Goal: Task Accomplishment & Management: Manage account settings

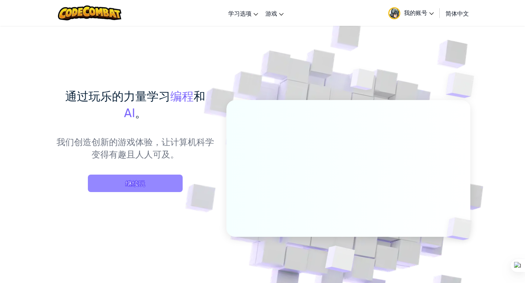
click at [133, 187] on span "继续玩" at bounding box center [135, 183] width 95 height 17
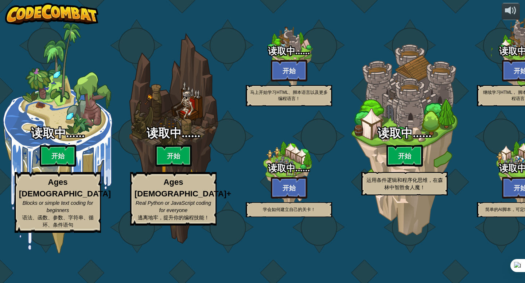
select select "zh-HANS"
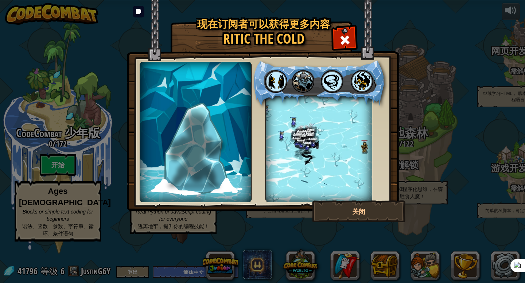
click at [358, 35] on img at bounding box center [263, 106] width 272 height 212
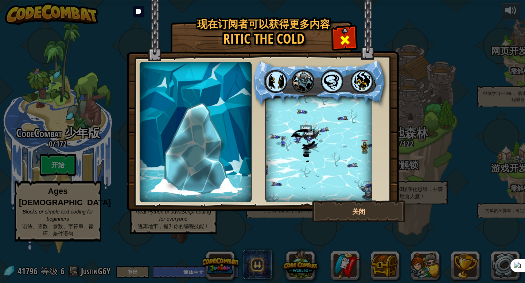
click at [353, 34] on div at bounding box center [344, 39] width 23 height 23
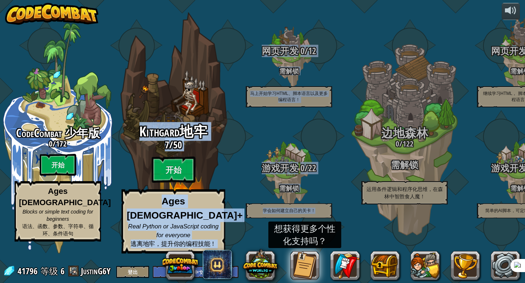
drag, startPoint x: 351, startPoint y: 99, endPoint x: 149, endPoint y: 99, distance: 202.2
click at [149, 99] on div "CodeCombat 少年版 0 / 172 开始 Ages 5-8 Blocks or simple text coding for beginners 语…" at bounding box center [262, 141] width 525 height 283
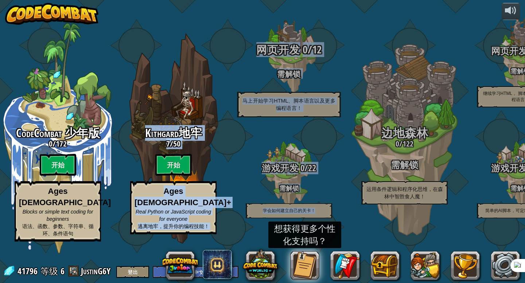
copy div "Kithgard地牢 7 / 50 开始 Ages 8+ Real Python or JavaScript coding for everyone 逃离地牢…"
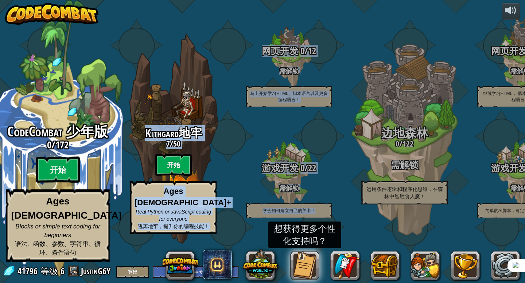
click at [45, 183] on btn "开始" at bounding box center [58, 170] width 44 height 26
select select "zh-HANS"
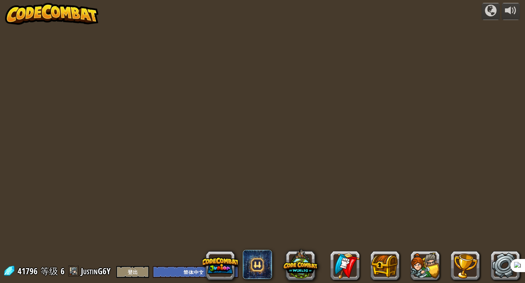
select select "zh-HANS"
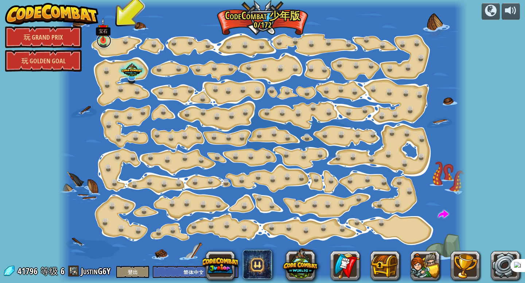
click at [103, 46] on link at bounding box center [104, 41] width 15 height 15
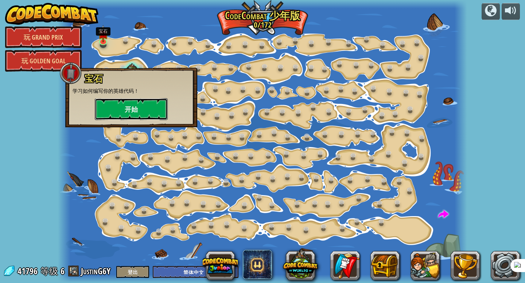
click at [152, 106] on button "开始" at bounding box center [131, 109] width 73 height 22
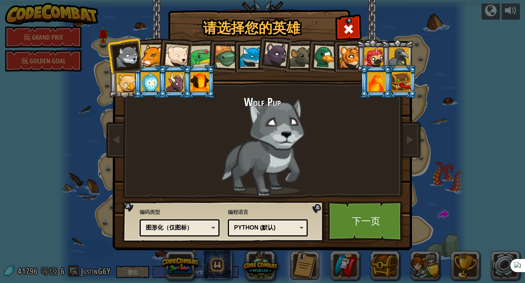
click at [382, 84] on div at bounding box center [376, 82] width 19 height 20
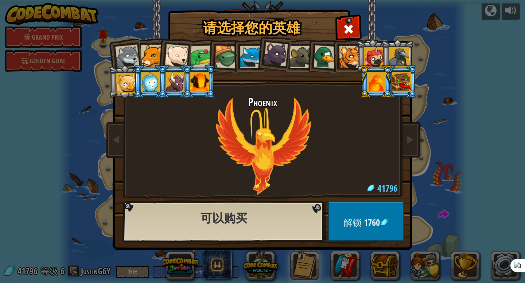
click at [395, 84] on div at bounding box center [401, 82] width 19 height 20
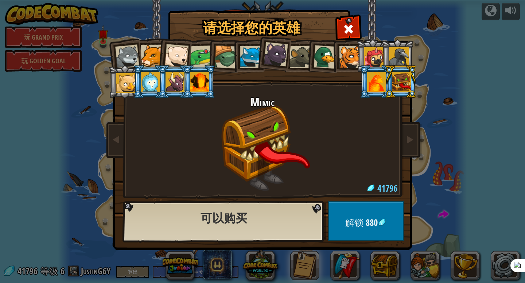
click at [194, 83] on div at bounding box center [199, 82] width 19 height 20
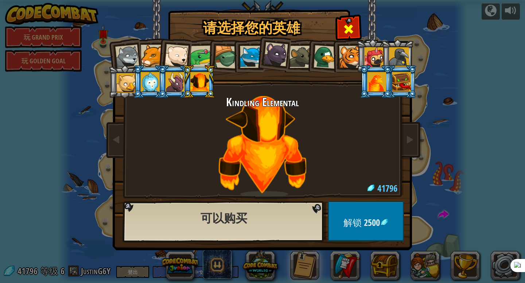
click at [348, 27] on span at bounding box center [348, 29] width 12 height 12
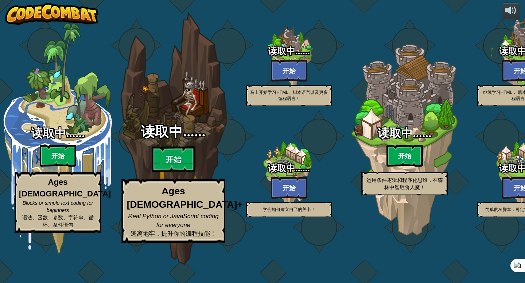
click at [181, 167] on btn "开始" at bounding box center [174, 159] width 44 height 26
select select "zh-HANS"
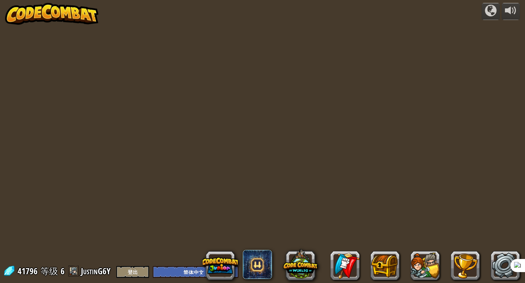
select select "zh-HANS"
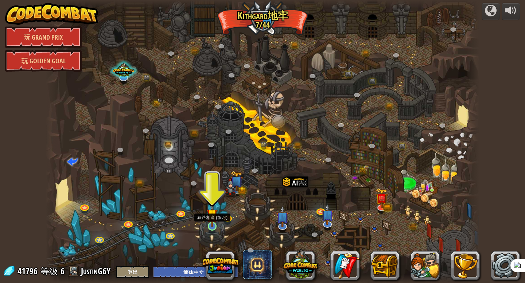
click at [214, 219] on img at bounding box center [212, 214] width 11 height 25
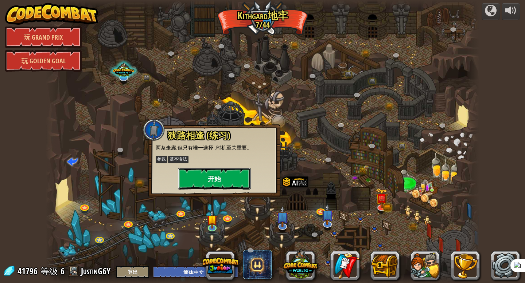
click at [223, 185] on button "开始" at bounding box center [214, 179] width 73 height 22
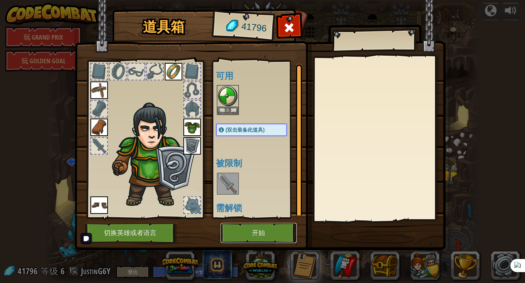
click at [253, 228] on button "开始" at bounding box center [258, 233] width 76 height 20
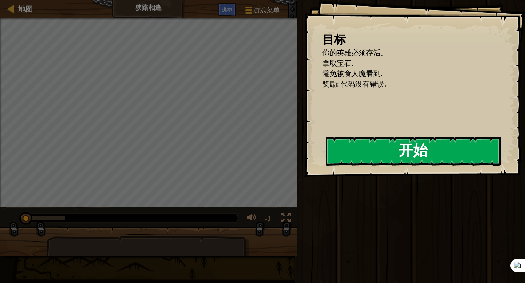
click at [357, 148] on button "开始" at bounding box center [412, 151] width 175 height 29
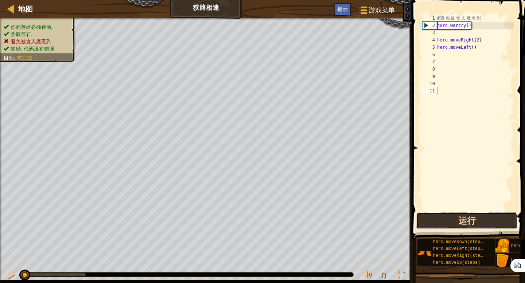
click at [473, 219] on button "运行" at bounding box center [466, 221] width 101 height 17
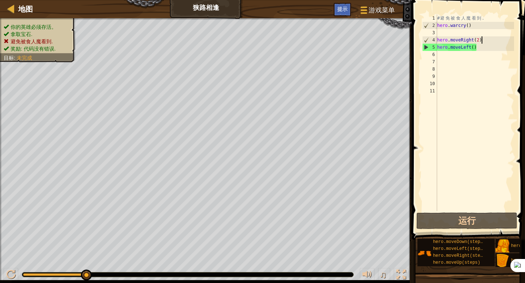
click at [481, 41] on div "# 避 免 被 食 人 魔 看 到 . hero . warcry ( ) hero . moveRight ( 2 ) hero . moveLeft ( )" at bounding box center [474, 120] width 78 height 211
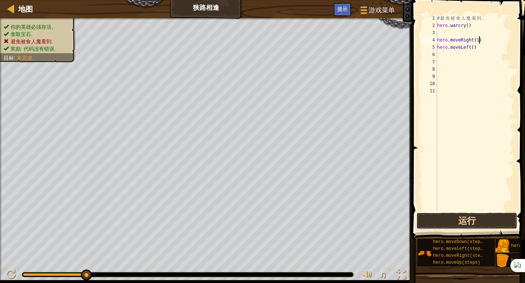
click at [462, 229] on button "运行" at bounding box center [466, 221] width 101 height 17
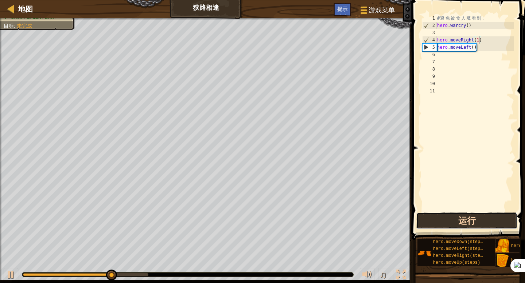
click at [472, 221] on button "运行" at bounding box center [466, 221] width 101 height 17
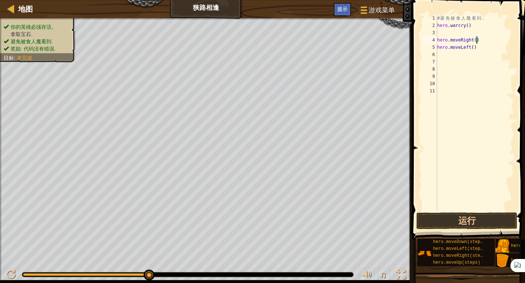
type textarea "hero.moveRight(1)"
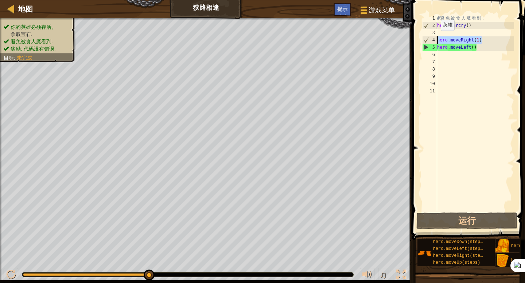
drag, startPoint x: 484, startPoint y: 36, endPoint x: 433, endPoint y: 40, distance: 51.5
click at [433, 39] on div "hero.moveRight(1) 1 2 3 4 5 6 7 8 9 10 11 # 避 免 被 食 人 魔 看 到 . hero . warcry ( )…" at bounding box center [466, 113] width 93 height 197
click at [449, 54] on div "# 避 免 被 食 人 魔 看 到 . hero . warcry ( ) hero . moveRight ( 1 ) hero . moveLeft ( )" at bounding box center [474, 120] width 78 height 211
paste textarea "hero.moveRight(1)"
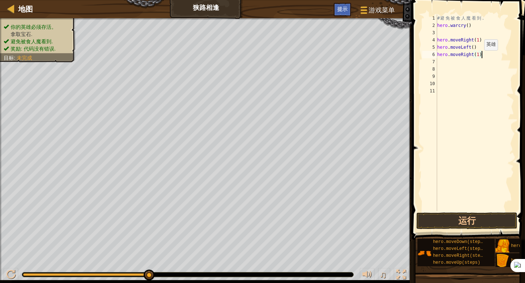
click at [479, 56] on div "# 避 免 被 食 人 魔 看 到 . hero . warcry ( ) hero . moveRight ( 1 ) hero . moveLeft ( …" at bounding box center [474, 120] width 78 height 211
type textarea "hero.moveRight(2)"
click at [485, 219] on button "运行" at bounding box center [466, 221] width 101 height 17
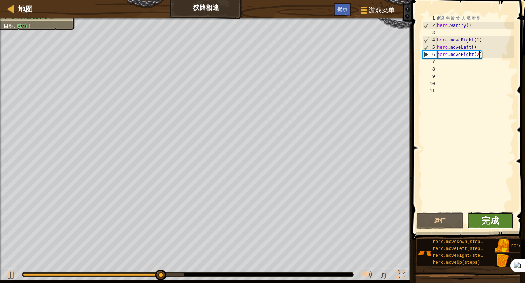
click at [483, 226] on span "完成" at bounding box center [489, 221] width 17 height 12
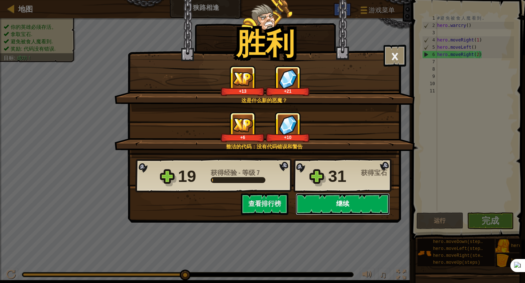
click at [350, 201] on button "继续" at bounding box center [342, 204] width 94 height 22
select select "zh-HANS"
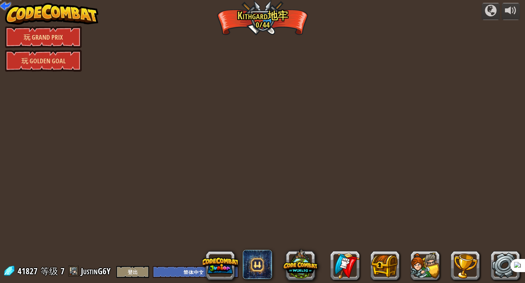
select select "zh-HANS"
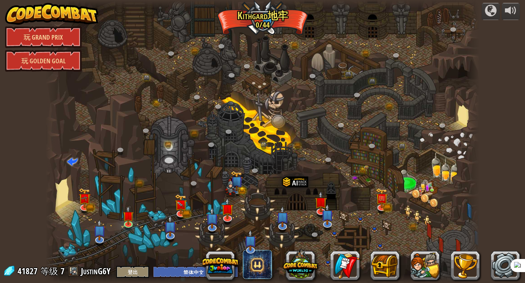
select select "zh-HANS"
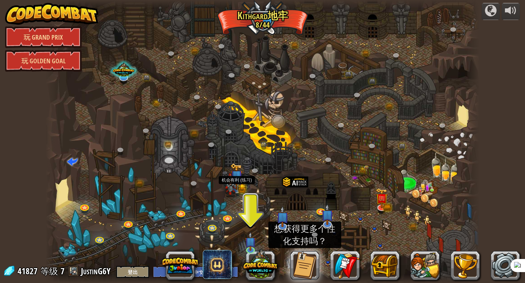
click at [242, 190] on img at bounding box center [236, 176] width 12 height 27
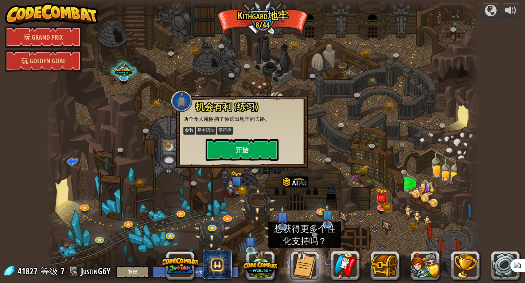
click at [161, 145] on div at bounding box center [263, 141] width 434 height 283
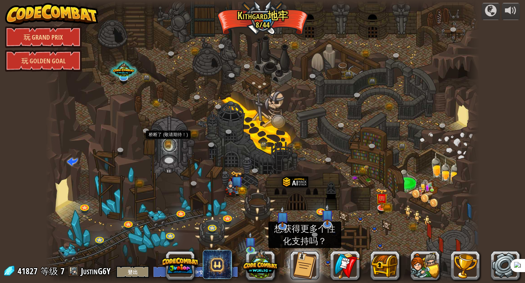
click at [165, 145] on link at bounding box center [169, 145] width 15 height 15
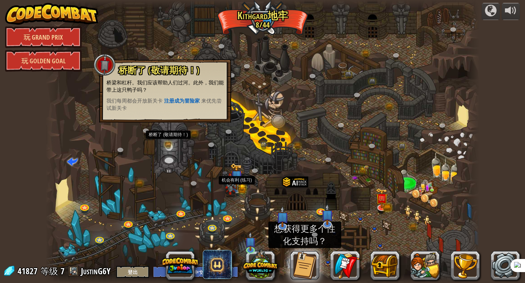
click at [231, 173] on img at bounding box center [236, 176] width 12 height 27
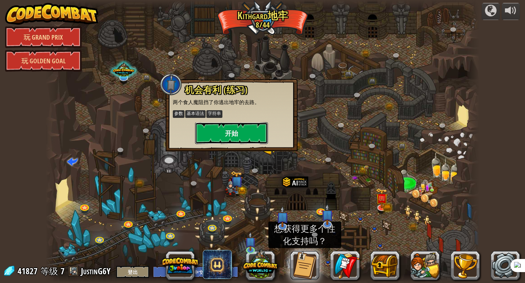
click at [233, 130] on button "开始" at bounding box center [231, 133] width 73 height 22
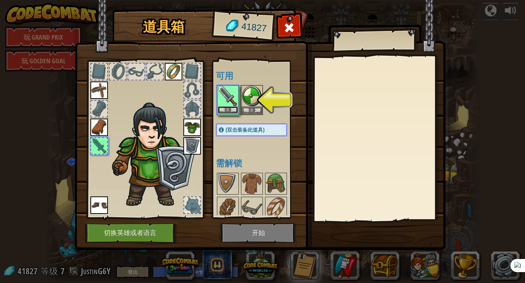
click at [228, 110] on button "装备" at bounding box center [228, 110] width 20 height 8
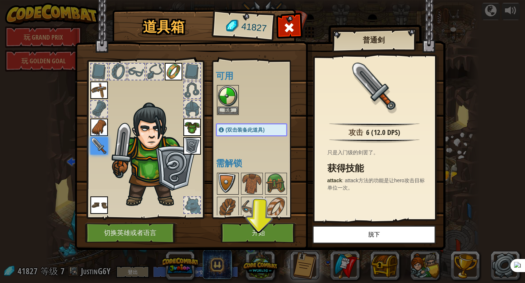
click at [232, 178] on img at bounding box center [228, 184] width 20 height 20
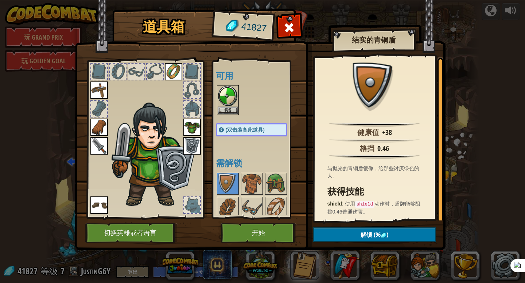
drag, startPoint x: 277, startPoint y: 195, endPoint x: 278, endPoint y: 110, distance: 85.3
click at [278, 110] on div "可用 装备 装备 装备 装备 装备 装备 装备 装备 (双击装备此道具) 需解锁" at bounding box center [259, 140] width 86 height 152
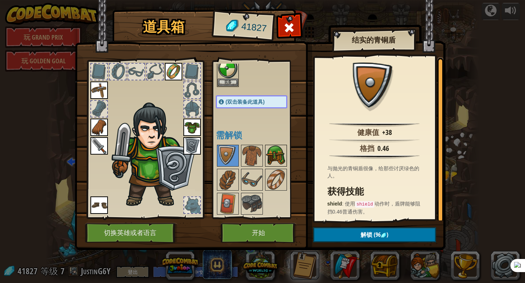
click at [277, 154] on img at bounding box center [276, 156] width 20 height 20
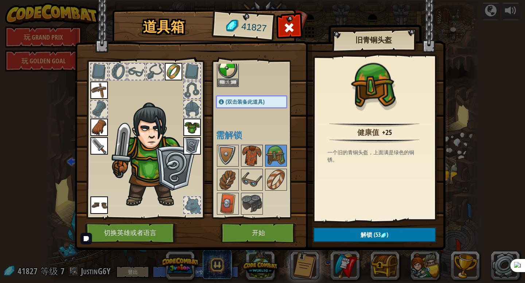
click at [242, 152] on img at bounding box center [252, 156] width 20 height 20
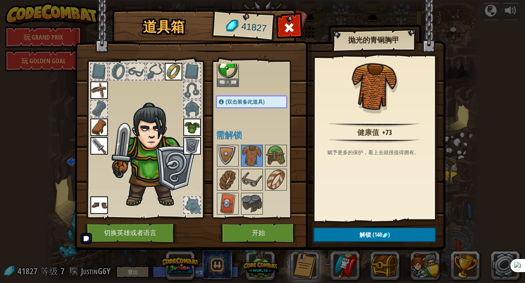
click at [193, 123] on img at bounding box center [191, 127] width 17 height 17
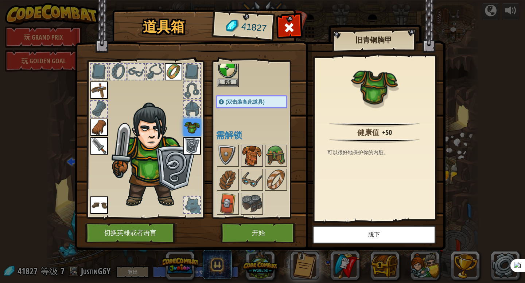
click at [255, 153] on img at bounding box center [252, 156] width 20 height 20
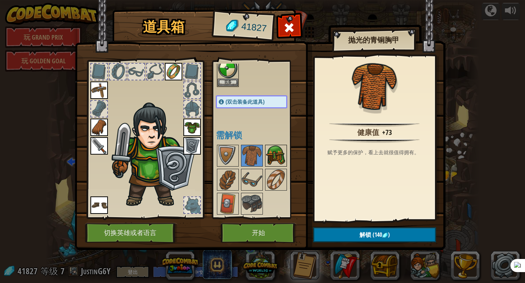
click at [274, 155] on img at bounding box center [276, 156] width 20 height 20
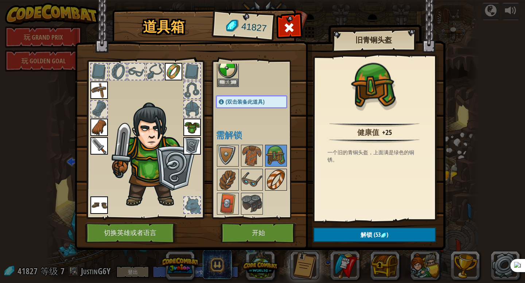
click at [272, 181] on img at bounding box center [276, 180] width 20 height 20
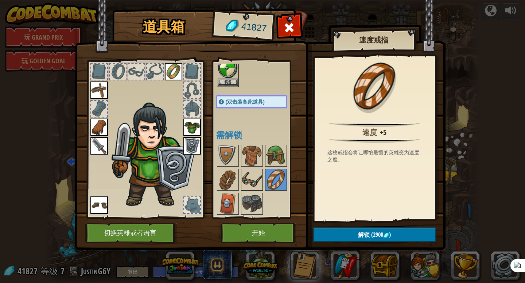
click at [259, 181] on img at bounding box center [252, 180] width 20 height 20
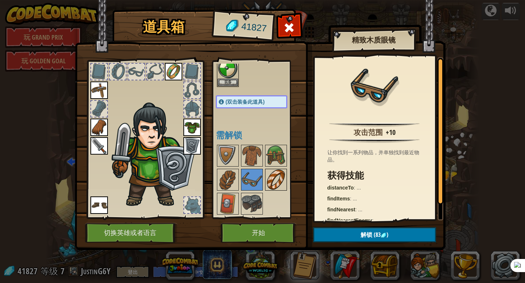
drag, startPoint x: 280, startPoint y: 206, endPoint x: 279, endPoint y: 186, distance: 20.1
click at [279, 186] on div "可用 装备 装备 装备 装备 装备 装备 装备 装备 (双击装备此道具) 需解锁" at bounding box center [259, 140] width 86 height 152
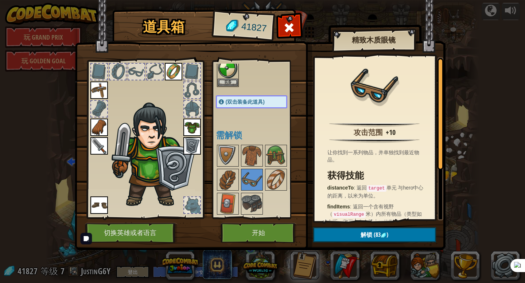
drag, startPoint x: 356, startPoint y: 204, endPoint x: 352, endPoint y: 172, distance: 32.4
click at [352, 172] on div "获得技能 distanceTo : 返回 target 单元 与hero中心的距离，以米为单位。 findItems : 返回一个含有视野（ visualRa…" at bounding box center [376, 234] width 98 height 126
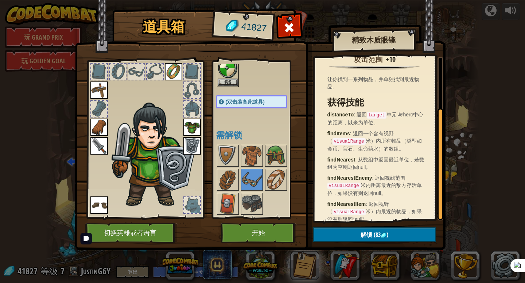
scroll to position [80, 0]
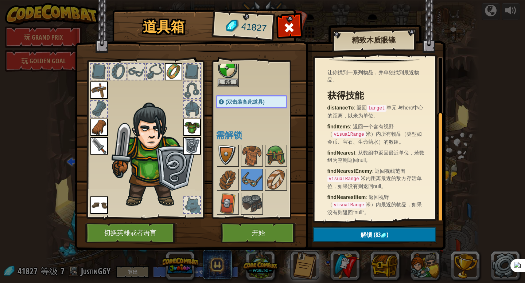
click at [232, 154] on img at bounding box center [228, 156] width 20 height 20
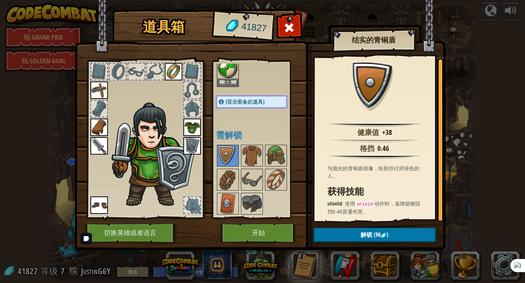
scroll to position [1, 0]
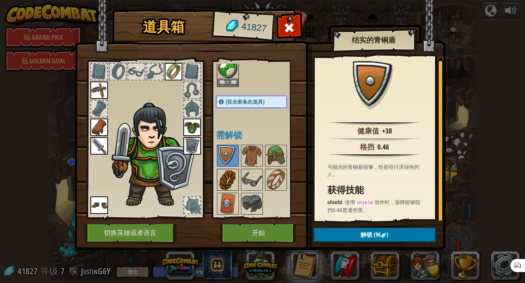
click at [222, 177] on img at bounding box center [228, 180] width 20 height 20
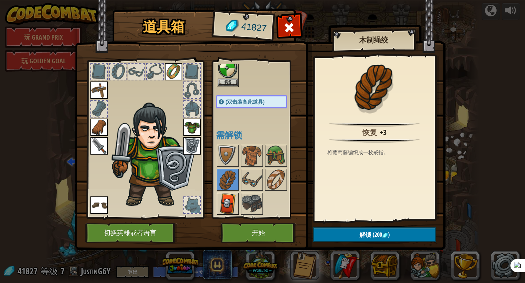
click at [232, 199] on img at bounding box center [228, 204] width 20 height 20
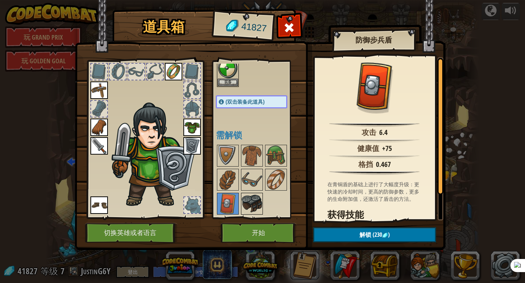
click at [252, 203] on img at bounding box center [252, 204] width 20 height 20
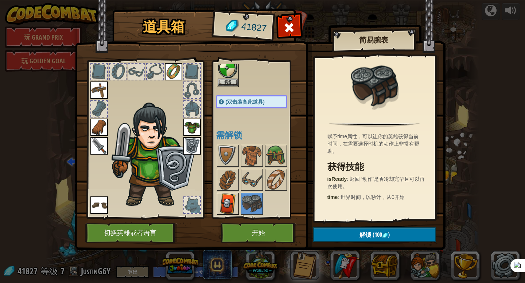
click at [225, 197] on img at bounding box center [228, 204] width 20 height 20
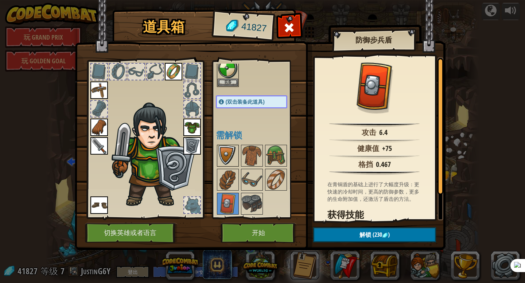
click at [228, 157] on img at bounding box center [228, 156] width 20 height 20
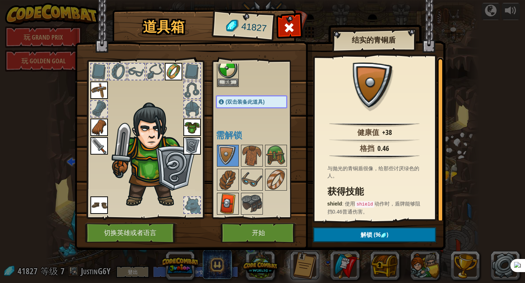
click at [229, 208] on img at bounding box center [228, 204] width 20 height 20
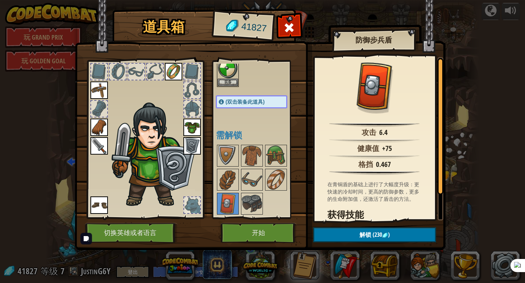
scroll to position [36, 0]
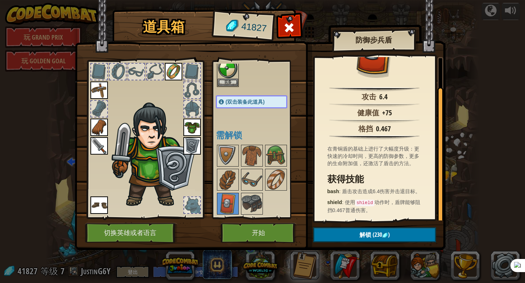
click at [473, 125] on div "道具箱 41827 可用 装备 装备 装备 装备 装备 装备 装备 装备 (双击装备此道具) 需解锁 防御步兵盾 攻击 6.4 健康值 +75 格挡 0.46…" at bounding box center [262, 141] width 525 height 283
click at [248, 199] on img at bounding box center [252, 204] width 20 height 20
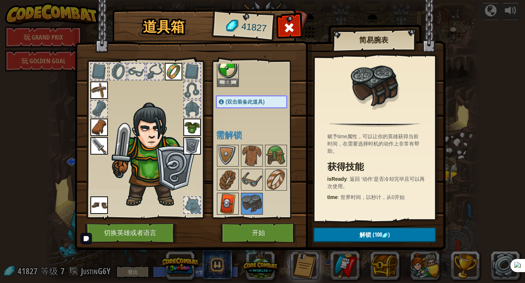
click at [235, 200] on img at bounding box center [228, 204] width 20 height 20
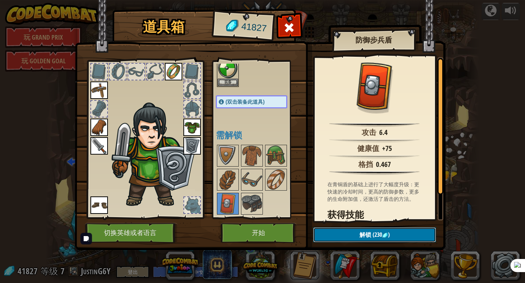
click at [350, 236] on button "解锁 (230 )" at bounding box center [374, 235] width 123 height 15
click at [351, 237] on button "确认" at bounding box center [374, 235] width 123 height 15
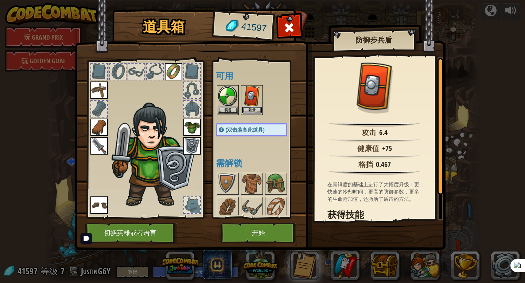
click at [253, 110] on button "装备" at bounding box center [252, 110] width 20 height 8
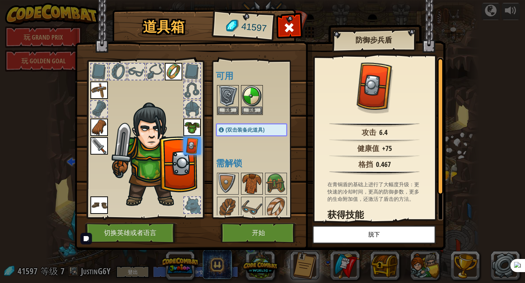
drag, startPoint x: 245, startPoint y: 195, endPoint x: 241, endPoint y: 174, distance: 21.5
click at [240, 174] on div "可用 装备 装备 装备 装备 装备 装备 装备 装备 装备 (双击装备此道具) 需解锁" at bounding box center [259, 140] width 86 height 152
click at [250, 177] on img at bounding box center [252, 184] width 20 height 20
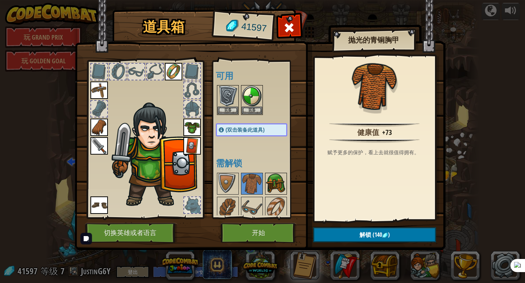
drag, startPoint x: 286, startPoint y: 198, endPoint x: 286, endPoint y: 183, distance: 15.3
click at [286, 181] on div "可用 装备 装备 装备 装备 装备 装备 装备 装备 装备 (双击装备此道具) 需解锁" at bounding box center [259, 140] width 86 height 152
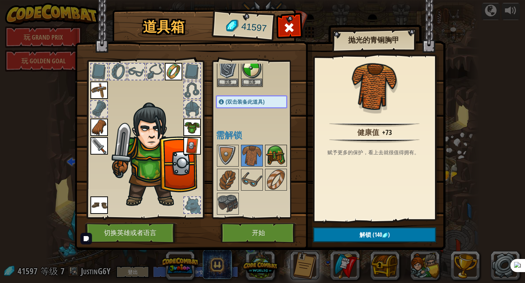
scroll to position [28, 0]
click at [257, 177] on img at bounding box center [252, 180] width 20 height 20
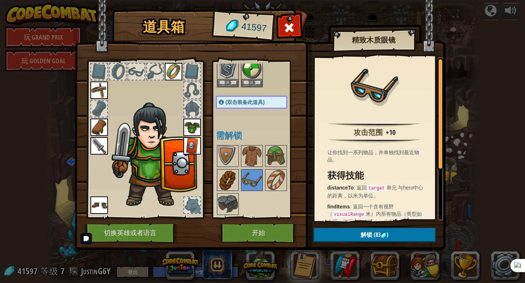
click at [232, 177] on img at bounding box center [228, 180] width 20 height 20
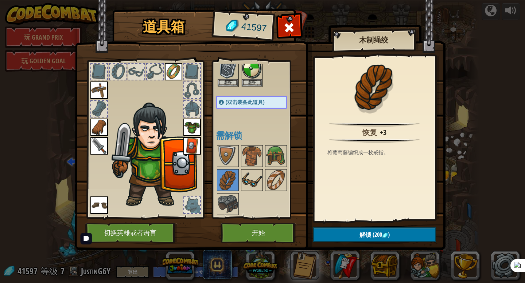
click at [258, 175] on img at bounding box center [252, 180] width 20 height 20
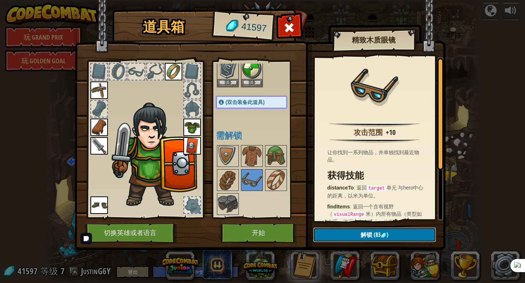
click at [342, 233] on button "解锁 (83 )" at bounding box center [374, 235] width 123 height 15
click at [349, 238] on button "确认" at bounding box center [374, 235] width 123 height 15
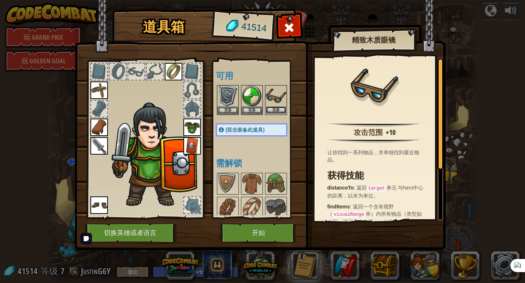
click at [272, 107] on button "装备" at bounding box center [276, 110] width 20 height 8
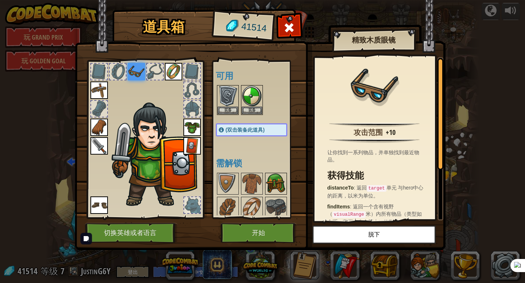
scroll to position [4, 0]
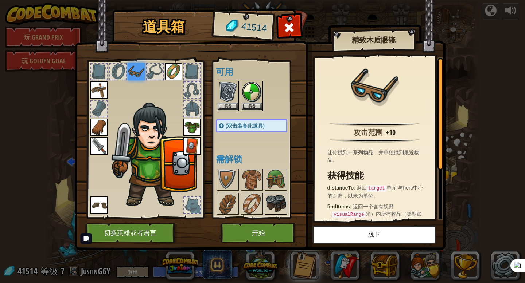
click at [280, 194] on img at bounding box center [276, 204] width 20 height 20
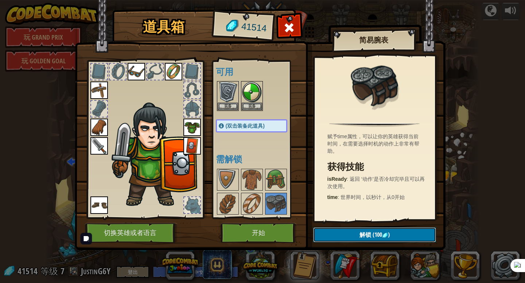
click at [356, 233] on button "解锁 (100 )" at bounding box center [374, 235] width 123 height 15
click at [356, 233] on button "确认" at bounding box center [374, 235] width 123 height 15
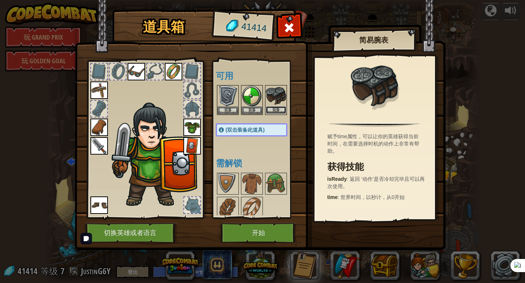
click at [273, 110] on button "装备" at bounding box center [276, 110] width 20 height 8
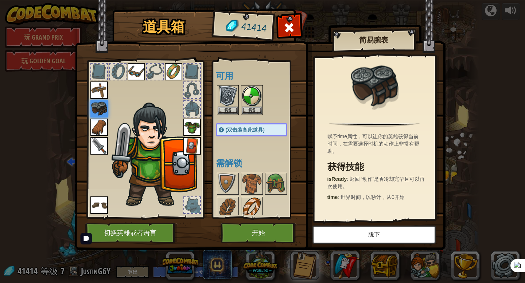
click at [250, 208] on img at bounding box center [252, 208] width 20 height 20
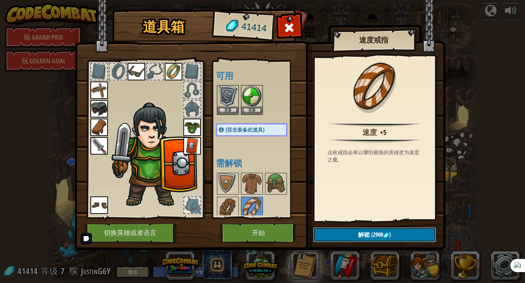
click at [347, 231] on button "解锁 (2900 )" at bounding box center [374, 235] width 123 height 15
click at [347, 231] on button "确认" at bounding box center [374, 235] width 123 height 15
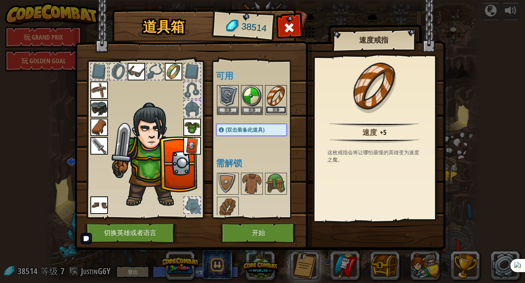
click at [274, 108] on button "装备" at bounding box center [276, 110] width 20 height 8
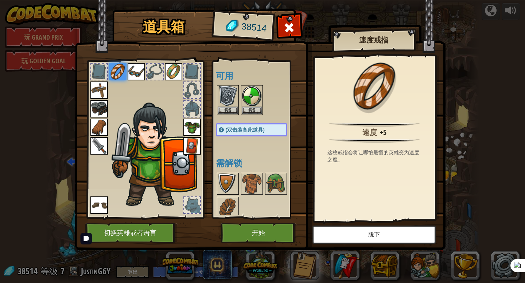
click at [236, 185] on img at bounding box center [228, 184] width 20 height 20
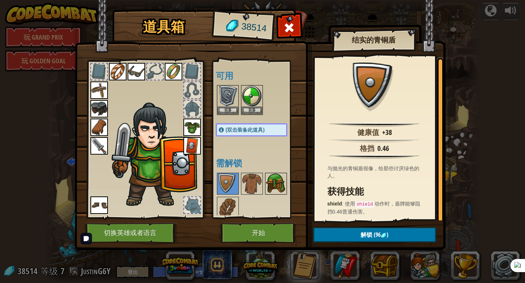
click at [269, 192] on img at bounding box center [276, 184] width 20 height 20
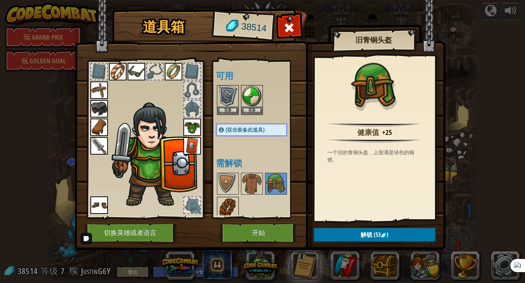
click at [231, 204] on img at bounding box center [228, 208] width 20 height 20
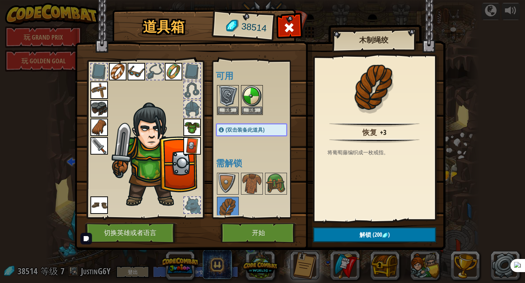
click at [363, 227] on img at bounding box center [260, 118] width 371 height 265
click at [363, 231] on span "解锁" at bounding box center [365, 235] width 12 height 8
click at [363, 231] on button "确认" at bounding box center [374, 235] width 123 height 15
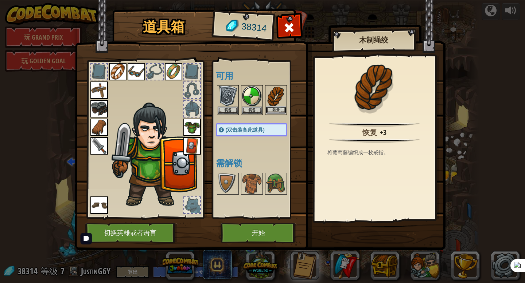
click at [279, 110] on button "装备" at bounding box center [276, 110] width 20 height 8
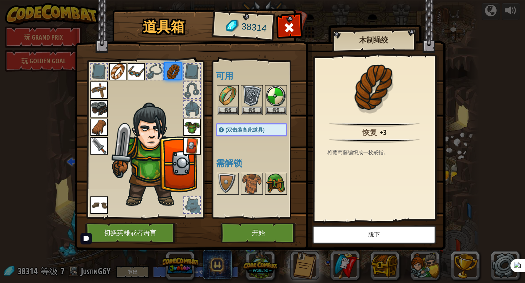
click at [278, 189] on img at bounding box center [276, 184] width 20 height 20
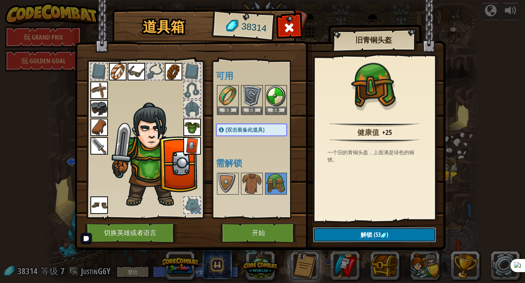
click at [352, 228] on button "解锁 (53 )" at bounding box center [374, 235] width 123 height 15
click at [355, 234] on button "确认" at bounding box center [374, 235] width 123 height 15
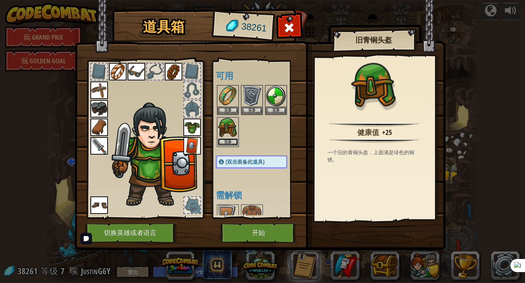
click at [226, 140] on button "装备" at bounding box center [228, 142] width 20 height 8
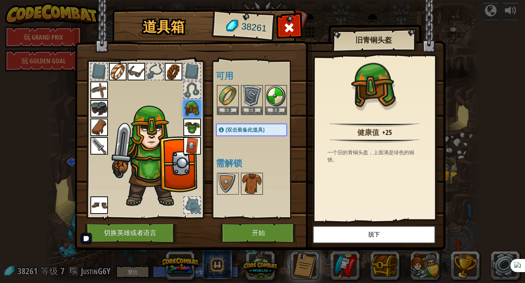
click at [252, 183] on img at bounding box center [252, 184] width 20 height 20
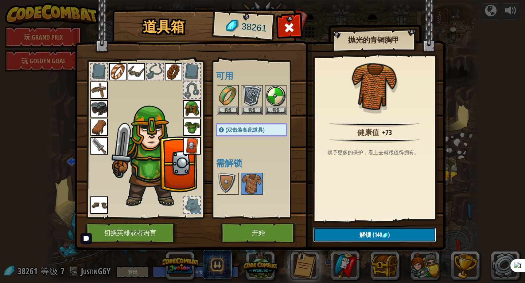
click at [380, 236] on span "(140" at bounding box center [376, 235] width 11 height 8
click at [380, 236] on button "确认" at bounding box center [374, 235] width 123 height 15
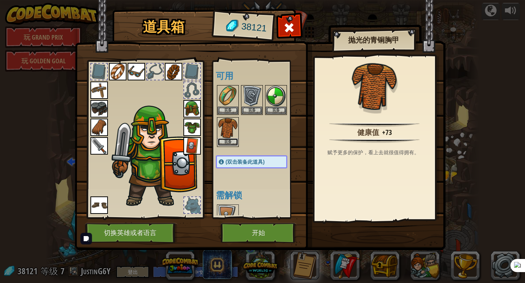
click at [225, 140] on button "装备" at bounding box center [228, 142] width 20 height 8
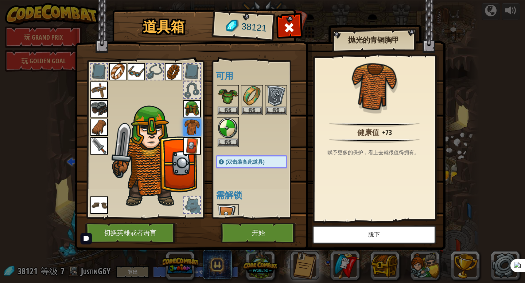
click at [223, 208] on img at bounding box center [228, 215] width 20 height 20
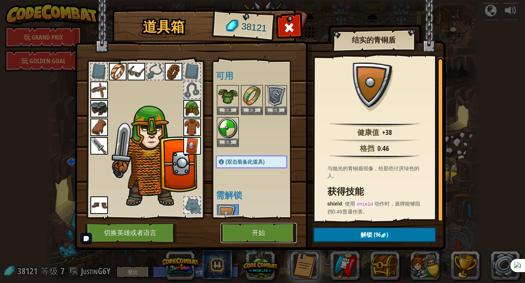
click at [255, 225] on button "开始" at bounding box center [258, 233] width 76 height 20
click at [259, 233] on button "开始" at bounding box center [258, 233] width 76 height 20
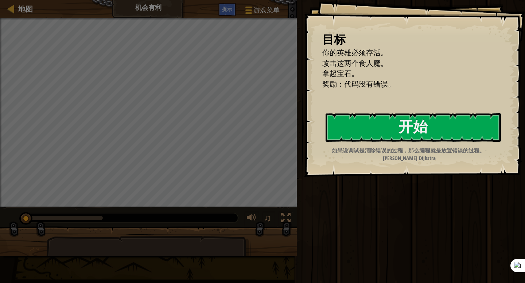
click at [335, 158] on div "如果说调试是清除错误的过程，那么编程就是放置错误的过程。- Edsger W. Dijkstra" at bounding box center [408, 155] width 175 height 16
click at [338, 147] on strong "如果说调试是清除错误的过程，那么编程就是放置错误的过程。- Edsger W. Dijkstra" at bounding box center [409, 154] width 155 height 15
click at [377, 134] on button "开始" at bounding box center [412, 127] width 175 height 29
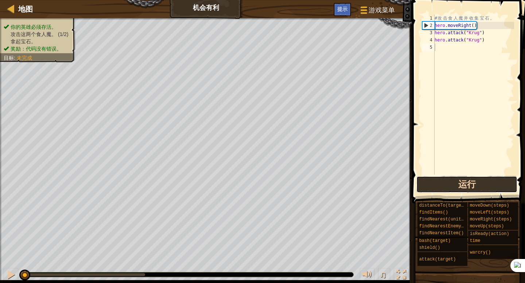
click at [476, 186] on button "运行" at bounding box center [466, 184] width 101 height 17
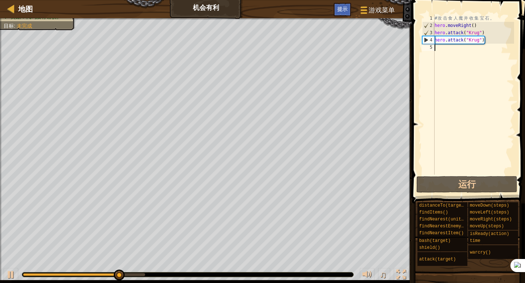
click at [484, 51] on div "# 攻 击 食 人 魔 并 收 集 宝 石 。 hero . moveRight ( ) hero . attack ( "Krug" ) hero . at…" at bounding box center [473, 102] width 81 height 175
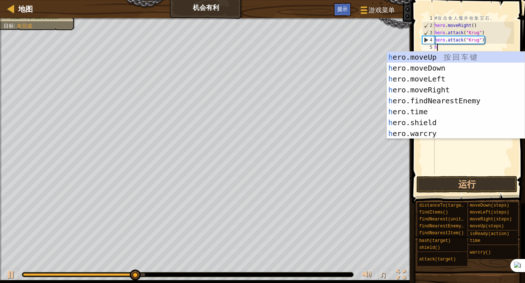
scroll to position [3, 0]
type textarea "hero"
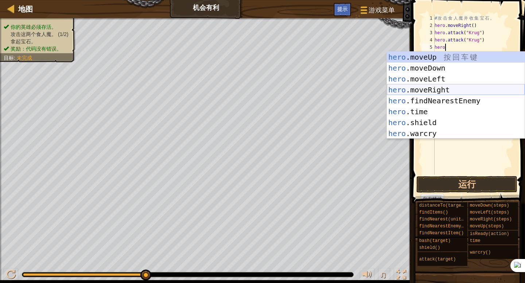
click at [442, 91] on div "hero .moveUp 按 回 车 键 hero .moveDown 按 回 车 键 hero .moveLeft 按 回 车 键 hero .moveRi…" at bounding box center [456, 106] width 138 height 109
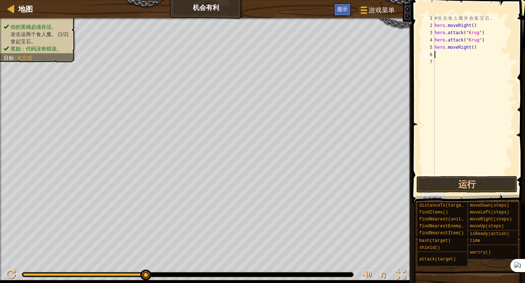
scroll to position [3, 0]
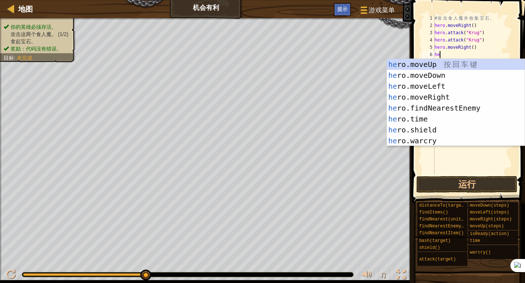
type textarea "hero"
click at [440, 62] on div "hero .moveUp 按 回 车 键 hero .moveDown 按 回 车 键 hero .moveLeft 按 回 车 键 hero .moveRi…" at bounding box center [456, 113] width 138 height 109
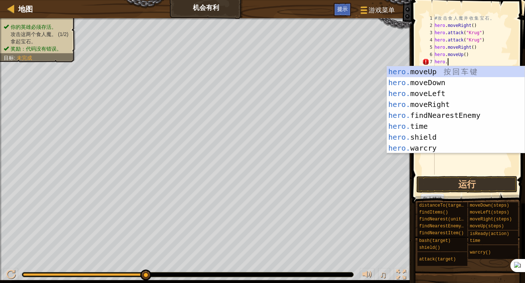
type textarea "hero.l"
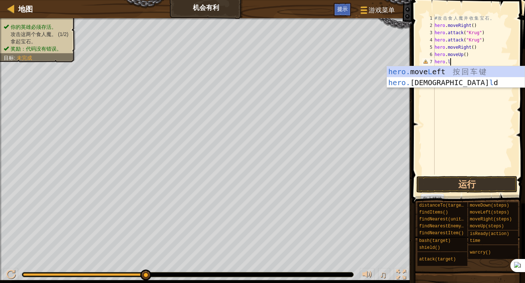
scroll to position [3, 0]
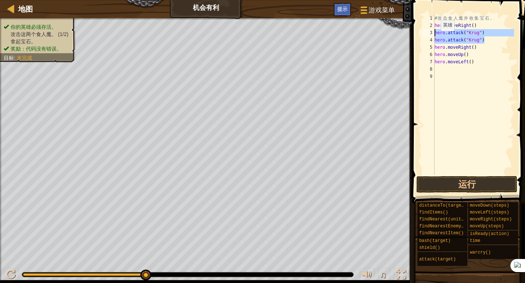
drag, startPoint x: 485, startPoint y: 39, endPoint x: 433, endPoint y: 33, distance: 52.0
click at [433, 33] on div "1 2 3 4 5 6 7 8 9 # 攻 击 食 人 魔 并 收 集 宝 石 。 hero . moveRight ( ) hero . attack ( …" at bounding box center [466, 95] width 93 height 160
type textarea "hero.attack("Krug") hero.attack("Krug")"
click at [453, 71] on div "# 攻 击 食 人 魔 并 收 集 宝 石 。 hero . moveRight ( ) hero . attack ( "Krug" ) hero . at…" at bounding box center [473, 102] width 81 height 175
paste textarea "hero.attack("Krug")"
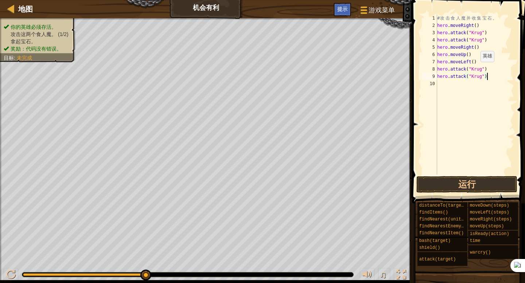
click at [477, 69] on div "# 攻 击 食 人 魔 并 收 集 宝 石 。 hero . moveRight ( ) hero . attack ( "Krug" ) hero . at…" at bounding box center [474, 102] width 79 height 175
click at [479, 69] on div "# 攻 击 食 人 魔 并 收 集 宝 石 。 hero . moveRight ( ) hero . attack ( "Krug" ) hero . at…" at bounding box center [474, 102] width 79 height 175
click at [482, 69] on div "# 攻 击 食 人 魔 并 收 集 宝 石 。 hero . moveRight ( ) hero . attack ( "Krug" ) hero . at…" at bounding box center [474, 102] width 79 height 175
click at [481, 77] on div "# 攻 击 食 人 魔 并 收 集 宝 石 。 hero . moveRight ( ) hero . attack ( "Krug" ) hero . at…" at bounding box center [474, 102] width 79 height 175
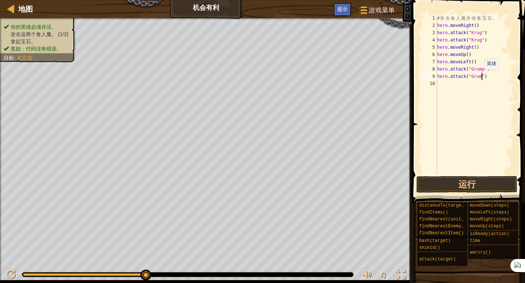
type textarea "hero.attack("Grump")"
click at [469, 83] on div "# 攻 击 食 人 魔 并 收 集 宝 石 。 hero . moveRight ( ) hero . attack ( "Krug" ) hero . at…" at bounding box center [474, 102] width 79 height 175
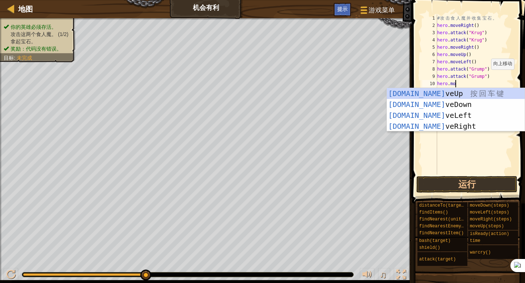
scroll to position [3, 1]
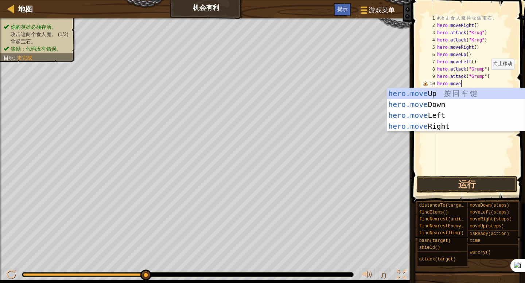
type textarea "hero.movel"
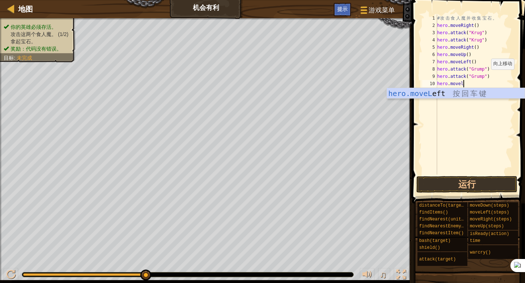
scroll to position [3, 0]
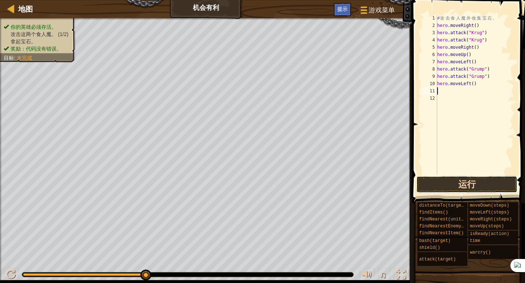
click at [490, 184] on button "运行" at bounding box center [466, 184] width 101 height 17
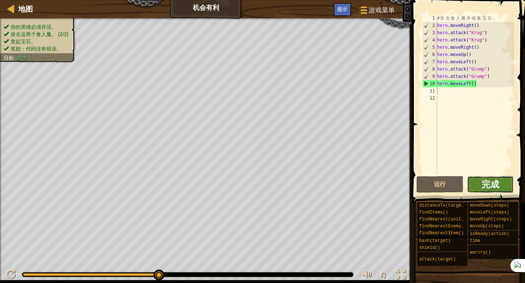
click at [489, 181] on span "完成" at bounding box center [489, 185] width 17 height 12
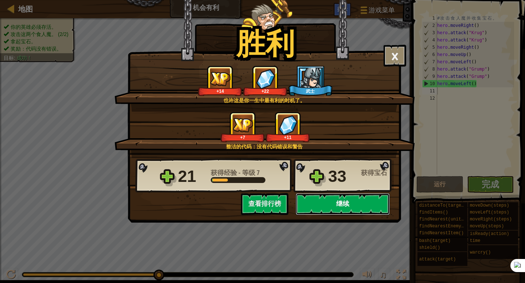
click at [359, 205] on button "继续" at bounding box center [342, 204] width 94 height 22
select select "zh-HANS"
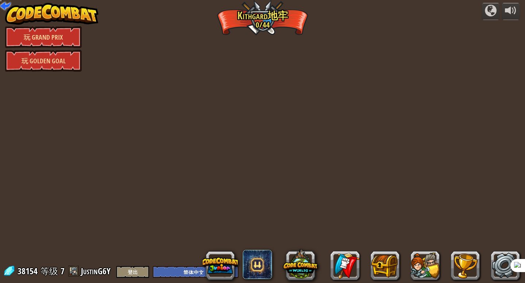
select select "zh-HANS"
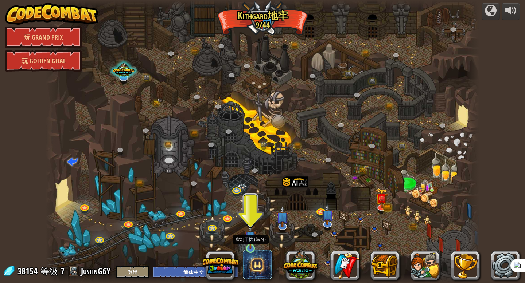
click at [250, 243] on img at bounding box center [250, 236] width 11 height 25
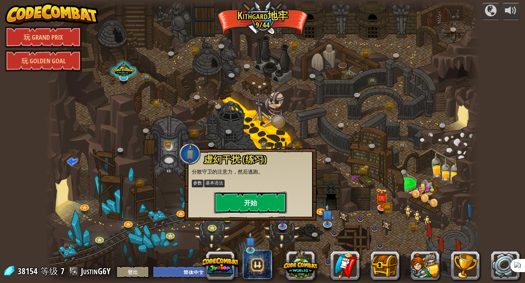
click at [265, 200] on button "开始" at bounding box center [250, 203] width 73 height 22
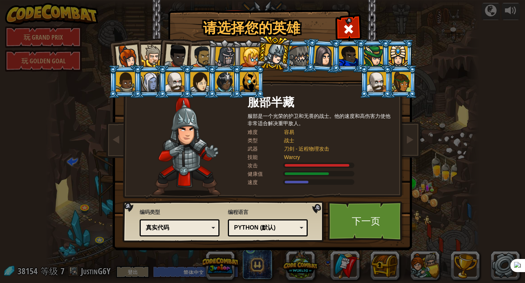
click at [250, 49] on div at bounding box center [250, 57] width 20 height 20
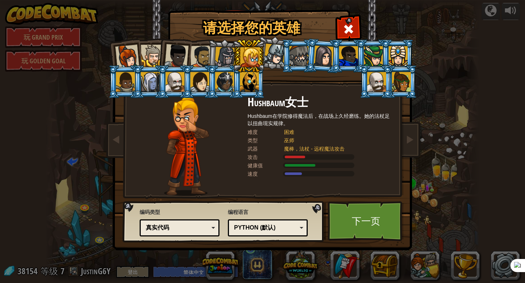
click at [266, 56] on div at bounding box center [274, 54] width 21 height 21
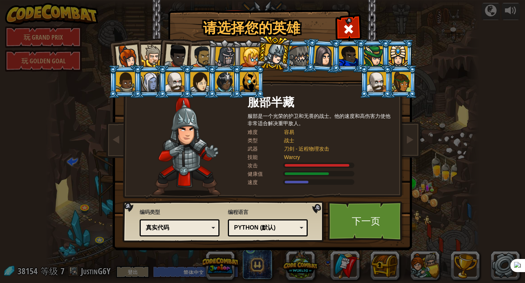
click at [287, 47] on li at bounding box center [273, 53] width 36 height 36
click at [302, 62] on div at bounding box center [298, 56] width 19 height 20
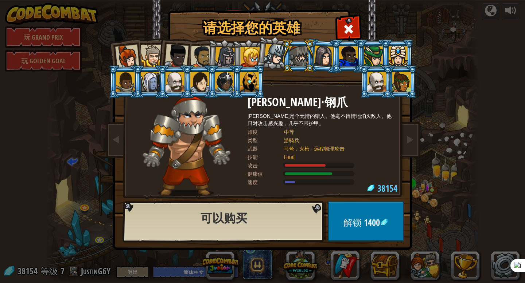
click at [272, 58] on div at bounding box center [274, 54] width 21 height 21
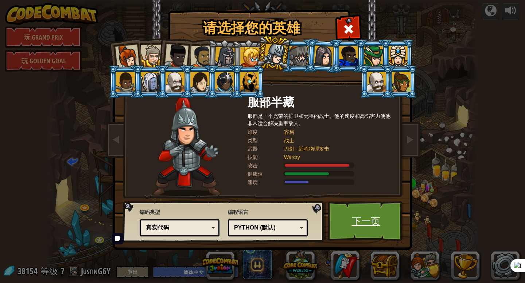
click at [355, 209] on link "下一页" at bounding box center [366, 221] width 76 height 40
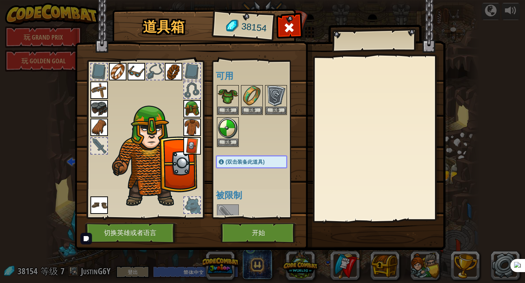
drag, startPoint x: 257, startPoint y: 166, endPoint x: 253, endPoint y: -39, distance: 205.2
click at [253, 0] on html "powered by 玩 Grand Prix 玩 Golden Goal 蜿蜒峡谷 (需解锁) 挑战：使用迄今为止学到的所有编程技能收集最多的黄金！ 基本语…" at bounding box center [262, 0] width 525 height 1
click at [278, 92] on img at bounding box center [276, 96] width 20 height 20
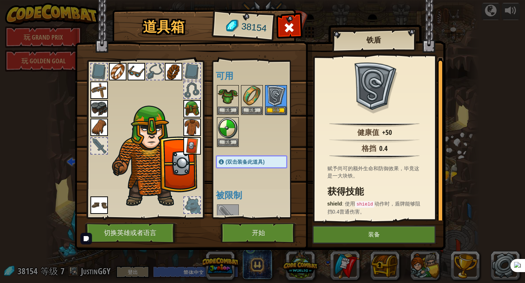
scroll to position [1, 0]
drag, startPoint x: 395, startPoint y: 191, endPoint x: 392, endPoint y: 51, distance: 140.0
click at [392, 51] on div "道具箱 38154 可用 装备 装备 装备 装备 装备 装备 装备 装备 装备 装备 装备 装备 装备 装备 (双击装备此道具) 被限制 需解锁 铁盾 健康值…" at bounding box center [262, 131] width 371 height 240
drag, startPoint x: 383, startPoint y: 183, endPoint x: 357, endPoint y: 45, distance: 140.5
click at [357, 11] on div "铁盾 健康值 +50 格挡 0.4 赋予尚可的额外生命和防御效果，毕竟这是一大块铁。 获得技能 shield : 使用 shield 动作时，盾牌能够阻挡0.…" at bounding box center [263, 11] width 370 height 0
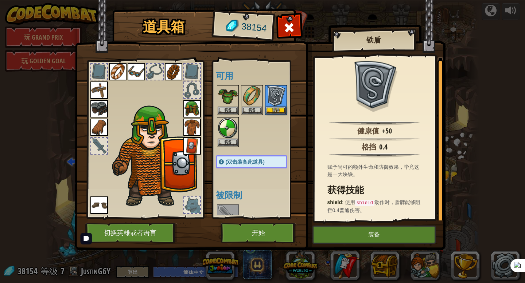
drag, startPoint x: 243, startPoint y: 183, endPoint x: 231, endPoint y: 71, distance: 112.5
click at [231, 68] on div "可用 装备 装备 装备 装备 装备 装备 装备 装备 装备 装备 装备 装备 装备 装备 (双击装备此道具) 被限制 需解锁" at bounding box center [259, 140] width 86 height 152
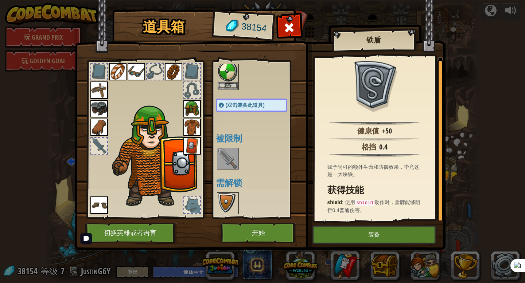
click at [226, 205] on img at bounding box center [228, 203] width 20 height 20
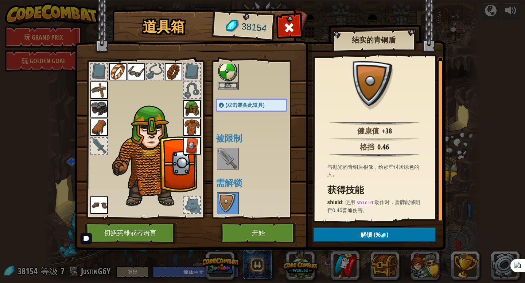
scroll to position [0, 0]
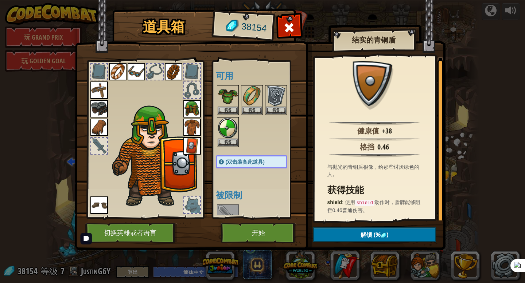
click at [191, 146] on img at bounding box center [191, 145] width 17 height 17
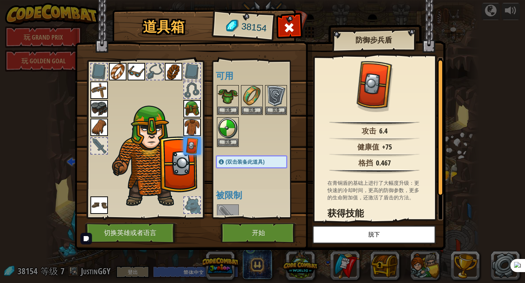
scroll to position [36, 0]
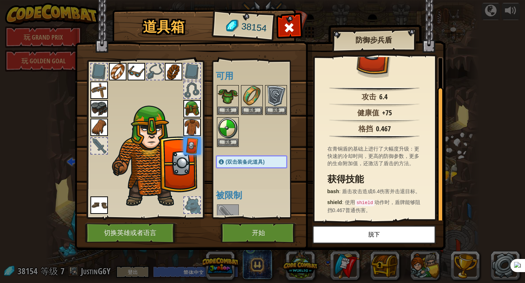
click at [490, 175] on div "道具箱 38154 可用 装备 装备 装备 装备 装备 装备 装备 装备 装备 装备 装备 装备 装备 装备 (双击装备此道具) 被限制 需解锁 防御步兵盾 …" at bounding box center [262, 141] width 525 height 283
click at [455, 59] on div "道具箱 38154 可用 装备 装备 装备 装备 装备 装备 装备 装备 装备 装备 装备 装备 装备 装备 (双击装备此道具) 被限制 需解锁 防御步兵盾 …" at bounding box center [262, 141] width 525 height 283
click at [282, 230] on button "开始" at bounding box center [258, 233] width 76 height 20
click at [283, 235] on button "开始" at bounding box center [258, 233] width 76 height 20
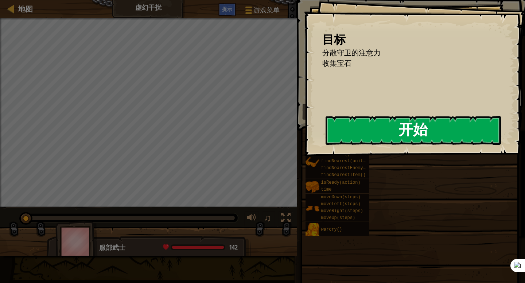
click at [304, 144] on div "目标 分散守卫的注意力 收集宝石 开始 载入失败 订阅后才可开始本关 订阅 你将需要加入一个课程来玩这个关卡 回到我的课程 请询问老师分配后续课程，或者联系客…" at bounding box center [414, 78] width 221 height 156
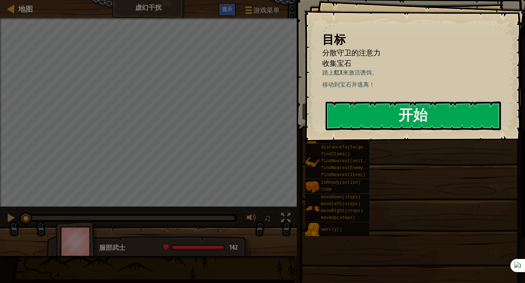
click at [320, 134] on div "目标 分散守卫的注意力 收集宝石 踏上 红X 来激活诱饵。 移动到宝石并逃离！ 开始 载入失败 订阅后才可开始本关 订阅 你将需要加入一个课程来玩这个关卡 回…" at bounding box center [414, 71] width 221 height 142
click at [332, 130] on button "开始" at bounding box center [412, 116] width 175 height 29
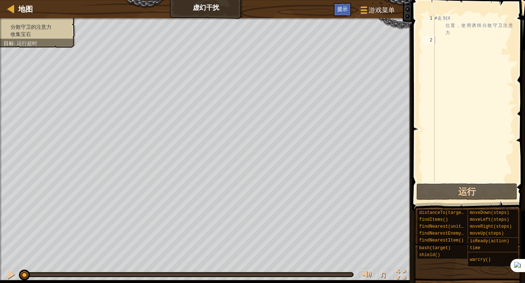
click at [460, 42] on div "# 走 到 X 位 置 ， 使 用 诱 饵 分 散 守 卫 注 意 力" at bounding box center [473, 113] width 81 height 197
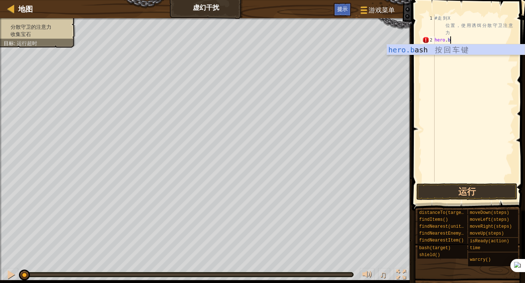
scroll to position [3, 1]
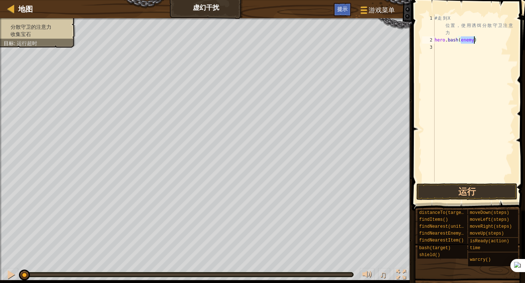
type textarea "hero.bash(enemy)"
click at [35, 36] on li "收集宝石" at bounding box center [37, 34] width 66 height 7
click at [48, 42] on div "分散守卫的注意力 收集宝石 目标 : 运行超时" at bounding box center [34, 30] width 84 height 34
click at [16, 21] on div "分散守卫的注意力 收集宝石 目标 : 运行超时" at bounding box center [34, 30] width 84 height 34
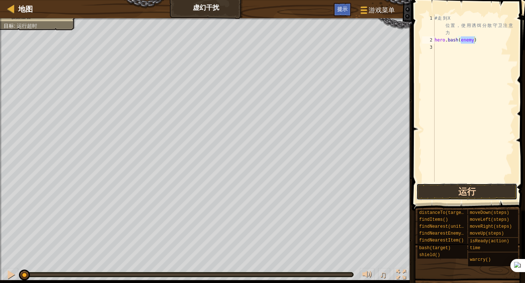
click at [440, 192] on button "运行" at bounding box center [466, 192] width 101 height 17
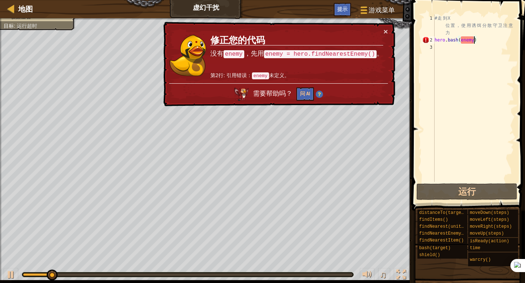
click at [389, 28] on div "× 修正您的代码 没有 enemy ，先用 enemy = hero.findNearestEnemy() 。 第2行: 引用错误： enemy 未定义。 需…" at bounding box center [278, 64] width 233 height 85
click at [384, 26] on div "× 修正您的代码 没有 enemy ，先用 enemy = hero.findNearestEnemy() 。 第2行: 引用错误： enemy 未定义。 需…" at bounding box center [278, 64] width 233 height 85
click at [385, 30] on button "×" at bounding box center [385, 32] width 4 height 8
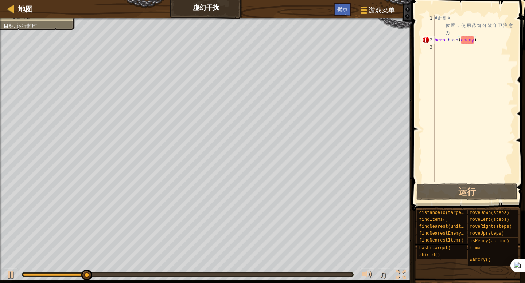
drag, startPoint x: 489, startPoint y: 38, endPoint x: 359, endPoint y: 38, distance: 130.4
click at [359, 38] on div "地图 虚幻干扰 游戏菜单 完成 提示 1 הההההההההההההההההההההההההההההההההההההההההההההההההההההההההה…" at bounding box center [262, 141] width 525 height 283
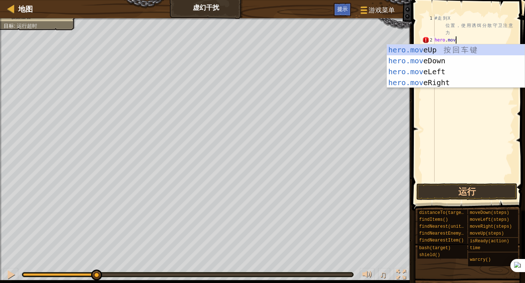
type textarea "hero.move"
click at [442, 72] on div "hero.move Up 按 回 车 键 hero.move Down 按 回 车 键 hero.move Left 按 回 车 键 hero.move Ri…" at bounding box center [456, 77] width 138 height 66
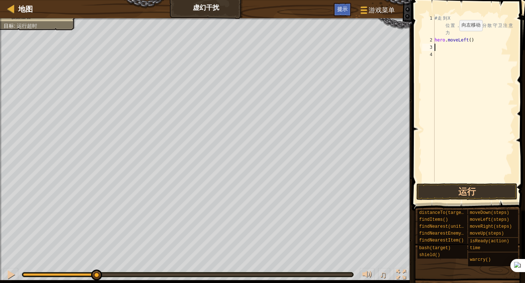
scroll to position [3, 0]
click at [471, 40] on div "# 走 到 X 位 置 ， 使 用 诱 饵 分 散 守 卫 注 意 力 hero . moveLeft ( )" at bounding box center [473, 113] width 81 height 197
click at [512, 189] on button "运行" at bounding box center [466, 192] width 101 height 17
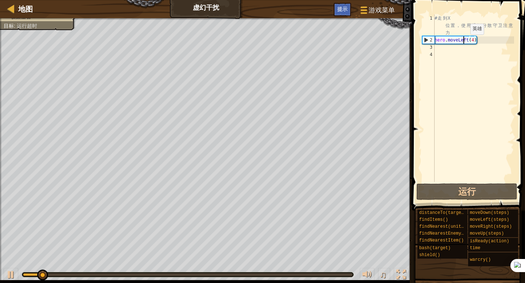
click at [464, 42] on div "# 走 到 X 位 置 ， 使 用 诱 饵 分 散 守 卫 注 意 力 hero . moveLeft ( 4 )" at bounding box center [473, 113] width 81 height 197
click at [467, 41] on div "# 走 到 X 位 置 ， 使 用 诱 饵 分 散 守 卫 注 意 力 hero . moveLeft ( 4 )" at bounding box center [473, 113] width 81 height 197
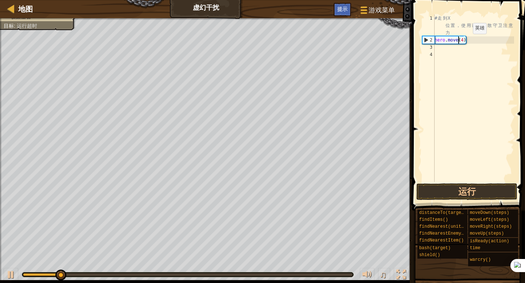
scroll to position [3, 2]
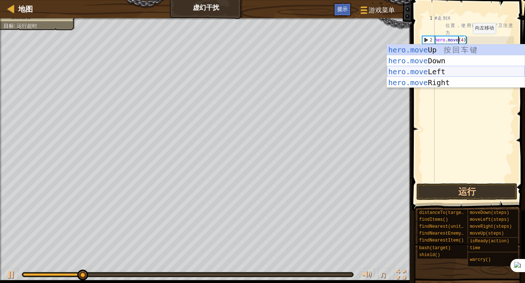
click at [457, 81] on div "hero.move Up 按 回 车 键 hero.move Down 按 回 车 键 hero.move Left 按 回 车 键 hero.move Ri…" at bounding box center [456, 77] width 138 height 66
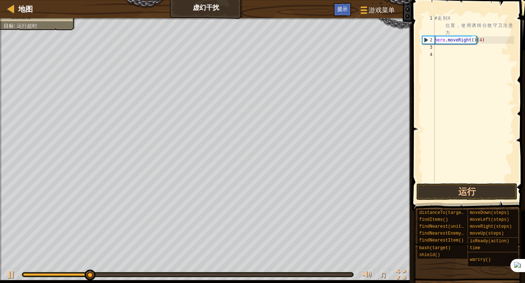
click at [463, 200] on span at bounding box center [469, 95] width 119 height 232
click at [463, 192] on button "运行" at bounding box center [466, 192] width 101 height 17
type textarea "hero.moveRight(4)"
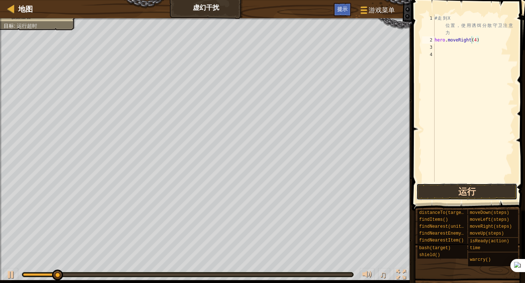
click at [449, 194] on button "运行" at bounding box center [466, 192] width 101 height 17
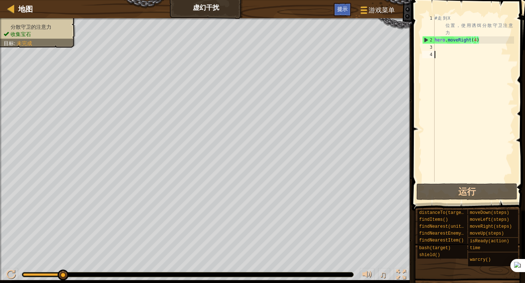
click at [477, 56] on div "# 走 到 X 位 置 ， 使 用 诱 饵 分 散 守 卫 注 意 力 hero . moveRight ( 4 )" at bounding box center [473, 113] width 81 height 197
click at [477, 41] on div "# 走 到 X 位 置 ， 使 用 诱 饵 分 散 守 卫 注 意 力 hero . moveRight ( 4 )" at bounding box center [473, 113] width 81 height 197
type textarea "hero.moveRight()"
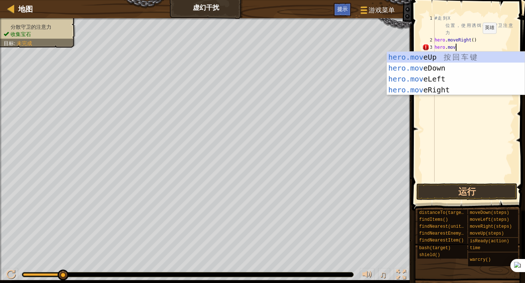
type textarea "hero.move"
click at [456, 70] on div "hero.move Up 按 回 车 键 hero.move Down 按 回 车 键 hero.move Left 按 回 车 键 hero.move Ri…" at bounding box center [456, 85] width 138 height 66
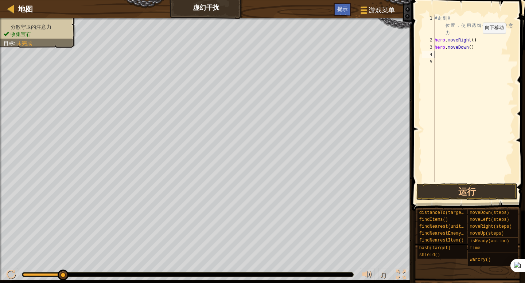
scroll to position [3, 0]
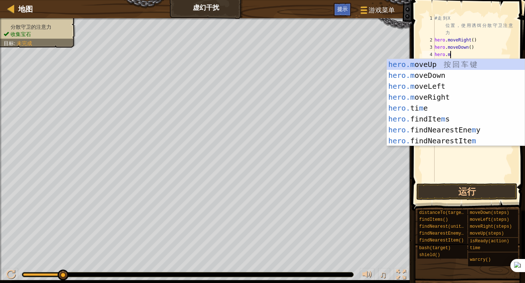
type textarea "[DOMAIN_NAME]"
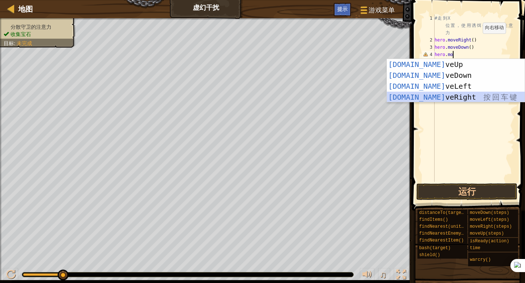
click at [458, 95] on div "hero.mo veUp 按 回 车 键 hero.mo veDown 按 回 车 键 hero.mo veLeft 按 回 车 键 hero.mo veRi…" at bounding box center [456, 92] width 138 height 66
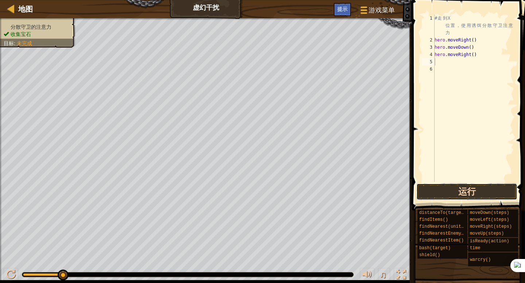
click at [465, 192] on button "运行" at bounding box center [466, 192] width 101 height 17
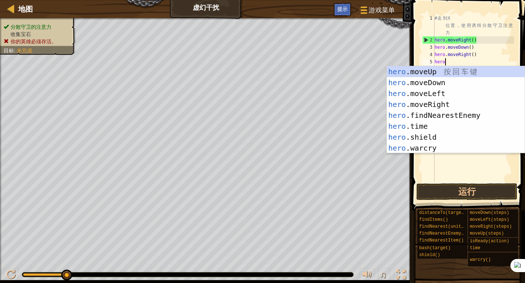
type textarea "hero."
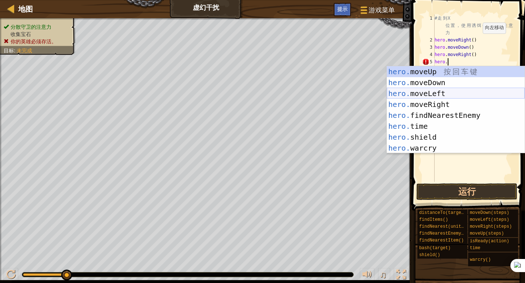
click at [449, 97] on div "hero. moveUp 按 回 车 键 hero. moveDown 按 回 车 键 hero. moveLeft 按 回 车 键 hero. moveRi…" at bounding box center [456, 120] width 138 height 109
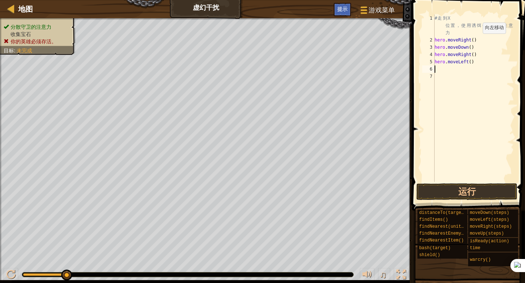
scroll to position [3, 0]
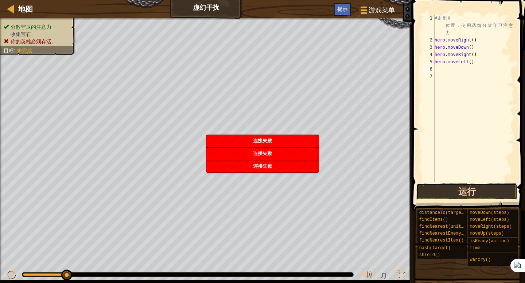
click at [476, 185] on button "运行" at bounding box center [466, 192] width 101 height 17
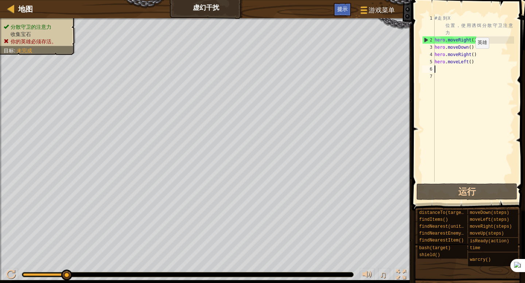
click at [469, 56] on div "# 走 到 X 位 置 ， 使 用 诱 饵 分 散 守 卫 注 意 力 hero . moveRight ( ) hero . moveDown ( ) he…" at bounding box center [473, 113] width 81 height 197
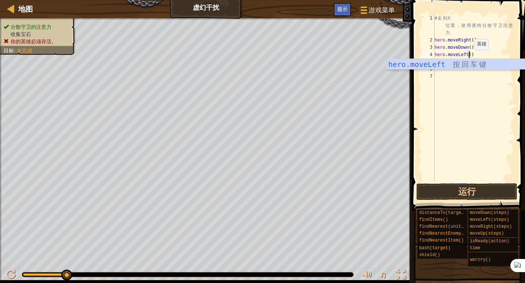
scroll to position [3, 3]
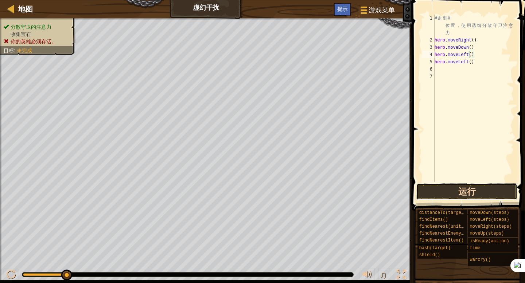
click at [480, 193] on button "运行" at bounding box center [466, 192] width 101 height 17
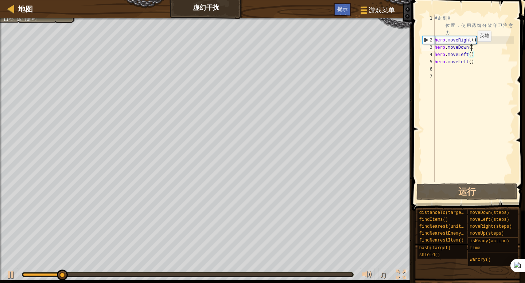
click at [471, 49] on div "# 走 到 X 位 置 ， 使 用 诱 饵 分 散 守 卫 注 意 力 hero . moveRight ( ) hero . moveDown ( ) he…" at bounding box center [473, 113] width 81 height 197
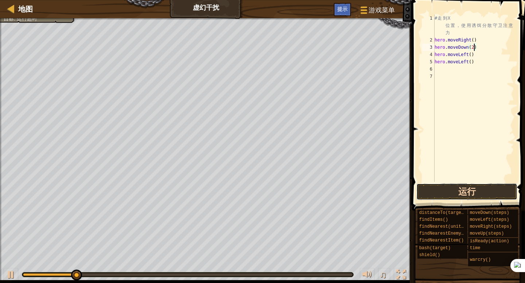
click at [466, 191] on button "运行" at bounding box center [466, 192] width 101 height 17
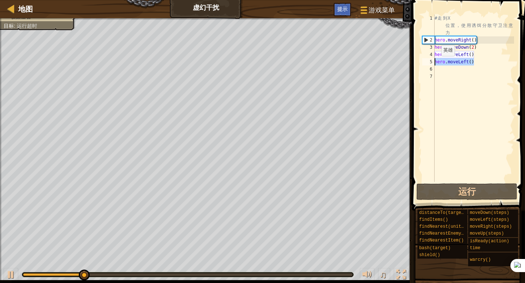
drag, startPoint x: 477, startPoint y: 63, endPoint x: 432, endPoint y: 64, distance: 44.1
click at [432, 64] on div "hero.moveDown(2) 1 2 3 4 5 6 7 # 走 到 X 位 置 ， 使 用 诱 饵 分 散 守 卫 注 意 力 hero . moveR…" at bounding box center [466, 99] width 93 height 168
type textarea "hero.moveLeft()"
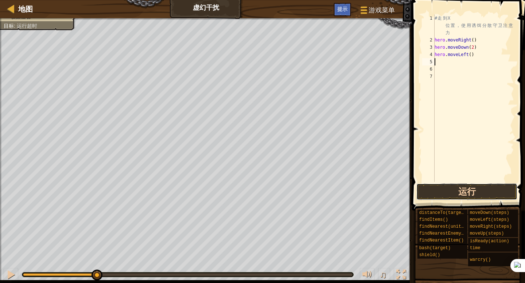
click at [463, 189] on button "运行" at bounding box center [466, 192] width 101 height 17
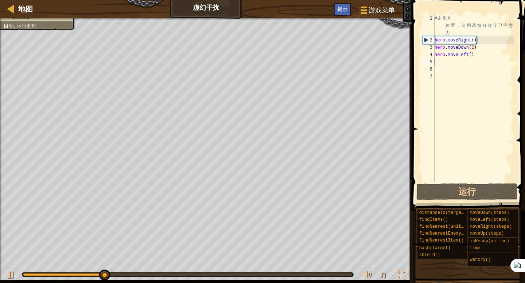
click at [482, 62] on div "# 走 到 X 位 置 ， 使 用 诱 饵 分 散 守 卫 注 意 力 hero . moveRight ( ) hero . moveDown ( 2 ) …" at bounding box center [473, 113] width 81 height 197
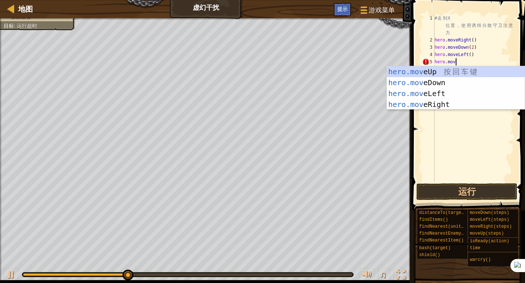
type textarea "hero.move"
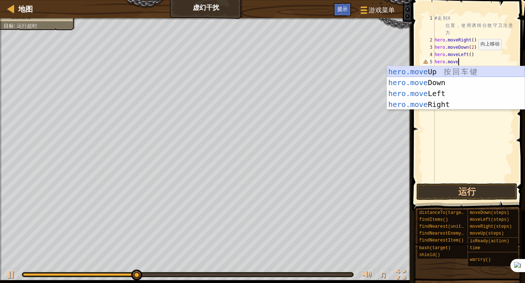
click at [460, 73] on div "hero.move Up 按 回 车 键 hero.move Down 按 回 车 键 hero.move Left 按 回 车 键 hero.move Ri…" at bounding box center [456, 99] width 138 height 66
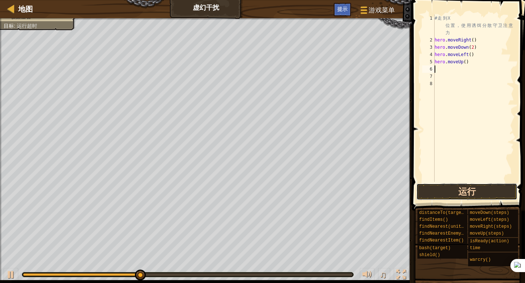
click at [468, 195] on button "运行" at bounding box center [466, 192] width 101 height 17
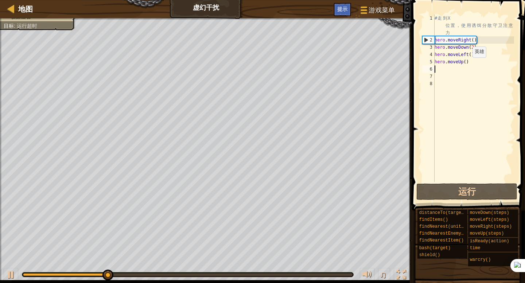
click at [466, 65] on div "# 走 到 X 位 置 ， 使 用 诱 饵 分 散 守 卫 注 意 力 hero . moveRight ( ) hero . moveDown ( 2 ) …" at bounding box center [473, 113] width 81 height 197
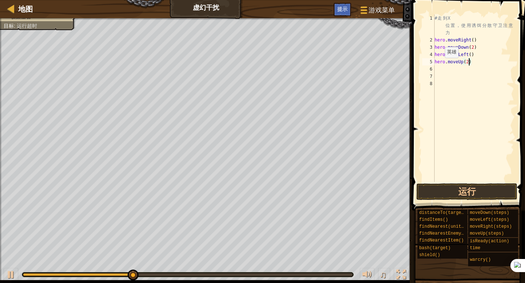
type textarea "hero.moveUp(2)"
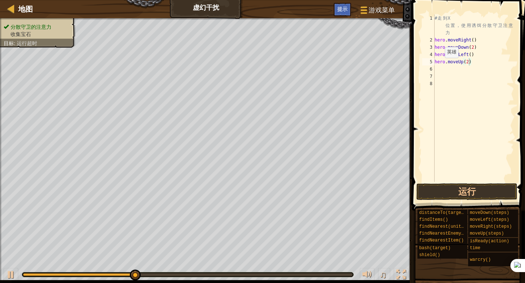
click at [33, 40] on div "目标 : 运行超时" at bounding box center [21, 43] width 34 height 7
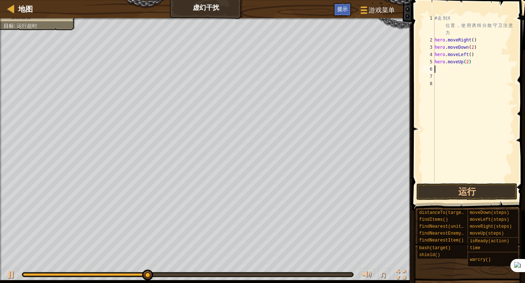
click at [462, 71] on div "# 走 到 X 位 置 ， 使 用 诱 饵 分 散 守 卫 注 意 力 hero . moveRight ( ) hero . moveDown ( 2 ) …" at bounding box center [473, 113] width 81 height 197
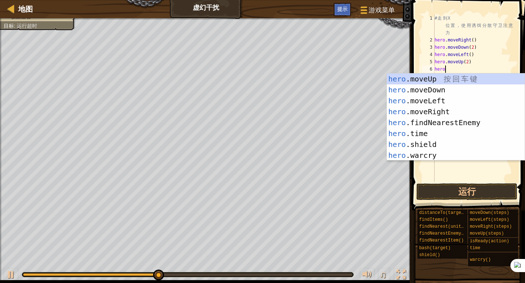
type textarea "hero."
click at [445, 111] on div "hero. moveUp 按 回 车 键 hero. moveDown 按 回 车 键 hero. moveLeft 按 回 车 键 hero. moveRi…" at bounding box center [456, 128] width 138 height 109
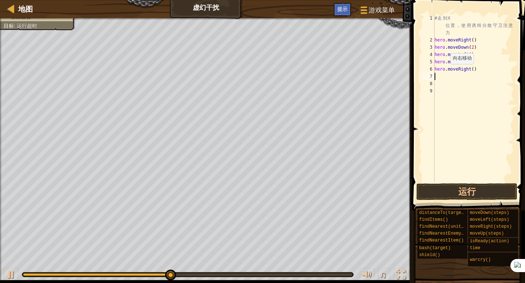
scroll to position [3, 0]
click at [475, 72] on div "# 走 到 X 位 置 ， 使 用 诱 饵 分 散 守 卫 注 意 力 hero . moveRight ( ) hero . moveDown ( 2 ) …" at bounding box center [473, 113] width 81 height 197
click at [474, 70] on div "# 走 到 X 位 置 ， 使 用 诱 饵 分 散 守 卫 注 意 力 hero . moveRight ( ) hero . moveDown ( 2 ) …" at bounding box center [473, 113] width 81 height 197
type textarea "hero.moveRight(3)"
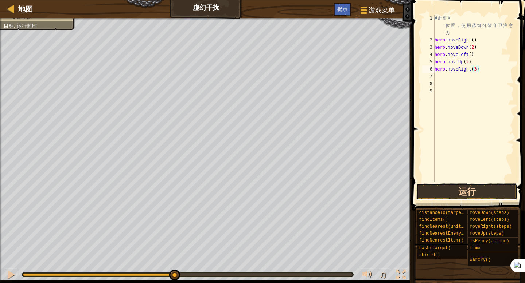
click at [460, 186] on button "运行" at bounding box center [466, 192] width 101 height 17
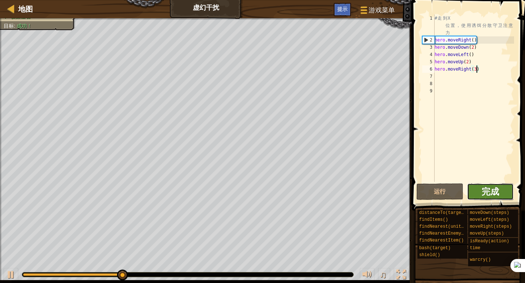
click at [484, 193] on span "完成" at bounding box center [489, 192] width 17 height 12
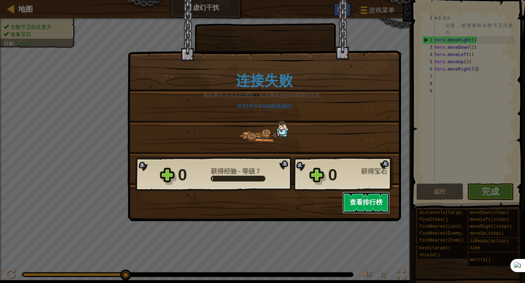
click at [371, 209] on button "查看排行榜" at bounding box center [365, 203] width 47 height 22
select select "zh-HANS"
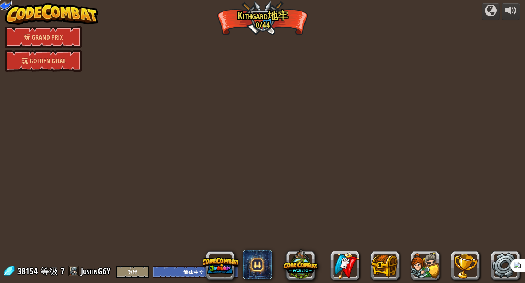
click at [6, 4] on link at bounding box center [4, 3] width 15 height 15
click at [468, 259] on button at bounding box center [464, 265] width 29 height 29
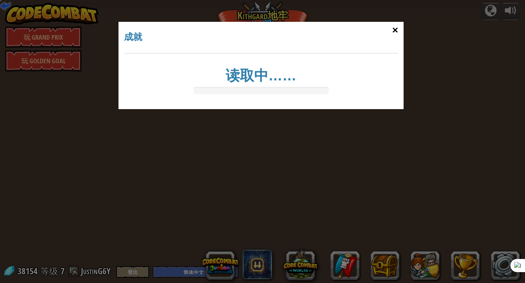
click at [397, 26] on div "×" at bounding box center [395, 30] width 17 height 21
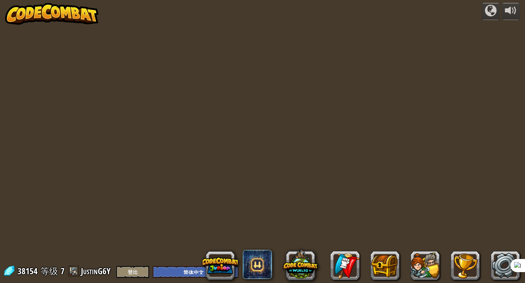
select select "zh-HANS"
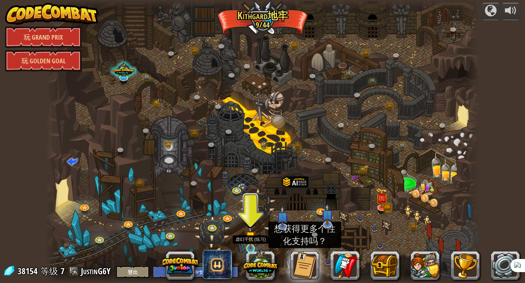
click at [251, 244] on img at bounding box center [250, 236] width 11 height 25
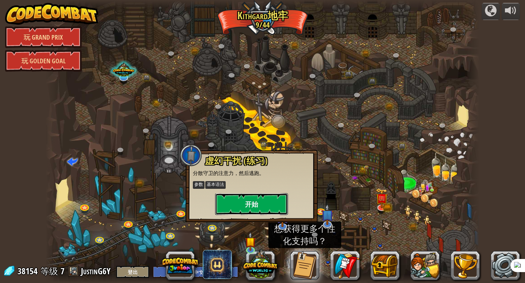
click at [243, 209] on button "开始" at bounding box center [251, 204] width 73 height 22
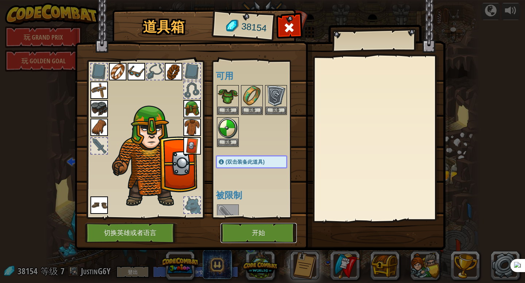
click at [269, 234] on button "开始" at bounding box center [258, 233] width 76 height 20
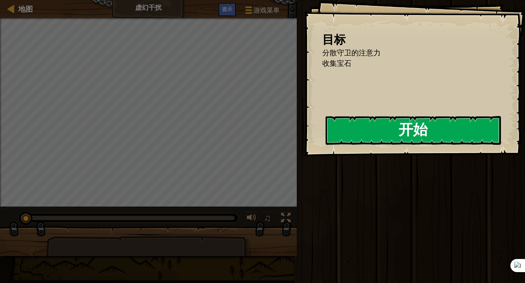
click at [350, 131] on button "开始" at bounding box center [412, 130] width 175 height 29
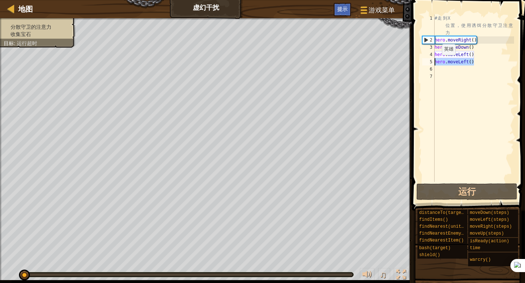
drag, startPoint x: 478, startPoint y: 62, endPoint x: 425, endPoint y: 63, distance: 53.2
click at [425, 63] on div "1 2 3 4 5 6 7 # 走 到 X 位 置 ， 使 用 诱 饵 分 散 守 卫 注 意 力 hero . moveRight ( ) hero . m…" at bounding box center [466, 99] width 93 height 168
click at [470, 59] on div "# 走 到 X 位 置 ， 使 用 诱 饵 分 散 守 卫 注 意 力 hero . moveRight ( ) hero . moveDown ( ) he…" at bounding box center [473, 113] width 81 height 197
drag, startPoint x: 477, startPoint y: 60, endPoint x: 467, endPoint y: 61, distance: 10.3
click at [467, 61] on div "# 走 到 X 位 置 ， 使 用 诱 饵 分 散 守 卫 注 意 力 hero . moveRight ( ) hero . moveDown ( ) he…" at bounding box center [473, 113] width 81 height 197
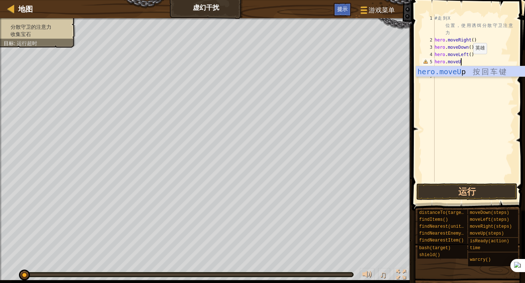
type textarea "hero.moveUp"
click at [467, 63] on div "# 走 到 X 位 置 ， 使 用 诱 饵 分 散 守 卫 注 意 力 hero . moveRight ( ) hero . moveDown ( ) he…" at bounding box center [473, 113] width 81 height 197
type textarea "hero.moveUp(2)"
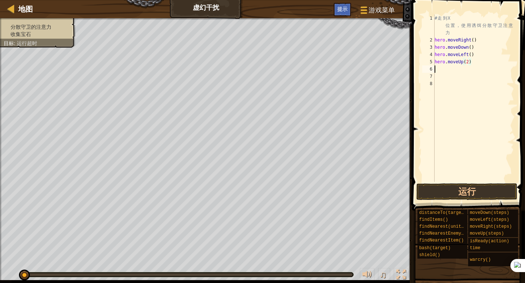
click at [444, 66] on div "# 走 到 X 位 置 ， 使 用 诱 饵 分 散 守 卫 注 意 力 hero . moveRight ( ) hero . moveDown ( ) he…" at bounding box center [473, 113] width 81 height 197
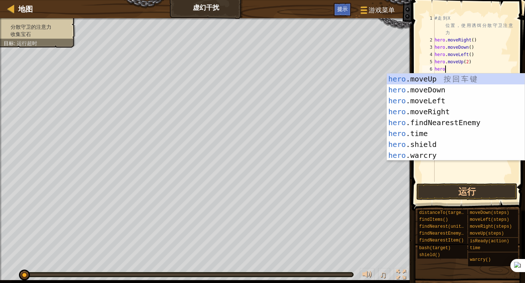
type textarea "herom"
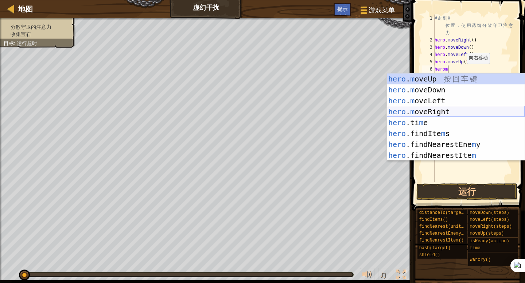
click at [452, 110] on div "hero . m oveUp 按 回 车 键 hero . m oveDown 按 回 车 键 hero . m oveLeft 按 回 车 键 hero .…" at bounding box center [456, 128] width 138 height 109
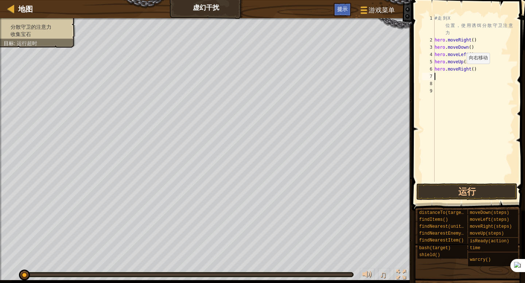
scroll to position [3, 0]
click at [475, 70] on div "# 走 到 X 位 置 ， 使 用 诱 饵 分 散 守 卫 注 意 力 hero . moveRight ( ) hero . moveDown ( ) he…" at bounding box center [473, 113] width 81 height 197
click at [463, 29] on div "# 走 到 X 位 置 ， 使 用 诱 饵 分 散 守 卫 注 意 力 hero . moveRight ( ) hero . moveDown ( ) he…" at bounding box center [473, 113] width 81 height 197
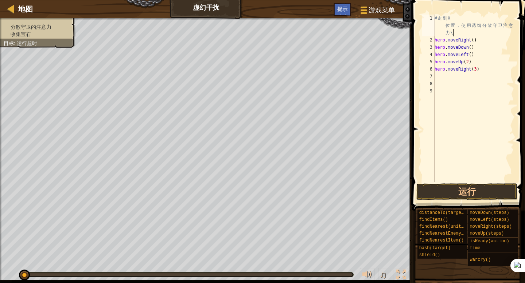
type textarea "# 走到 X 位置，使用诱饵分散守卫注意力"
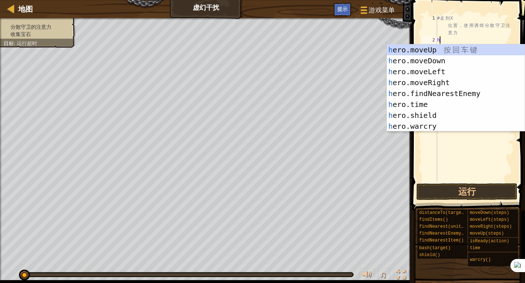
type textarea "he"
click at [470, 126] on div "he ro.moveUp 按 回 车 键 he ro.moveDown 按 回 车 键 he ro.moveLeft 按 回 车 键 he ro.moveRi…" at bounding box center [456, 98] width 138 height 109
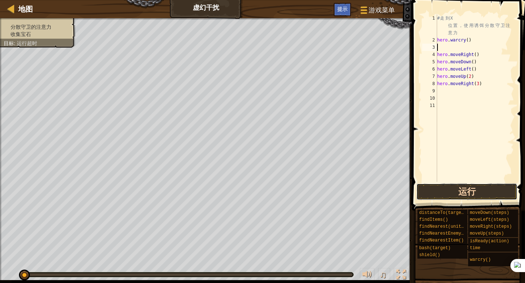
click at [469, 187] on button "运行" at bounding box center [466, 192] width 101 height 17
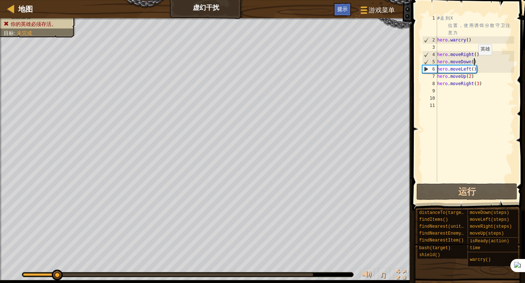
click at [474, 62] on div "# 走 到 X 位 置 ， 使 用 诱 饵 分 散 守 卫 注 意 力 hero . warcry ( ) hero . moveRight ( ) hero…" at bounding box center [474, 113] width 79 height 197
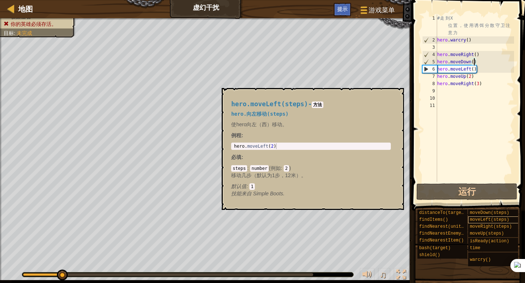
scroll to position [3, 3]
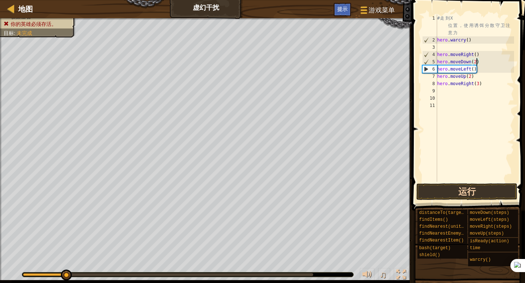
type textarea "hero.moveDown(2)"
click at [470, 196] on button "运行" at bounding box center [466, 192] width 101 height 17
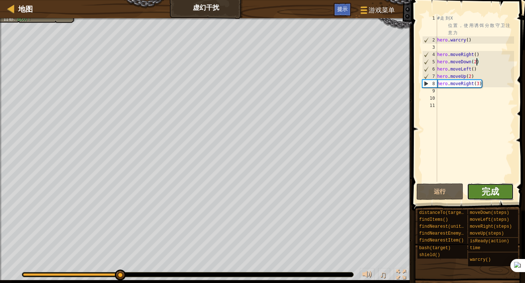
click at [496, 190] on span "完成" at bounding box center [489, 192] width 17 height 12
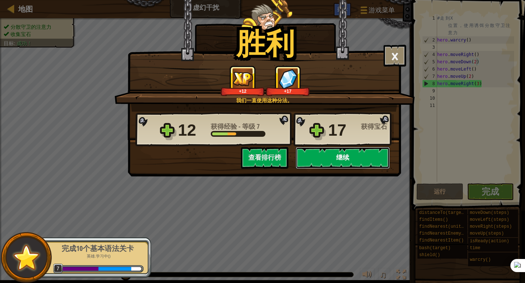
click at [354, 158] on button "继续" at bounding box center [342, 158] width 94 height 22
select select "zh-HANS"
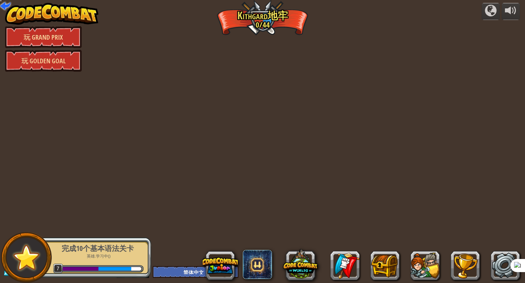
select select "zh-HANS"
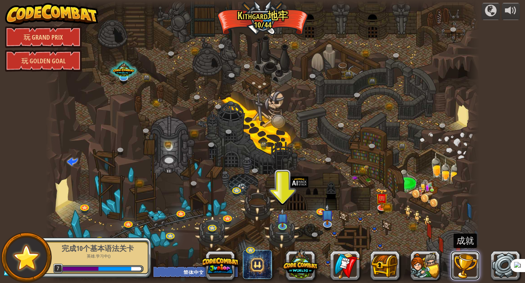
click at [477, 267] on button at bounding box center [464, 265] width 29 height 29
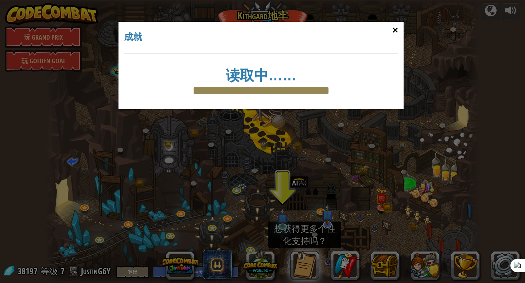
click at [396, 33] on div "×" at bounding box center [395, 30] width 17 height 21
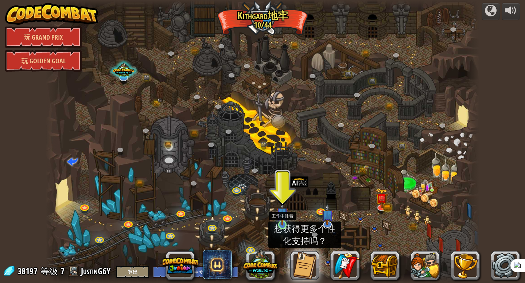
click at [282, 222] on img at bounding box center [282, 213] width 11 height 25
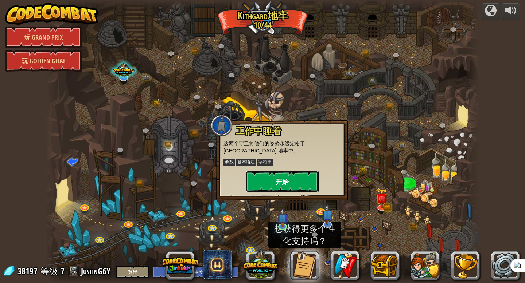
click at [282, 189] on button "开始" at bounding box center [282, 182] width 73 height 22
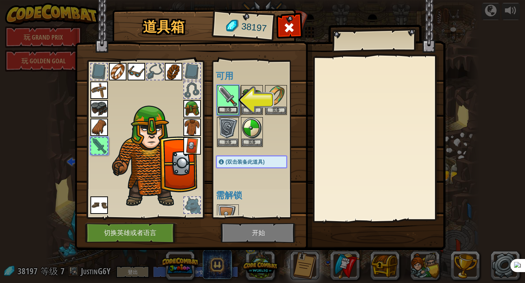
click at [229, 111] on button "装备" at bounding box center [228, 110] width 20 height 8
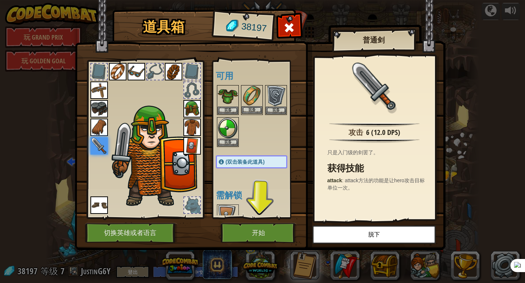
click at [246, 95] on img at bounding box center [252, 96] width 20 height 20
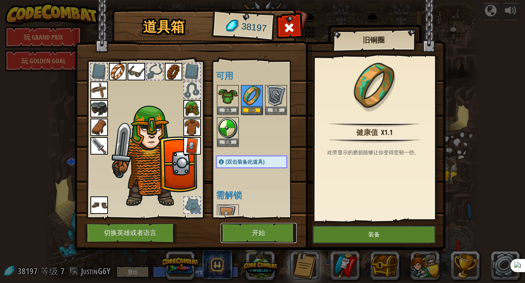
click at [254, 228] on button "开始" at bounding box center [258, 233] width 76 height 20
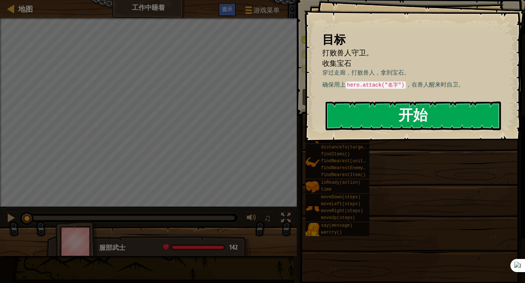
click at [371, 110] on button "开始" at bounding box center [412, 116] width 175 height 29
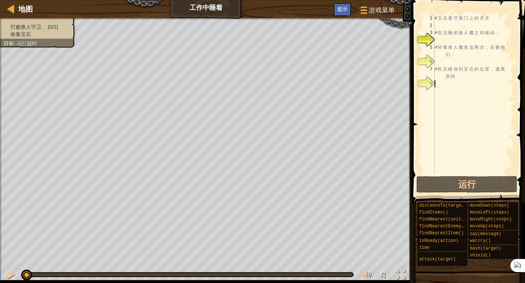
click at [453, 81] on div "# 卫 兵 看 守 着 门 上 的 开 关 # 在 沉 睡 的 食 人 魔 之 间 移 动 ： # 对 着 食 人 魔 攻 击 两 次 ， 击 败 他 们 ：…" at bounding box center [473, 102] width 81 height 175
click at [453, 83] on div "# 卫 兵 看 守 着 门 上 的 开 关 # 在 沉 睡 的 食 人 魔 之 间 移 动 ： # 对 着 食 人 魔 攻 击 两 次 ， 击 败 他 们 ：…" at bounding box center [473, 102] width 81 height 175
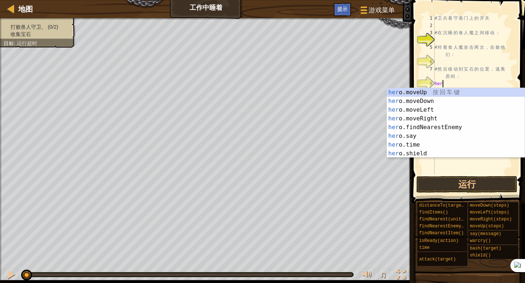
type textarea "hero"
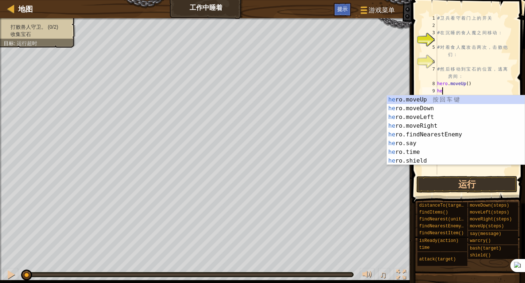
type textarea "hero"
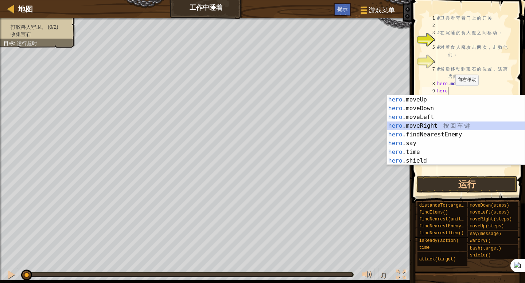
click at [443, 127] on div "hero .moveUp 按 回 车 键 hero .moveDown 按 回 车 键 hero .moveLeft 按 回 车 键 hero .moveRi…" at bounding box center [456, 138] width 138 height 87
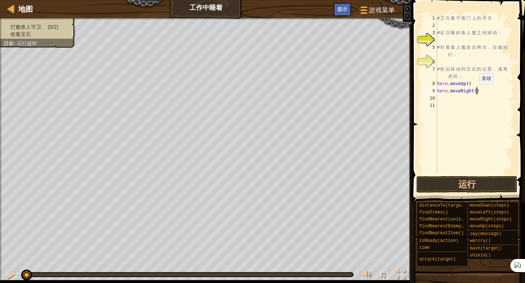
click at [475, 92] on div "# 卫 兵 看 守 着 门 上 的 开 关 # 在 沉 睡 的 食 人 魔 之 间 移 动 ： # 对 着 食 人 魔 攻 击 两 次 ， 击 败 他 们 ：…" at bounding box center [474, 102] width 79 height 175
type textarea "hero.moveRight(3)"
click at [465, 102] on div "# 卫 兵 看 守 着 门 上 的 开 关 # 在 沉 睡 的 食 人 魔 之 间 移 动 ： # 对 着 食 人 魔 攻 击 两 次 ， 击 败 他 们 ：…" at bounding box center [474, 102] width 79 height 175
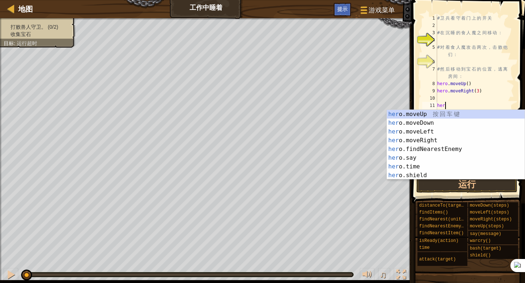
scroll to position [3, 0]
type textarea "hero"
click at [435, 125] on div "hero .moveUp 按 回 车 键 hero .moveDown 按 回 车 键 hero .moveLeft 按 回 车 键 hero .moveRi…" at bounding box center [456, 153] width 138 height 87
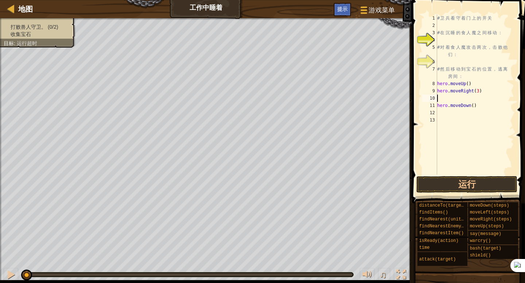
click at [443, 101] on div "# 卫 兵 看 守 着 门 上 的 开 关 # 在 沉 睡 的 食 人 魔 之 间 移 动 ： # 对 着 食 人 魔 攻 击 两 次 ， 击 败 他 们 ：…" at bounding box center [474, 102] width 79 height 175
type textarea "hero.moveRight(3)"
click at [443, 111] on div "# 卫 兵 看 守 着 门 上 的 开 关 # 在 沉 睡 的 食 人 魔 之 间 移 动 ： # 对 着 食 人 魔 攻 击 两 次 ， 击 败 他 们 ：…" at bounding box center [474, 102] width 79 height 175
click at [443, 103] on div "# 卫 兵 看 守 着 门 上 的 开 关 # 在 沉 睡 的 食 人 魔 之 间 移 动 ： # 对 着 食 人 魔 攻 击 两 次 ， 击 败 他 们 ：…" at bounding box center [474, 102] width 79 height 175
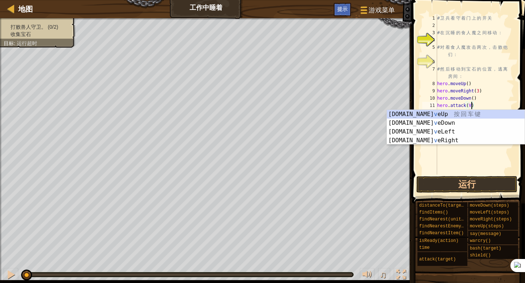
scroll to position [3, 3]
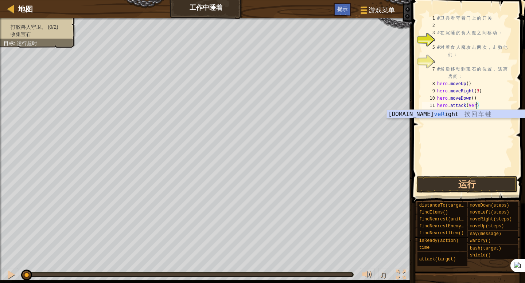
type textarea "hero.attack(Vera)"
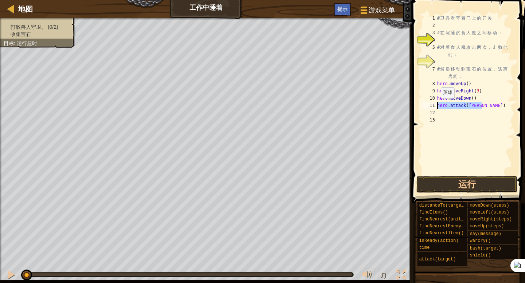
drag, startPoint x: 482, startPoint y: 104, endPoint x: 437, endPoint y: 106, distance: 44.9
click at [437, 106] on div "1 2 3 4 5 6 7 8 9 10 11 12 13 # 卫 兵 看 守 着 门 上 的 开 关 # 在 沉 睡 的 食 人 魔 之 间 移 动 ： #…" at bounding box center [466, 95] width 93 height 160
type textarea "hero.attack(Vera)"
click at [441, 114] on div "# 卫 兵 看 守 着 门 上 的 开 关 # 在 沉 睡 的 食 人 魔 之 间 移 动 ： # 对 着 食 人 魔 攻 击 两 次 ， 击 败 他 们 ：…" at bounding box center [474, 102] width 79 height 175
type textarea "hero.attack(Vera)"
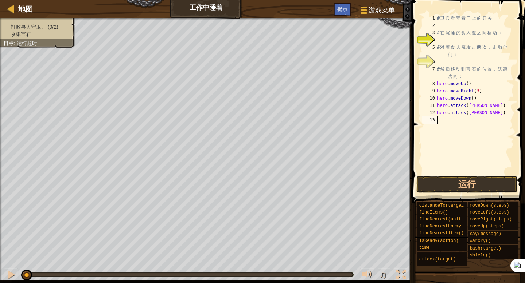
click at [443, 118] on div "# 卫 兵 看 守 着 门 上 的 开 关 # 在 沉 睡 的 食 人 魔 之 间 移 动 ： # 对 着 食 人 魔 攻 击 两 次 ， 击 败 他 们 ：…" at bounding box center [474, 102] width 79 height 175
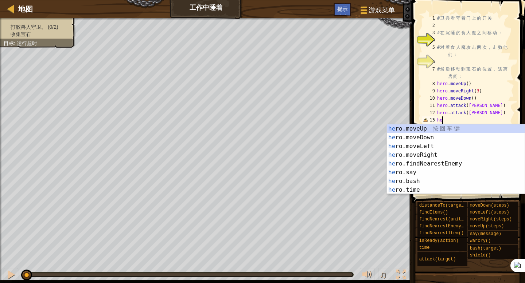
type textarea "h"
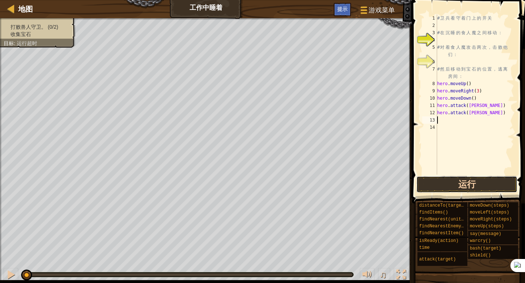
click at [466, 180] on button "运行" at bounding box center [466, 184] width 101 height 17
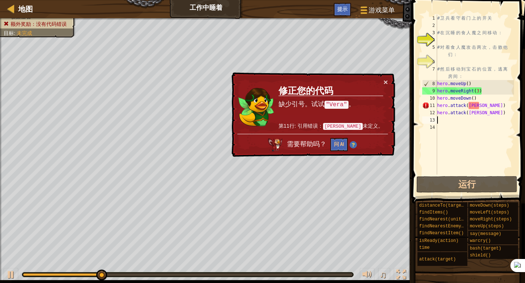
click at [389, 78] on div "× 修正您的代码 缺少引号。试试 "Vera" 。 第11行: 引用错误： [PERSON_NAME] 未定义。 需要帮助吗？ 问 AI" at bounding box center [312, 115] width 165 height 85
click at [390, 73] on div "× 修正您的代码 缺少引号。试试 "Vera" 。 第11行: 引用错误： [PERSON_NAME] 未定义。 需要帮助吗？ 问 AI" at bounding box center [312, 115] width 165 height 85
click at [388, 82] on div "× 修正您的代码 缺少引号。试试 "Vera" 。 第11行: 引用错误： [PERSON_NAME] 未定义。 需要帮助吗？ 问 AI" at bounding box center [312, 115] width 165 height 85
click at [387, 81] on button "×" at bounding box center [385, 82] width 4 height 8
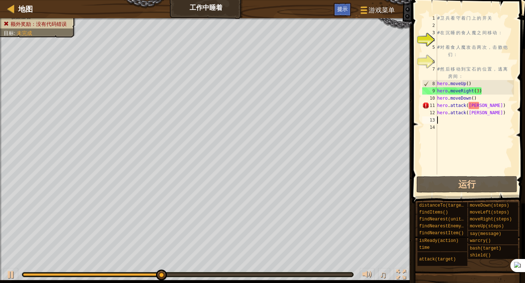
click at [479, 106] on div "# 卫 兵 看 守 着 门 上 的 开 关 # 在 沉 睡 的 食 人 魔 之 间 移 动 ： # 对 着 食 人 魔 攻 击 两 次 ， 击 败 他 们 ：…" at bounding box center [474, 102] width 79 height 175
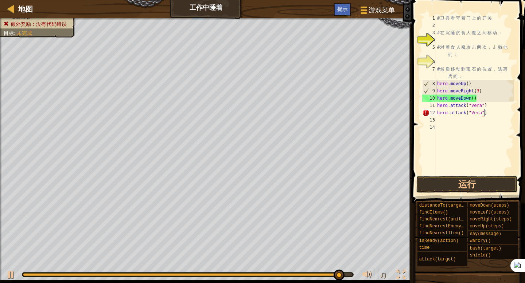
scroll to position [3, 4]
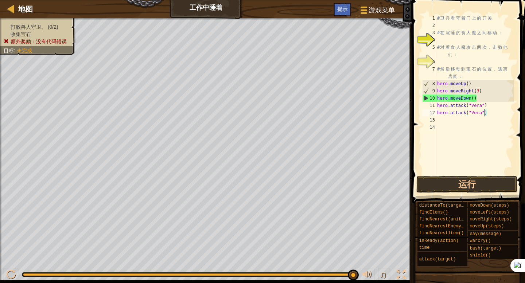
click at [478, 95] on div "# 卫 兵 看 守 着 门 上 的 开 关 # 在 沉 睡 的 食 人 魔 之 间 移 动 ： # 对 着 食 人 魔 攻 击 两 次 ， 击 败 他 们 ：…" at bounding box center [474, 102] width 79 height 175
click at [479, 93] on div "# 卫 兵 看 守 着 门 上 的 开 关 # 在 沉 睡 的 食 人 魔 之 间 移 动 ： # 对 着 食 人 魔 攻 击 两 次 ， 击 败 他 们 ：…" at bounding box center [474, 102] width 79 height 175
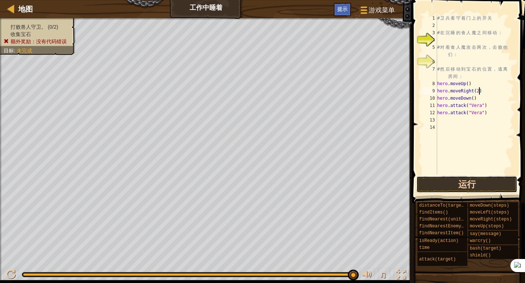
click at [464, 185] on button "运行" at bounding box center [466, 184] width 101 height 17
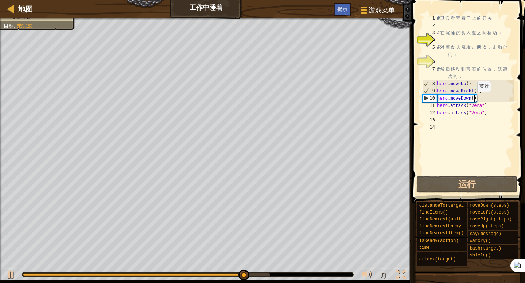
click at [473, 99] on div "# 卫 兵 看 守 着 门 上 的 开 关 # 在 沉 睡 的 食 人 魔 之 间 移 动 ： # 对 着 食 人 魔 攻 击 两 次 ， 击 败 他 们 ：…" at bounding box center [474, 102] width 79 height 175
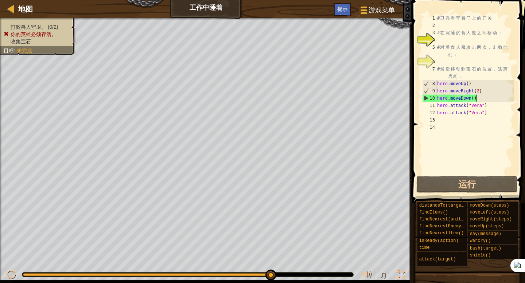
click at [479, 97] on div "# 卫 兵 看 守 着 门 上 的 开 关 # 在 沉 睡 的 食 人 魔 之 间 移 动 ： # 对 着 食 人 魔 攻 击 两 次 ， 击 败 他 们 ：…" at bounding box center [474, 102] width 79 height 175
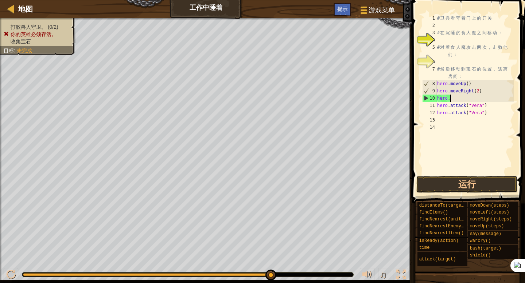
scroll to position [3, 0]
type textarea "h"
type textarea "hero.moveRight(2)"
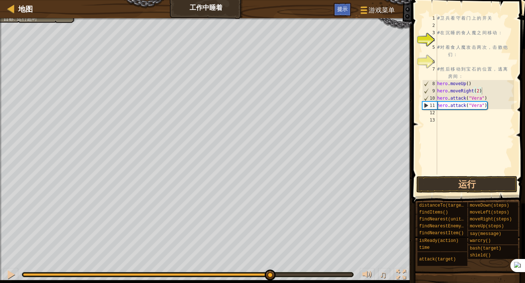
click at [490, 175] on span at bounding box center [469, 91] width 119 height 225
click at [493, 182] on button "运行" at bounding box center [466, 184] width 101 height 17
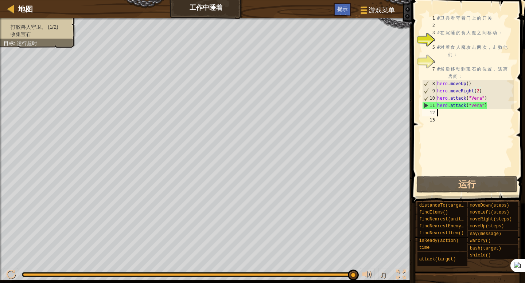
click at [476, 113] on div "# 卫 兵 看 守 着 门 上 的 开 关 # 在 沉 睡 的 食 人 魔 之 间 移 动 ： # 对 着 食 人 魔 攻 击 两 次 ， 击 败 他 们 ：…" at bounding box center [474, 102] width 79 height 175
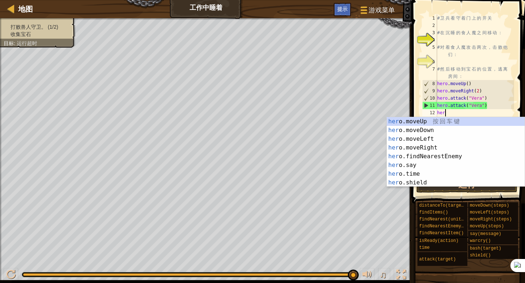
scroll to position [3, 0]
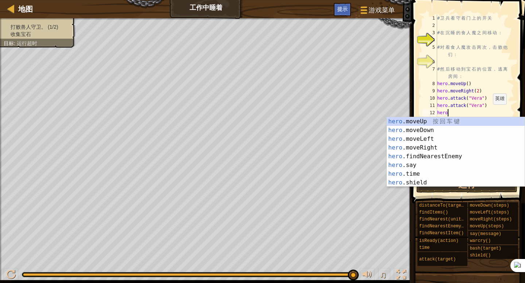
click at [493, 106] on div "# 卫 兵 看 守 着 门 上 的 开 关 # 在 沉 睡 的 食 人 魔 之 间 移 动 ： # 对 着 食 人 魔 攻 击 两 次 ， 击 败 他 们 ：…" at bounding box center [474, 102] width 79 height 175
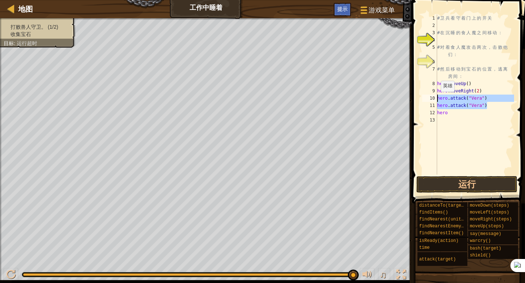
drag, startPoint x: 492, startPoint y: 106, endPoint x: 436, endPoint y: 99, distance: 56.9
click at [436, 99] on div "hero.attack("Vera") 1 2 3 4 5 6 7 8 9 10 11 12 13 # 卫 兵 看 守 着 门 上 的 开 关 # 在 沉 睡…" at bounding box center [466, 95] width 93 height 160
click at [454, 113] on div "# 卫 兵 看 守 着 门 上 的 开 关 # 在 沉 睡 的 食 人 魔 之 间 移 动 ： # 对 着 食 人 魔 攻 击 两 次 ， 击 败 他 们 ：…" at bounding box center [474, 102] width 79 height 175
drag, startPoint x: 454, startPoint y: 113, endPoint x: 430, endPoint y: 113, distance: 23.7
click at [430, 113] on div "hero 1 2 3 4 5 6 7 8 9 10 11 12 13 # 卫 兵 看 守 着 门 上 的 开 关 # 在 沉 睡 的 食 人 魔 之 间 移 …" at bounding box center [466, 95] width 93 height 160
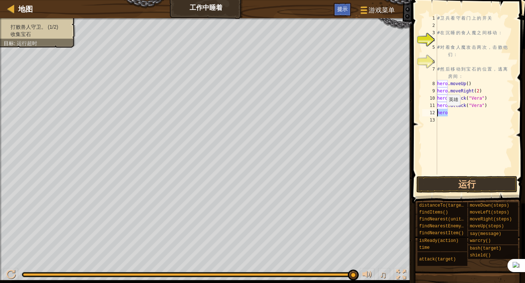
paste textarea ".attack("Vera")"
click at [481, 113] on div "# 卫 兵 看 守 着 门 上 的 开 关 # 在 沉 睡 的 食 人 魔 之 间 移 动 ： # 对 着 食 人 魔 攻 击 两 次 ， 击 败 他 们 ：…" at bounding box center [474, 102] width 79 height 175
click at [483, 120] on div "# 卫 兵 看 守 着 门 上 的 开 关 # 在 沉 睡 的 食 人 魔 之 间 移 动 ： # 对 着 食 人 魔 攻 击 两 次 ， 击 败 他 们 ：…" at bounding box center [474, 102] width 79 height 175
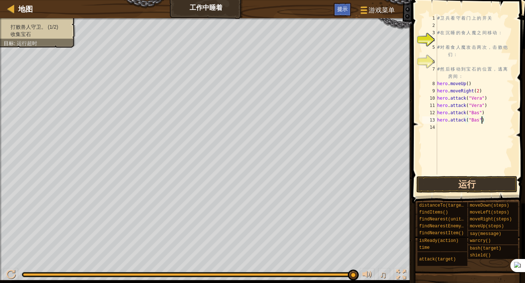
type textarea "hero.attack("Bas")"
click at [497, 176] on button "运行" at bounding box center [466, 184] width 101 height 17
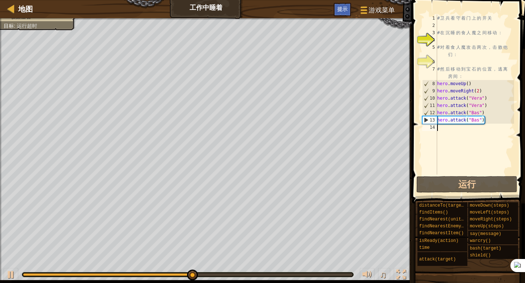
click at [477, 139] on div "# 卫 兵 看 守 着 门 上 的 开 关 # 在 沉 睡 的 食 人 魔 之 间 移 动 ： # 对 着 食 人 魔 攻 击 两 次 ， 击 败 他 们 ：…" at bounding box center [474, 102] width 79 height 175
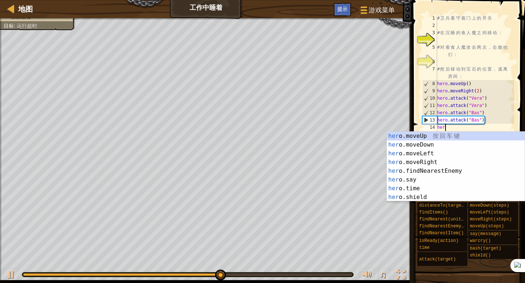
type textarea "hero"
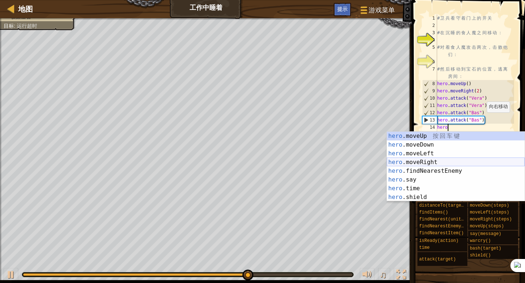
click at [430, 162] on div "hero .moveUp 按 回 车 键 hero .moveDown 按 回 车 键 hero .moveLeft 按 回 车 键 hero .moveRi…" at bounding box center [456, 175] width 138 height 87
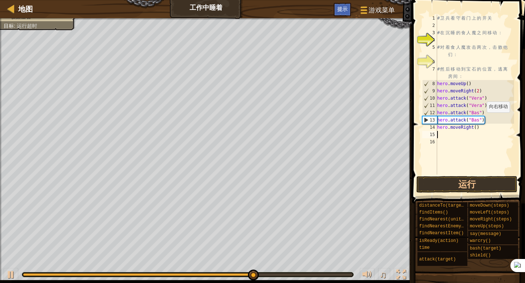
scroll to position [3, 0]
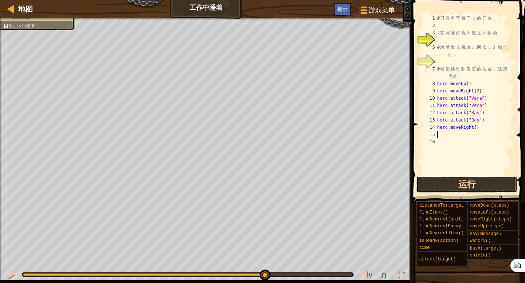
click at [481, 185] on button "运行" at bounding box center [466, 184] width 101 height 17
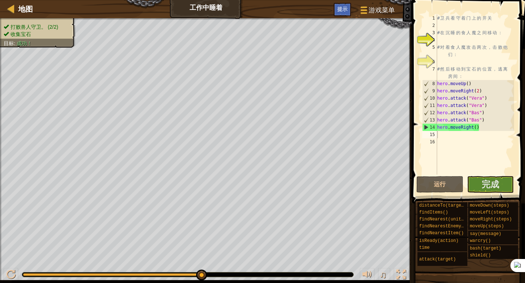
click at [497, 193] on span at bounding box center [469, 91] width 119 height 225
click at [494, 190] on span "完成" at bounding box center [489, 185] width 17 height 12
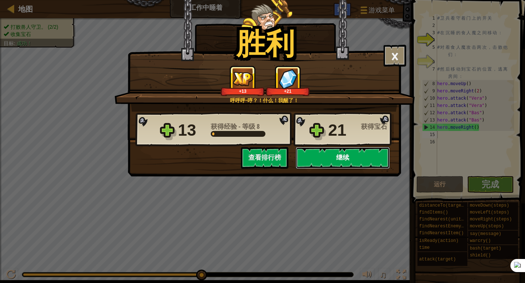
click at [334, 156] on button "继续" at bounding box center [342, 158] width 94 height 22
select select "zh-HANS"
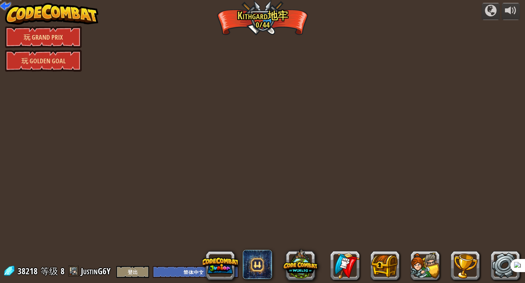
select select "zh-HANS"
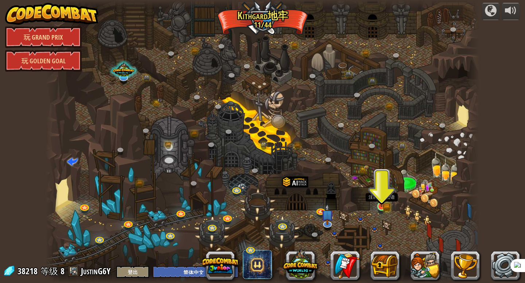
click at [384, 205] on img at bounding box center [381, 195] width 11 height 24
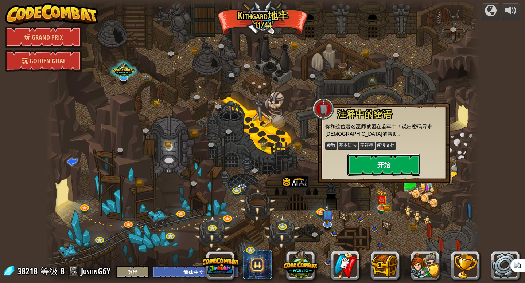
click at [381, 165] on button "开始" at bounding box center [383, 165] width 73 height 22
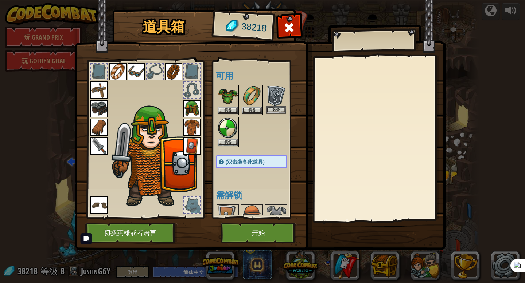
drag, startPoint x: 263, startPoint y: 173, endPoint x: 273, endPoint y: 114, distance: 59.8
click at [273, 114] on div "可用 装备 装备 装备 装备 装备 装备 装备 装备 装备 装备 装备 装备 装备 装备 装备 (双击装备此道具) 需解锁" at bounding box center [259, 140] width 86 height 152
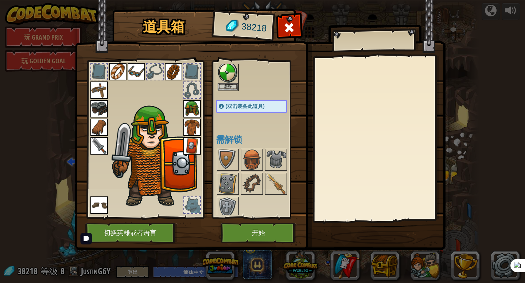
scroll to position [60, 0]
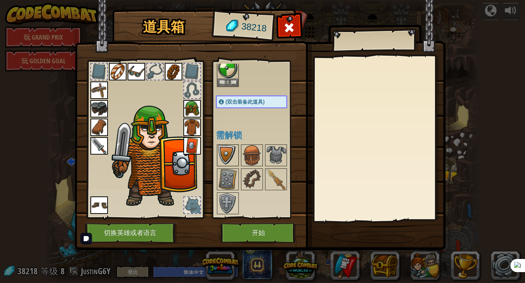
click at [231, 156] on img at bounding box center [228, 155] width 20 height 20
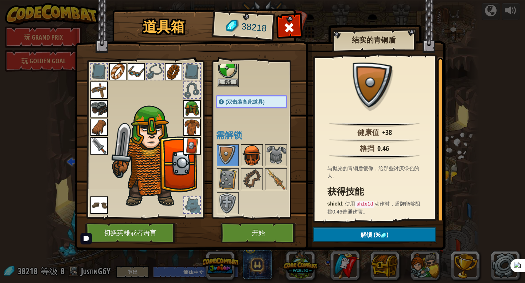
click at [251, 158] on img at bounding box center [252, 155] width 20 height 20
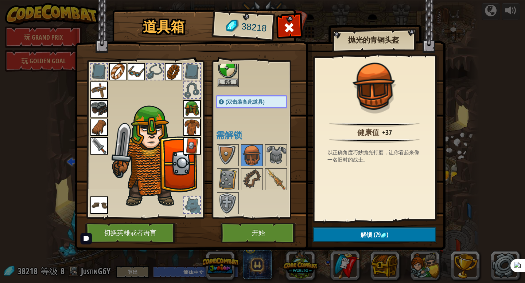
click at [197, 112] on img at bounding box center [191, 108] width 17 height 17
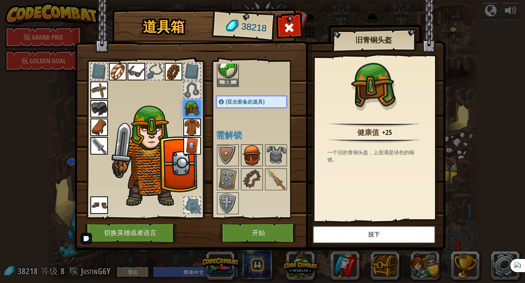
click at [257, 146] on img at bounding box center [252, 155] width 20 height 20
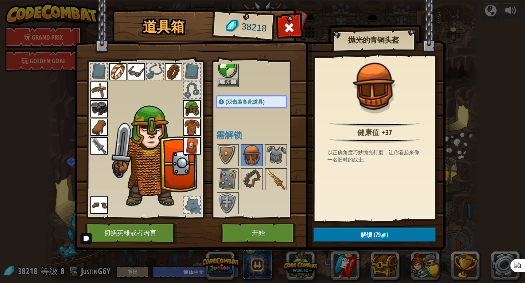
click at [268, 180] on img at bounding box center [276, 179] width 20 height 20
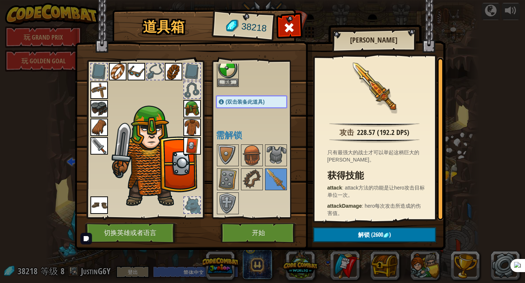
drag, startPoint x: 267, startPoint y: 178, endPoint x: 264, endPoint y: 158, distance: 20.2
click at [265, 158] on div "可用 装备 装备 装备 装备 装备 装备 装备 装备 装备 装备 装备 装备 装备 装备 装备 (双击装备此道具) 需解锁" at bounding box center [259, 140] width 86 height 152
click at [100, 141] on img at bounding box center [98, 145] width 17 height 17
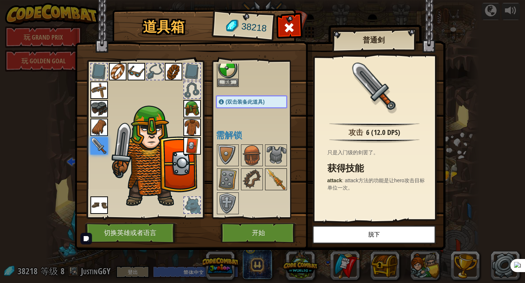
click at [277, 175] on img at bounding box center [276, 179] width 20 height 20
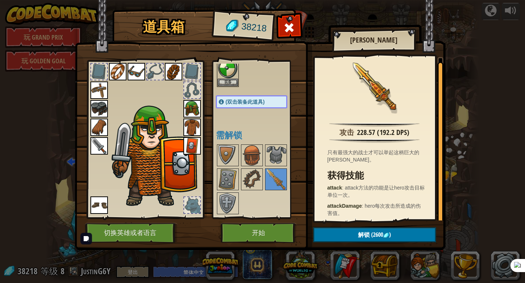
scroll to position [4, 0]
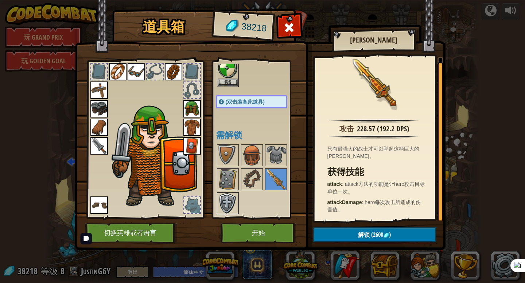
click at [227, 204] on img at bounding box center [228, 203] width 20 height 20
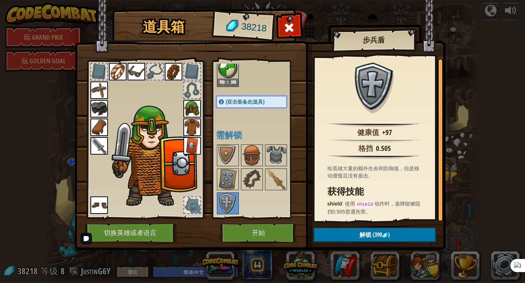
scroll to position [1, 0]
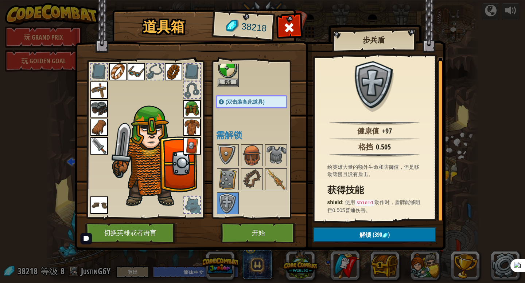
drag, startPoint x: 384, startPoint y: 189, endPoint x: 381, endPoint y: 142, distance: 47.8
click at [381, 142] on div "健康值 +97 格挡 0.505 给英雄大量的额外生命和防御值，但是移动缓慢且没有盾击。 获得技能 shield : 使用 shield 动作时，盾牌能够阻挡…" at bounding box center [374, 139] width 120 height 164
click at [190, 150] on img at bounding box center [191, 145] width 17 height 17
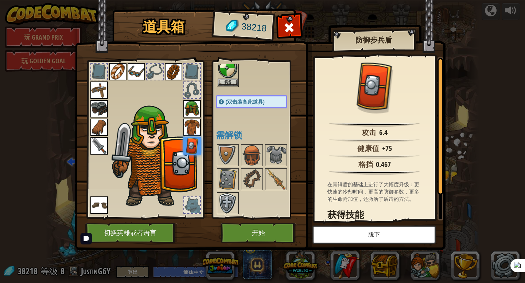
click at [233, 204] on img at bounding box center [228, 203] width 20 height 20
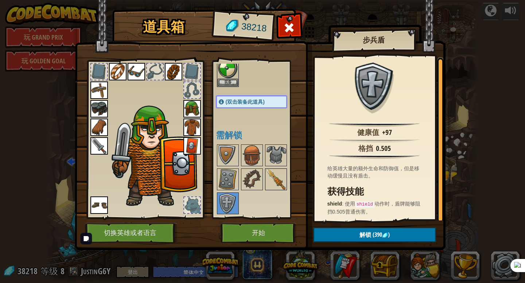
click at [270, 183] on img at bounding box center [276, 179] width 20 height 20
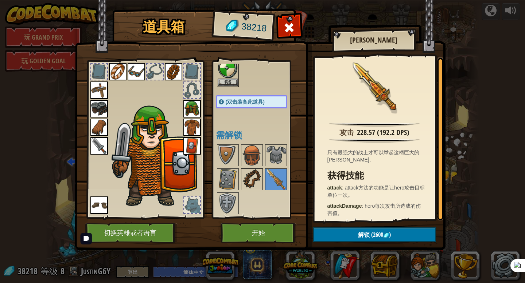
click at [248, 180] on img at bounding box center [252, 179] width 20 height 20
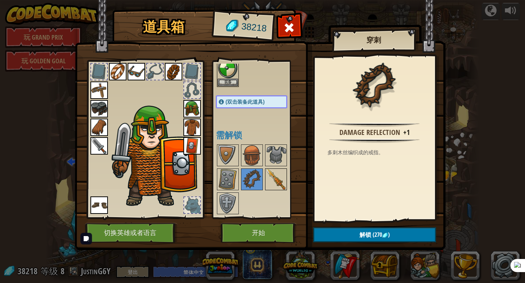
click at [278, 177] on img at bounding box center [276, 179] width 20 height 20
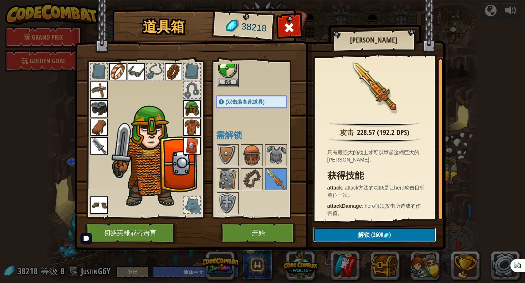
click at [378, 238] on span "(2600" at bounding box center [375, 235] width 13 height 8
click at [372, 226] on img at bounding box center [260, 118] width 371 height 265
click at [353, 234] on button "解锁" at bounding box center [374, 235] width 123 height 15
click at [349, 234] on button "确认" at bounding box center [374, 235] width 123 height 15
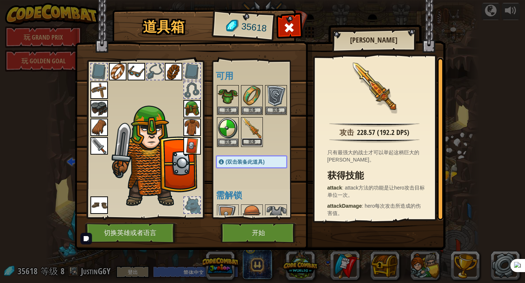
click at [251, 142] on button "装备" at bounding box center [252, 142] width 20 height 8
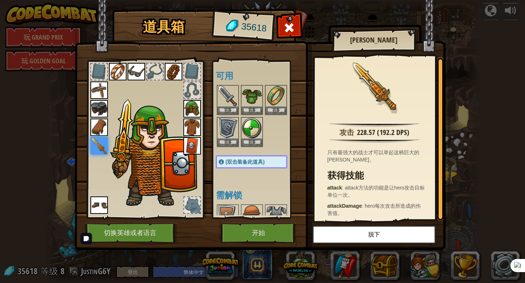
scroll to position [36, 0]
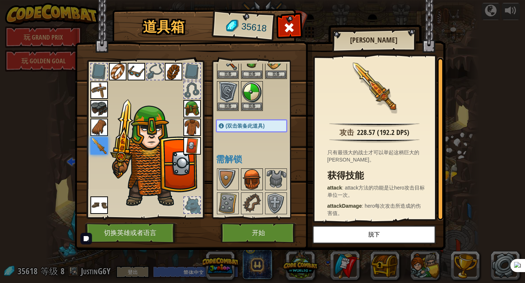
click at [253, 190] on div at bounding box center [252, 180] width 22 height 22
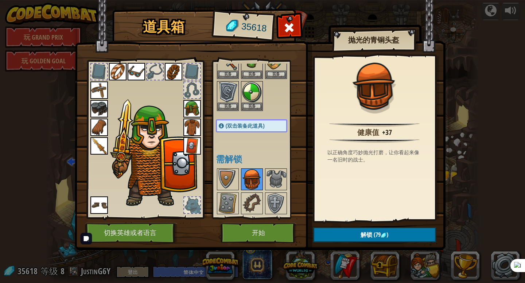
drag, startPoint x: 247, startPoint y: 181, endPoint x: 246, endPoint y: 175, distance: 6.8
click at [246, 175] on img at bounding box center [252, 179] width 20 height 20
click at [269, 179] on img at bounding box center [276, 179] width 20 height 20
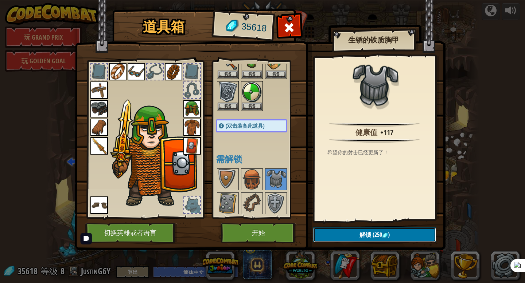
click at [379, 235] on span "(250" at bounding box center [376, 235] width 11 height 8
click at [379, 235] on button "确认" at bounding box center [374, 235] width 123 height 15
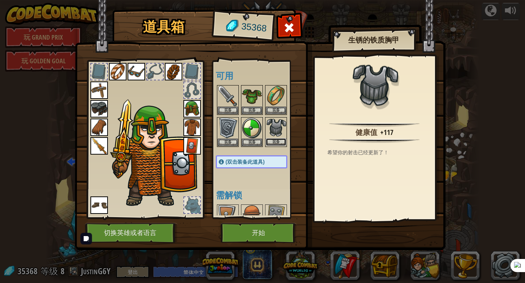
click at [274, 141] on button "装备" at bounding box center [276, 142] width 20 height 8
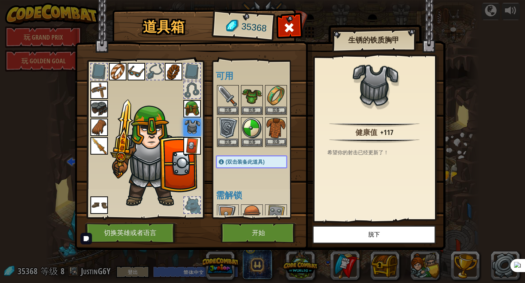
drag, startPoint x: 268, startPoint y: 180, endPoint x: 265, endPoint y: 146, distance: 33.7
click at [265, 145] on div "可用 装备 装备 装备 装备 装备 装备 装备 装备 装备 装备 装备 装备 装备 装备 装备 装备 装备 (双击装备此道具) 需解锁" at bounding box center [259, 140] width 86 height 152
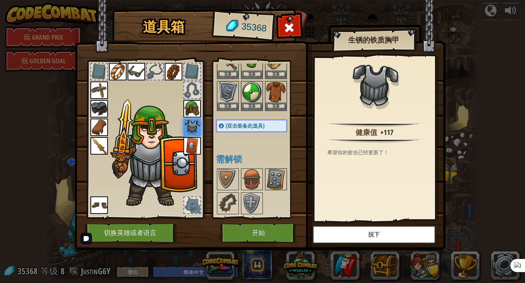
click at [274, 172] on img at bounding box center [276, 179] width 20 height 20
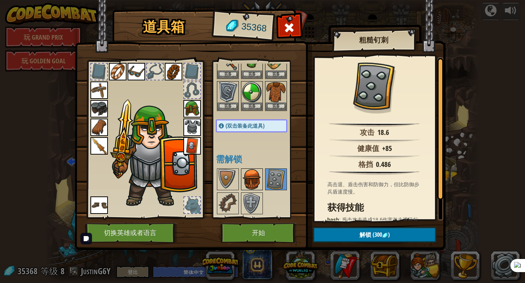
click at [256, 171] on img at bounding box center [252, 179] width 20 height 20
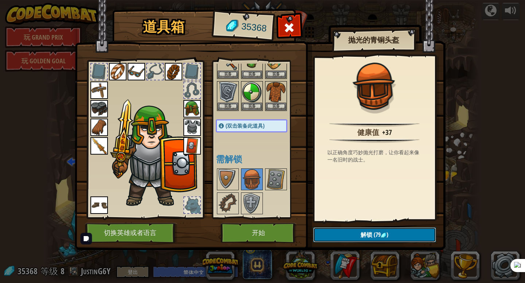
click at [400, 230] on button "解锁 (79 )" at bounding box center [374, 235] width 123 height 15
click at [400, 230] on button "确认" at bounding box center [374, 235] width 123 height 15
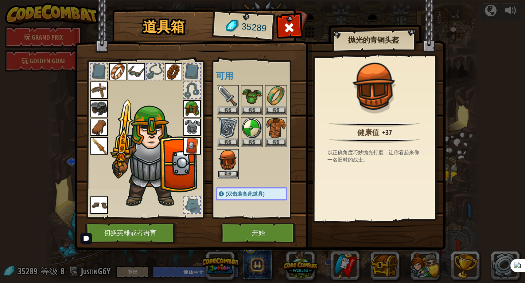
click at [232, 173] on button "装备" at bounding box center [228, 175] width 20 height 8
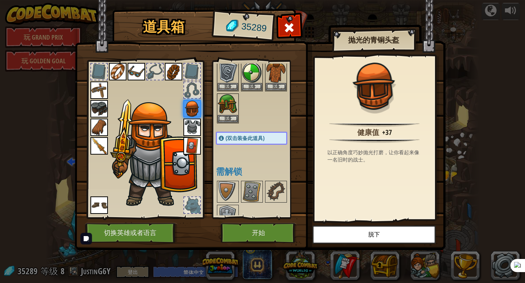
scroll to position [68, 0]
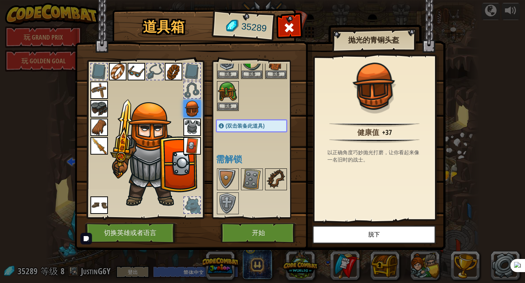
click at [274, 175] on img at bounding box center [276, 179] width 20 height 20
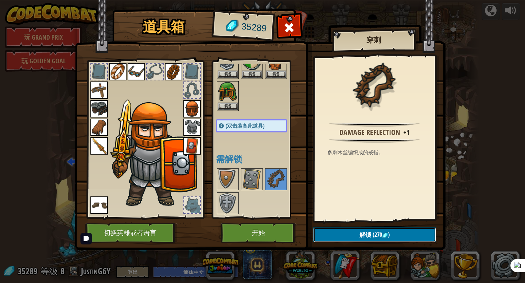
click at [353, 232] on button "解锁 (270 )" at bounding box center [374, 235] width 123 height 15
click at [369, 234] on button "确认" at bounding box center [374, 235] width 123 height 15
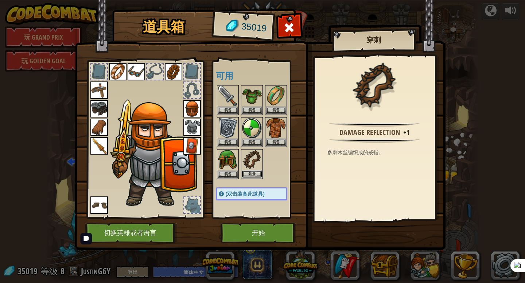
click at [252, 172] on button "装备" at bounding box center [252, 175] width 20 height 8
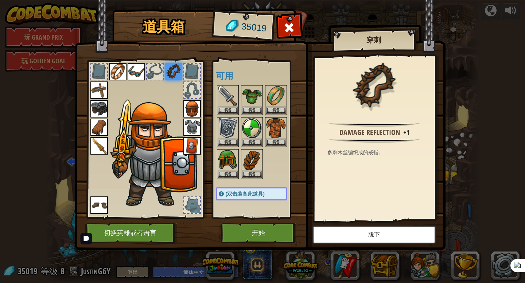
scroll to position [44, 0]
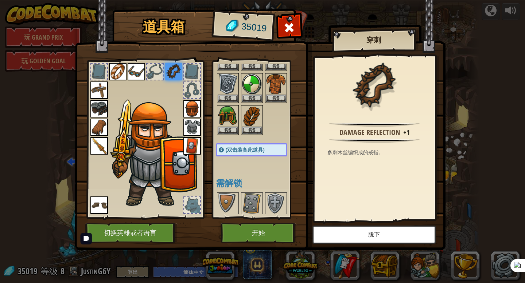
click at [260, 190] on div "可用 装备 装备 装备 装备 装备 装备 装备 装备 装备 装备 装备 装备 装备 装备 装备 装备 装备 装备 装备 (双击装备此道具) 需解锁" at bounding box center [259, 140] width 86 height 152
click at [260, 198] on img at bounding box center [252, 203] width 20 height 20
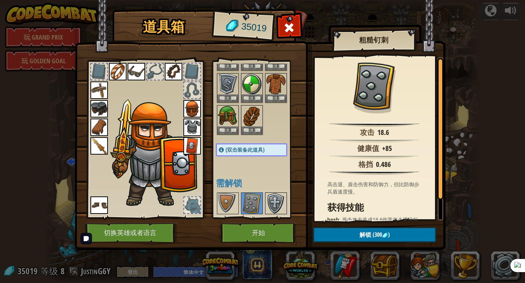
click at [278, 202] on img at bounding box center [276, 203] width 20 height 20
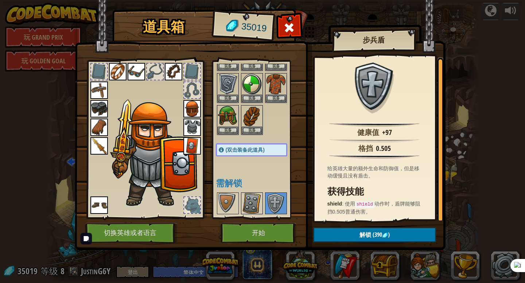
click at [259, 202] on img at bounding box center [252, 203] width 20 height 20
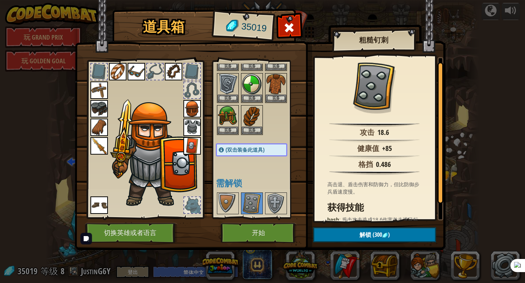
scroll to position [28, 0]
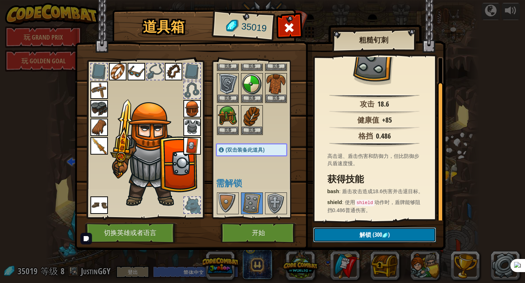
click at [358, 231] on button "解锁 (300 )" at bounding box center [374, 235] width 123 height 15
click at [361, 234] on button "确认" at bounding box center [374, 235] width 123 height 15
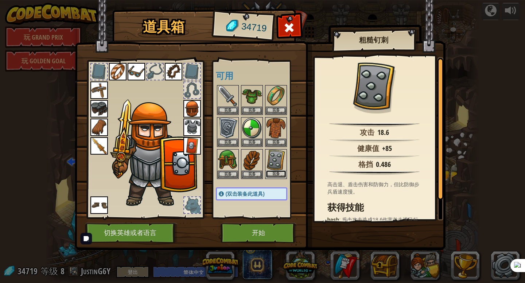
click at [274, 176] on button "装备" at bounding box center [276, 175] width 20 height 8
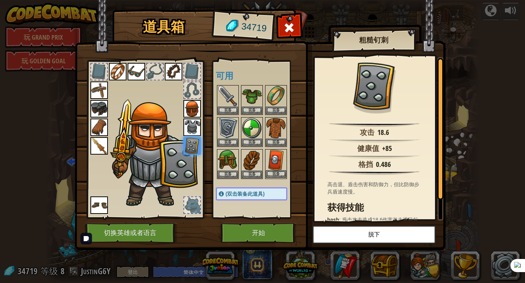
click at [267, 159] on img at bounding box center [276, 160] width 20 height 20
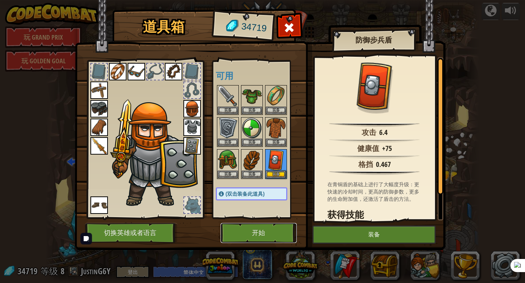
click at [275, 227] on button "开始" at bounding box center [258, 233] width 76 height 20
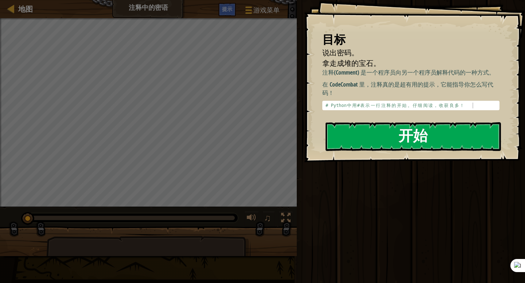
click at [353, 128] on button "开始" at bounding box center [412, 136] width 175 height 29
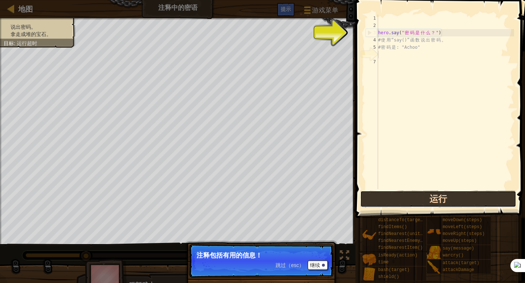
click at [479, 200] on button "运行" at bounding box center [438, 199] width 156 height 17
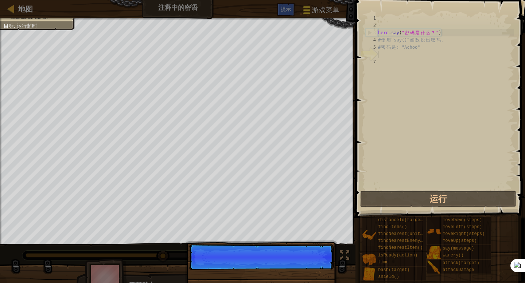
scroll to position [3, 0]
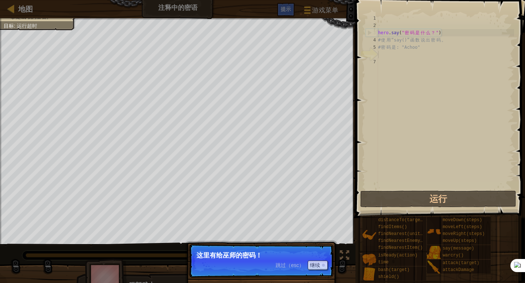
click at [266, 269] on p "跳过（esc） 继续 这里有给巫师的密码！" at bounding box center [261, 261] width 145 height 34
click at [317, 263] on button "继续" at bounding box center [318, 265] width 20 height 9
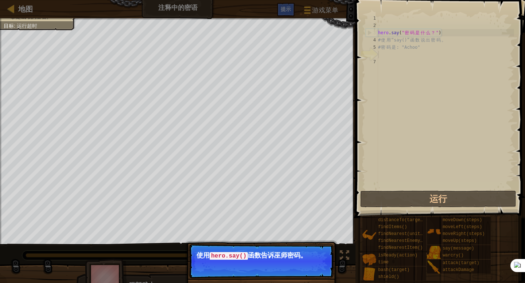
click at [317, 263] on button "继续" at bounding box center [318, 266] width 20 height 9
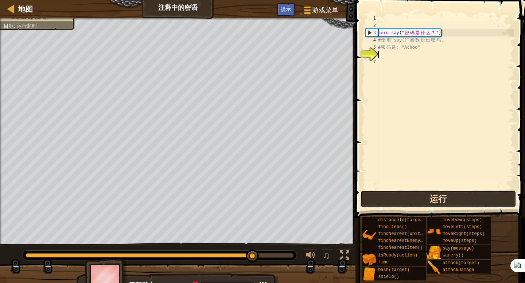
click at [394, 193] on button "运行" at bounding box center [438, 199] width 156 height 17
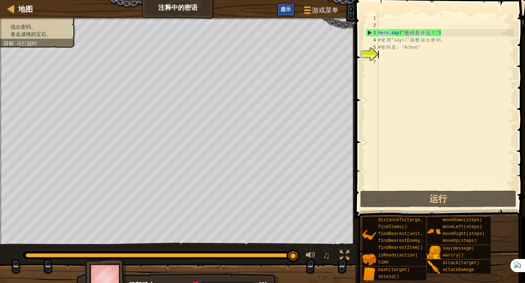
click at [285, 7] on span "提示" at bounding box center [286, 8] width 10 height 7
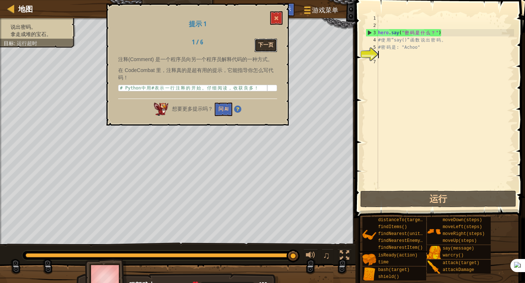
click at [265, 47] on button "下一页" at bounding box center [265, 45] width 23 height 13
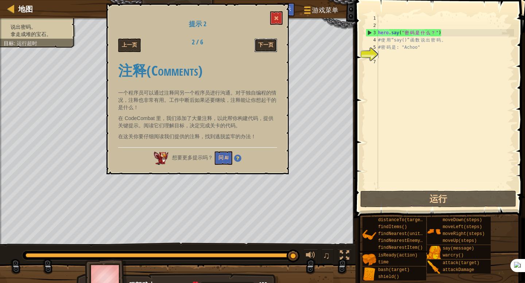
click at [265, 47] on button "下一页" at bounding box center [265, 45] width 23 height 13
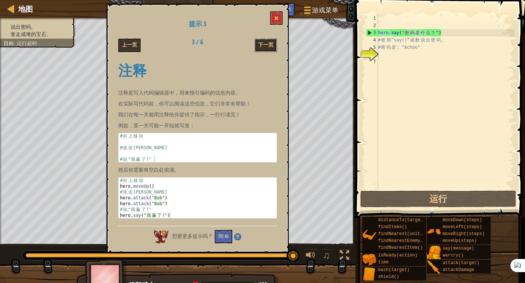
click at [265, 47] on button "下一页" at bounding box center [265, 45] width 23 height 13
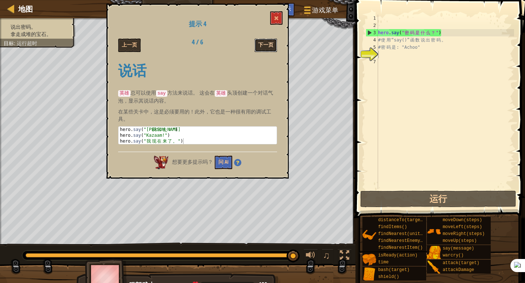
click at [265, 47] on button "下一页" at bounding box center [265, 45] width 23 height 13
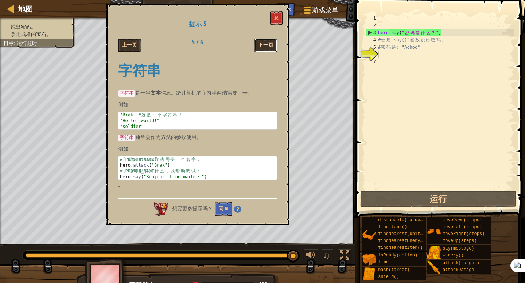
click at [265, 47] on button "下一页" at bounding box center [265, 45] width 23 height 13
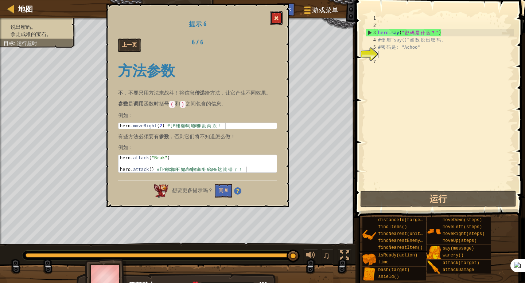
click at [282, 12] on button at bounding box center [276, 17] width 12 height 13
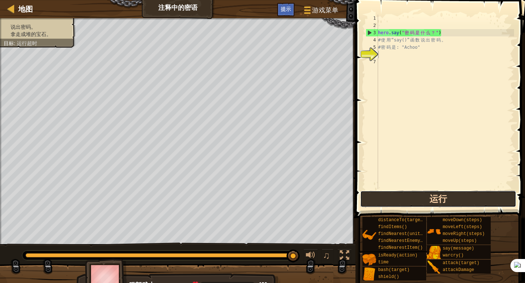
click at [400, 194] on button "运行" at bounding box center [438, 199] width 156 height 17
click at [427, 198] on button "运行" at bounding box center [438, 199] width 156 height 17
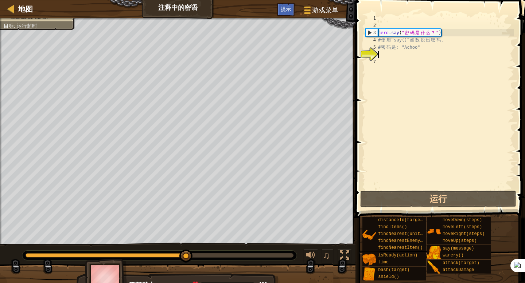
click at [399, 57] on div "hero . say ( " 密 码 是 什 么 ？ " ) # 使 用 “say()” 函 数 说 出 密 码 。 # 密 码 是 : "Achoo"" at bounding box center [444, 109] width 137 height 189
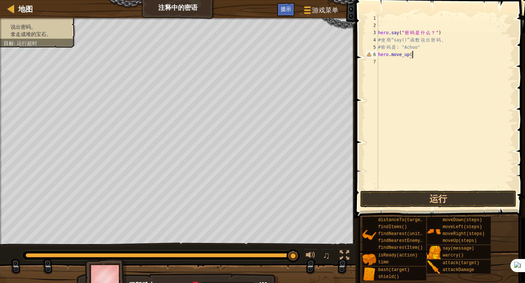
scroll to position [3, 3]
type textarea "hero.move_up(2)"
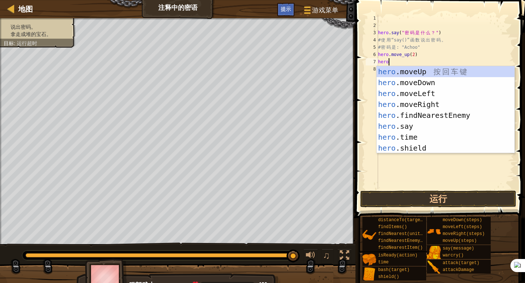
scroll to position [3, 1]
click at [409, 129] on div "hero. moveUp 按 回 车 键 hero. moveDown 按 回 车 键 hero. moveLeft 按 回 车 键 hero. moveRi…" at bounding box center [445, 120] width 138 height 109
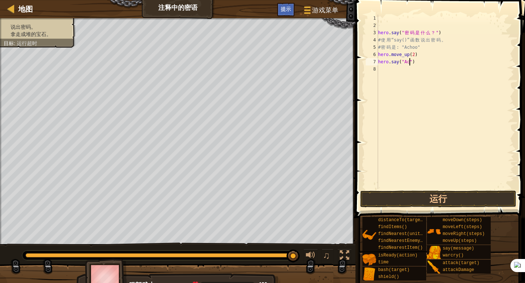
scroll to position [3, 2]
type textarea "hero.say("Achoo")"
click at [441, 205] on button "运行" at bounding box center [438, 199] width 156 height 17
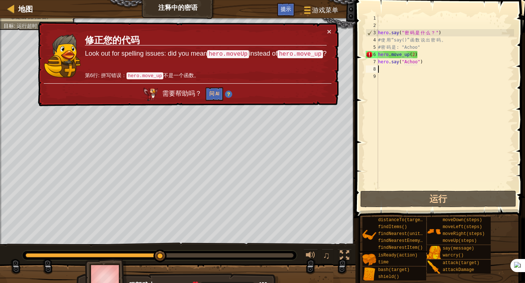
click at [331, 35] on div "× 修正您的代码 Look out for spelling issues: did you mean hero.moveUp instead of hero…" at bounding box center [187, 64] width 302 height 85
click at [329, 32] on button "×" at bounding box center [329, 32] width 4 height 8
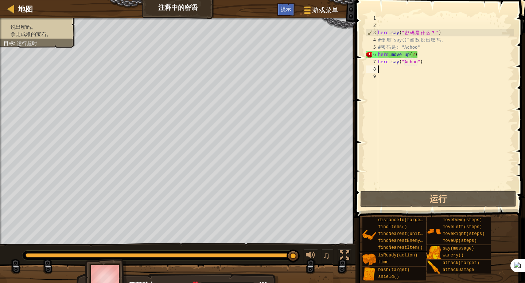
click at [420, 208] on span at bounding box center [440, 99] width 175 height 240
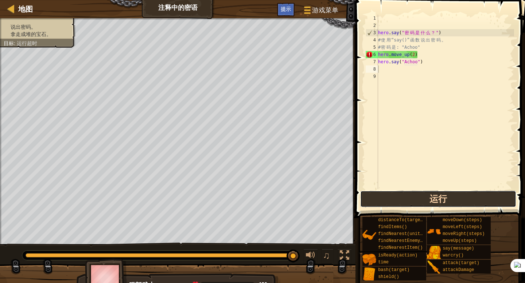
click at [426, 195] on button "运行" at bounding box center [438, 199] width 156 height 17
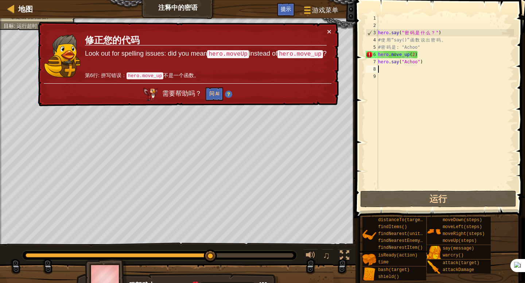
click at [325, 26] on div "× 修正您的代码 Look out for spelling issues: did you mean hero.moveUp instead of hero…" at bounding box center [187, 64] width 302 height 85
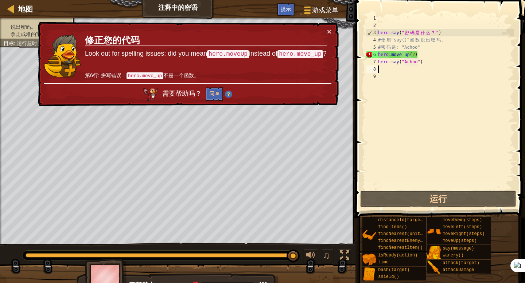
click at [333, 28] on div "× 修正您的代码 Look out for spelling issues: did you mean hero.moveUp instead of hero…" at bounding box center [187, 64] width 302 height 85
click at [334, 27] on div "× 修正您的代码 Look out for spelling issues: did you mean hero.moveUp instead of hero…" at bounding box center [187, 64] width 302 height 85
click at [330, 29] on button "×" at bounding box center [329, 32] width 4 height 8
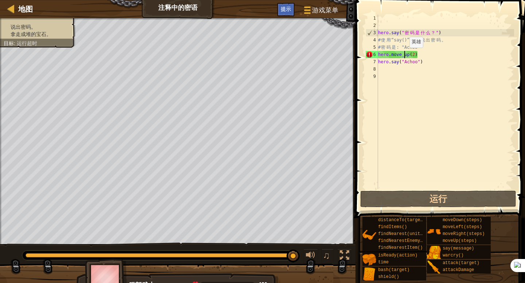
click at [403, 55] on div "hero . say ( " 密 码 是 什 么 ？ " ) # 使 用 “say()” 函 数 说 出 密 码 。 # 密 码 是 : "Achoo" he…" at bounding box center [444, 109] width 137 height 189
click at [421, 56] on div "hero . say ( " 密 码 是 什 么 ？ " ) # 使 用 “say()” 函 数 说 出 密 码 。 # 密 码 是 : "Achoo" he…" at bounding box center [444, 109] width 137 height 189
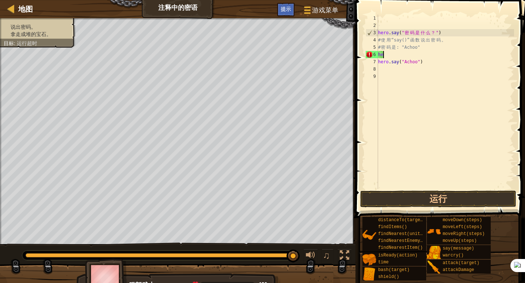
type textarea "h"
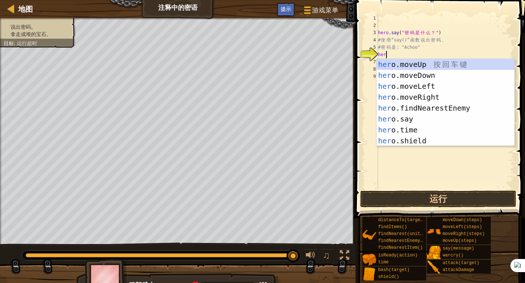
type textarea "hero"
click at [421, 65] on div "hero .moveUp 按 回 车 键 hero .moveDown 按 回 车 键 hero .moveLeft 按 回 车 键 hero .moveRi…" at bounding box center [445, 113] width 138 height 109
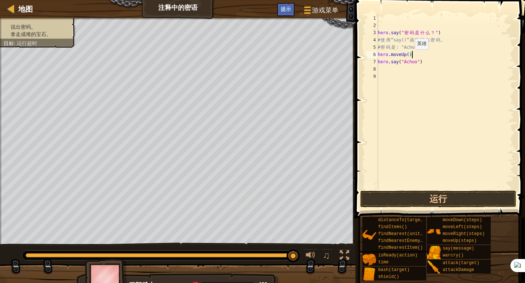
click at [408, 56] on div "hero . say ( " 密 码 是 什 么 ？ " ) # 使 用 “say()” 函 数 说 出 密 码 。 # 密 码 是 : "Achoo" he…" at bounding box center [445, 109] width 138 height 189
click at [426, 203] on button "运行" at bounding box center [438, 199] width 156 height 17
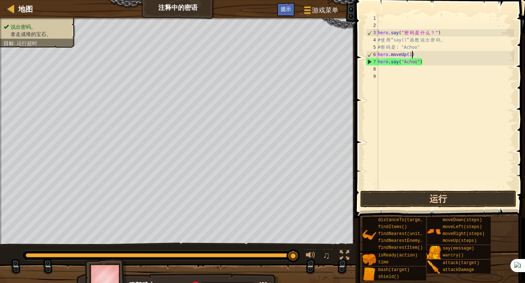
type textarea "hero.moveUp(1)"
click at [422, 197] on button "运行" at bounding box center [438, 199] width 156 height 17
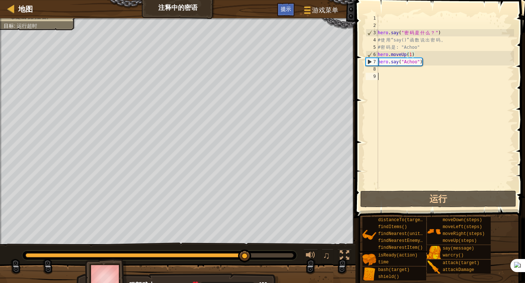
click at [406, 77] on div "hero . say ( " 密 码 是 什 么 ？ " ) # 使 用 “say()” 函 数 说 出 密 码 。 # 密 码 是 : "Achoo" he…" at bounding box center [445, 109] width 138 height 189
click at [396, 75] on div "hero . say ( " 密 码 是 什 么 ？ " ) # 使 用 “say()” 函 数 说 出 密 码 。 # 密 码 是 : "Achoo" he…" at bounding box center [445, 109] width 138 height 189
click at [395, 73] on div "hero . say ( " 密 码 是 什 么 ？ " ) # 使 用 “say()” 函 数 说 出 密 码 。 # 密 码 是 : "Achoo" he…" at bounding box center [445, 109] width 138 height 189
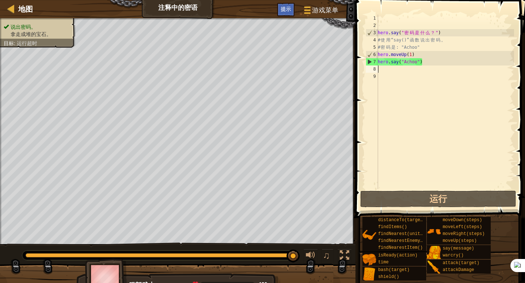
click at [390, 68] on div "hero . say ( " 密 码 是 什 么 ？ " ) # 使 用 “say()” 函 数 说 出 密 码 。 # 密 码 是 : "Achoo" he…" at bounding box center [445, 109] width 138 height 189
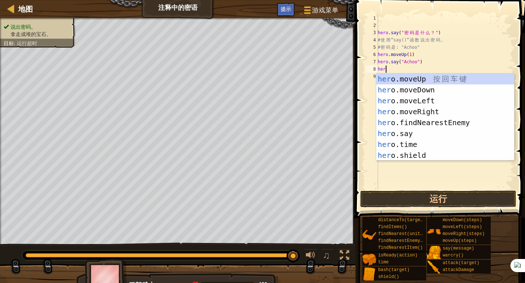
type textarea "hero"
click at [388, 75] on div "hero .moveUp 按 回 车 键 hero .moveDown 按 回 车 键 hero .moveLeft 按 回 车 键 hero .moveRi…" at bounding box center [445, 128] width 138 height 109
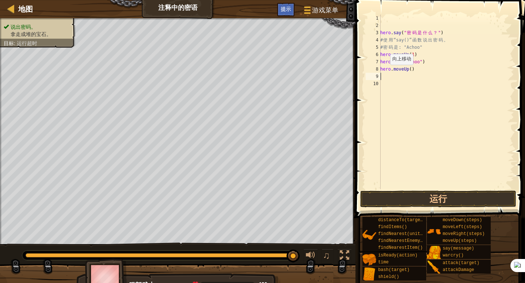
scroll to position [3, 0]
click at [443, 195] on button "运行" at bounding box center [438, 199] width 156 height 17
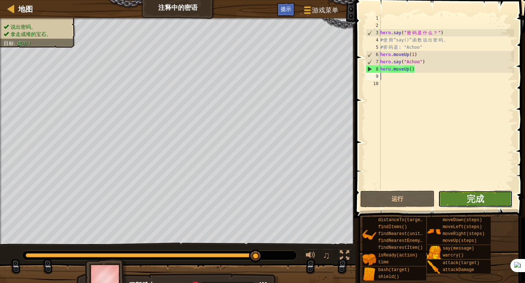
click at [467, 205] on button "完成" at bounding box center [475, 199] width 74 height 17
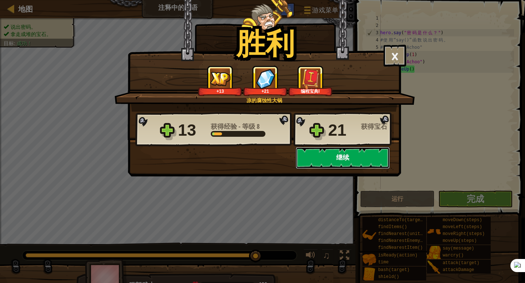
click at [324, 150] on button "继续" at bounding box center [342, 158] width 94 height 22
select select "zh-HANS"
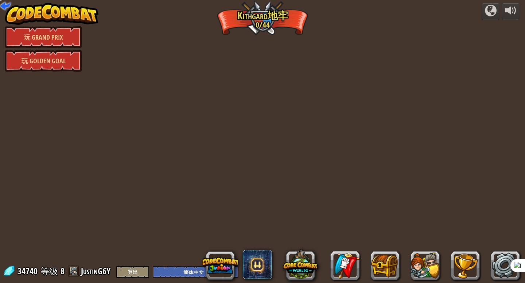
select select "zh-HANS"
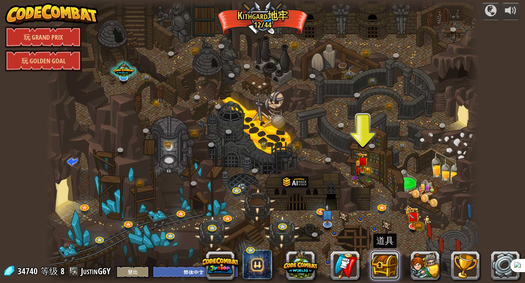
click at [383, 267] on button at bounding box center [384, 265] width 29 height 29
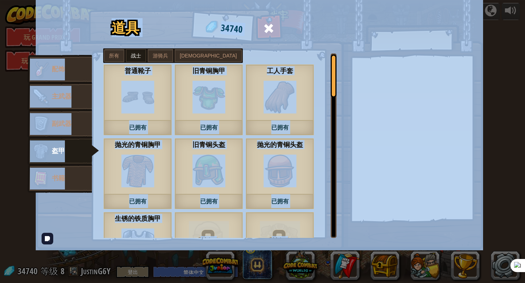
drag, startPoint x: 216, startPoint y: 138, endPoint x: 212, endPoint y: -43, distance: 181.1
click at [212, 0] on html "powered by 玩 Grand Prix 玩 Golden Goal 蜿蜒峡谷 (需解锁) 挑战：使用迄今为止学到的所有编程技能收集最多的黄金！ 基本语…" at bounding box center [262, 0] width 525 height 1
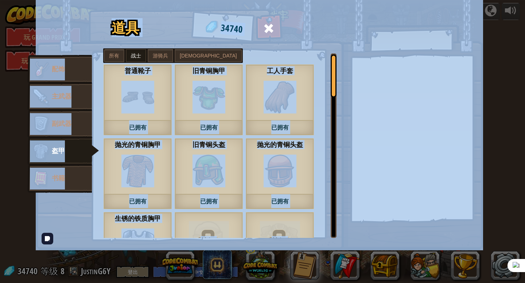
copy div "lo 24857 ipsu do sit ame co ad el se doe te in 1 utl et 50 dol ma 52 ali en 09 …"
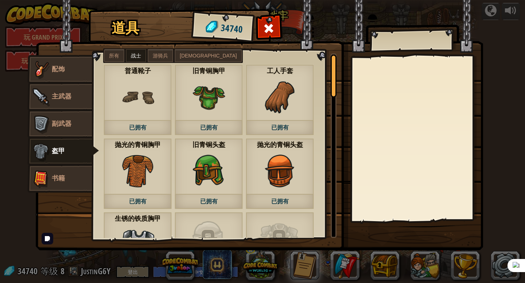
click at [193, 31] on div "34740" at bounding box center [222, 26] width 60 height 29
click at [191, 52] on label "[DEMOGRAPHIC_DATA]" at bounding box center [208, 55] width 67 height 13
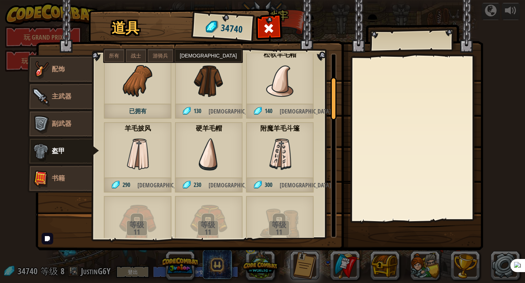
scroll to position [158, 0]
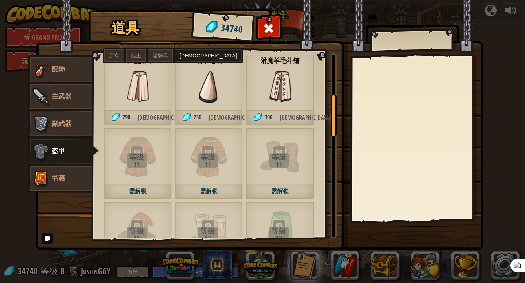
click at [142, 57] on label "战士" at bounding box center [136, 55] width 20 height 13
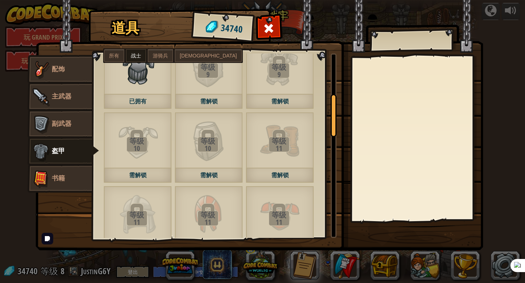
scroll to position [184, 0]
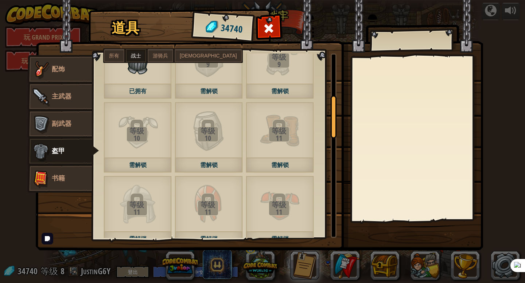
click at [117, 52] on label "所有" at bounding box center [114, 55] width 20 height 13
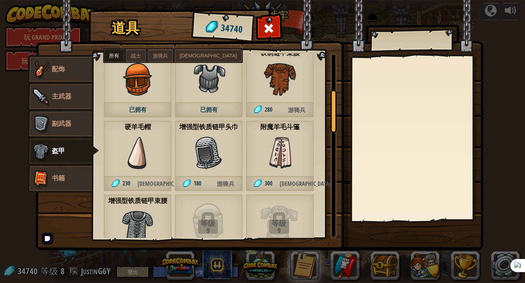
scroll to position [416, 0]
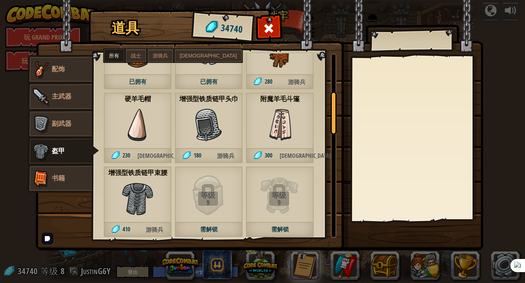
click at [183, 56] on span "[DEMOGRAPHIC_DATA]" at bounding box center [208, 56] width 57 height 6
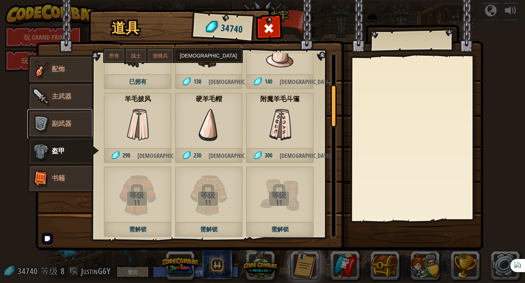
click at [50, 116] on img at bounding box center [41, 124] width 22 height 22
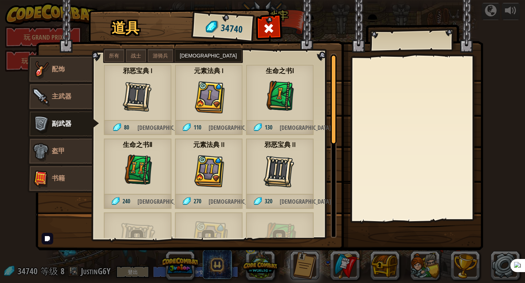
click at [140, 55] on span "战士" at bounding box center [136, 56] width 10 height 6
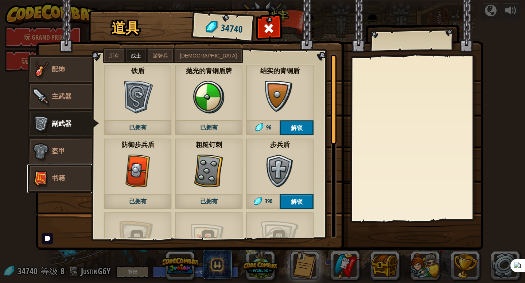
click at [49, 189] on img at bounding box center [41, 179] width 22 height 22
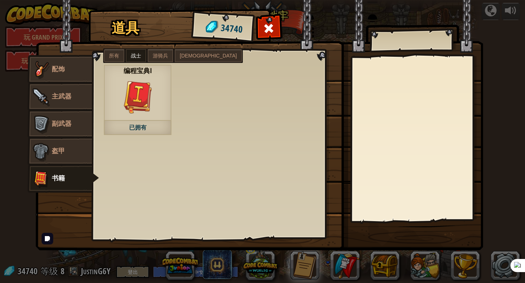
click at [130, 118] on div "编程宝典Ⅰ 已拥有" at bounding box center [137, 99] width 68 height 71
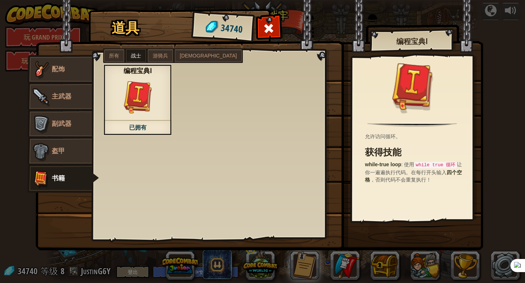
click at [491, 47] on div "道具 34740 辅助道具 配饰 主武器 副武器 盔甲 书籍 所有 战士 游骑兵 巫师 等级 9 需解锁 等级 11 需解锁 等级 11 需解锁 等级 12 …" at bounding box center [262, 141] width 525 height 283
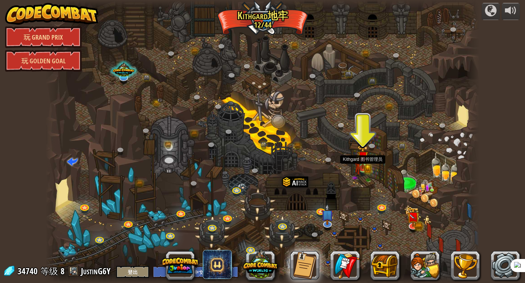
click at [358, 167] on img at bounding box center [357, 166] width 7 height 21
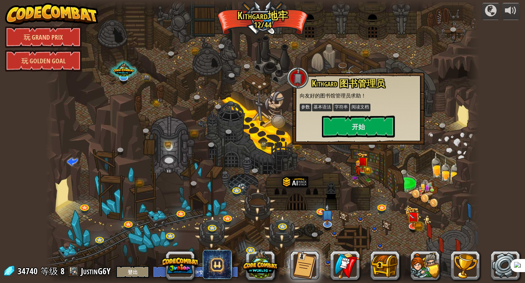
click at [380, 199] on div at bounding box center [263, 141] width 434 height 283
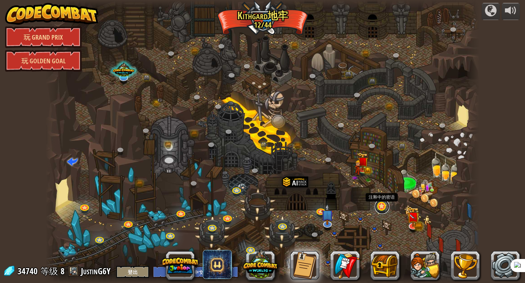
click at [377, 210] on link at bounding box center [382, 207] width 15 height 15
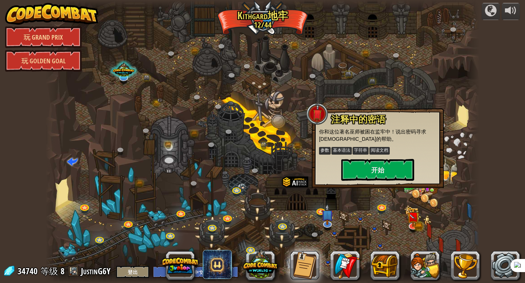
click at [359, 219] on div at bounding box center [263, 141] width 434 height 283
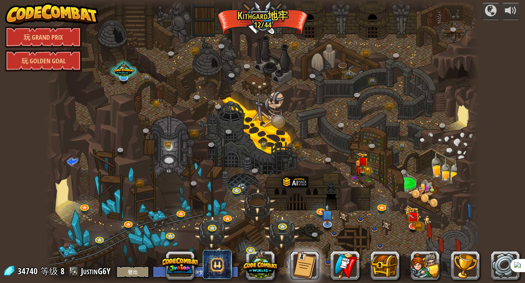
click at [360, 219] on div at bounding box center [263, 141] width 434 height 283
click at [420, 224] on img at bounding box center [418, 224] width 8 height 9
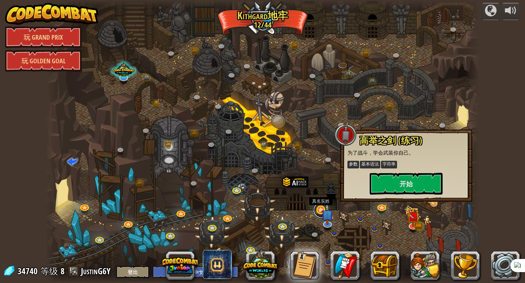
click at [319, 210] on link at bounding box center [321, 210] width 15 height 15
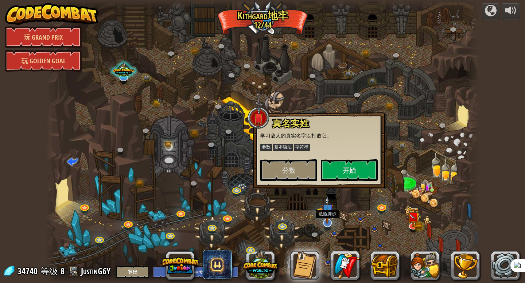
click at [330, 216] on img at bounding box center [327, 210] width 12 height 28
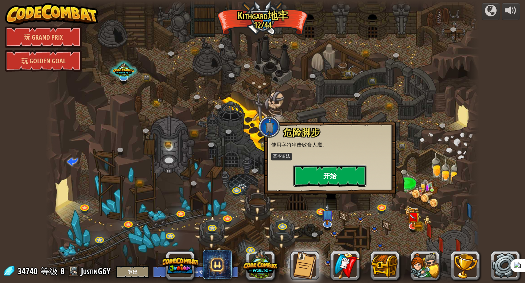
click at [312, 172] on button "开始" at bounding box center [329, 176] width 73 height 22
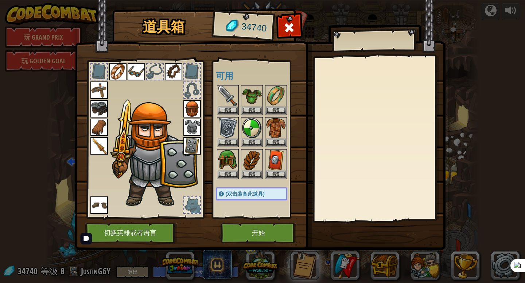
drag, startPoint x: 253, startPoint y: 198, endPoint x: 238, endPoint y: 2, distance: 196.2
click at [238, 11] on div "道具箱 34740 可用 装备 装备 装备 装备 装备 装备 装备 装备 装备 装备 装备 装备 装备 装备 装备 装备 装备 装备 装备 装备 (双击装备此…" at bounding box center [262, 131] width 371 height 240
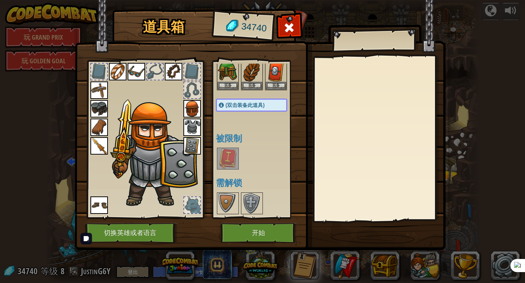
click at [222, 166] on img at bounding box center [228, 159] width 20 height 20
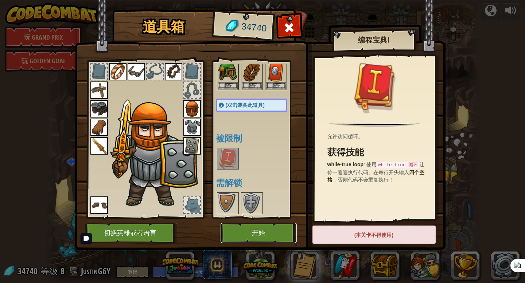
click at [262, 232] on button "开始" at bounding box center [258, 233] width 76 height 20
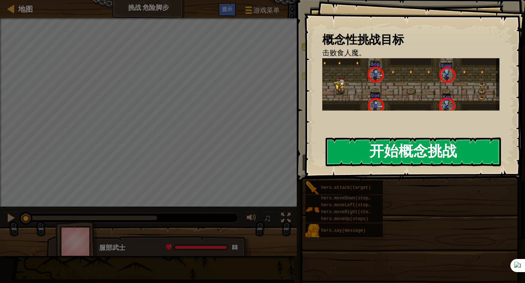
click at [373, 141] on button "开始概念挑战" at bounding box center [412, 152] width 175 height 29
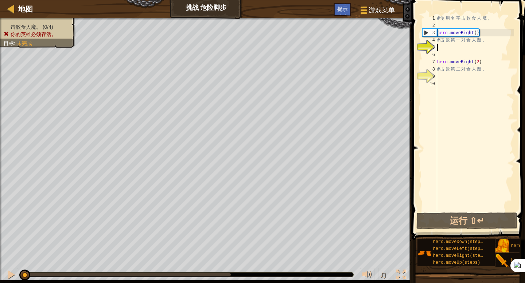
click at [435, 215] on button "运行 ⇧↵" at bounding box center [466, 221] width 101 height 17
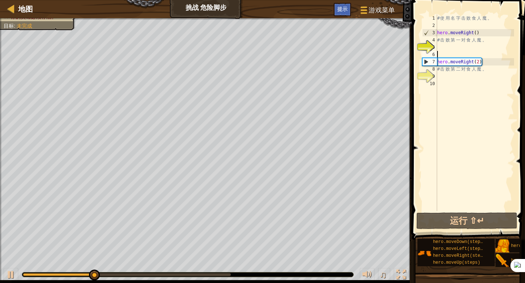
click at [459, 51] on div "# 使 用 名 字 击 败 食 人 魔 。 hero . moveRight ( ) # 击 败 第 一 对 食 人 魔 。 hero . moveRight…" at bounding box center [474, 120] width 78 height 211
click at [450, 47] on div "# 使 用 名 字 击 败 食 人 魔 。 hero . moveRight ( ) # 击 败 第 一 对 食 人 魔 。 hero . moveRight…" at bounding box center [474, 120] width 78 height 211
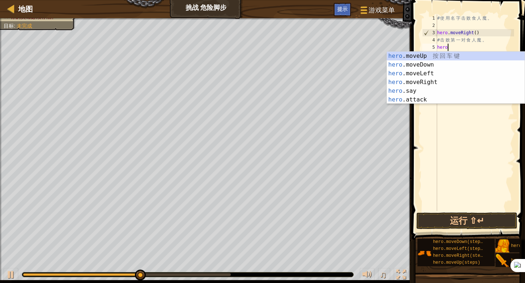
scroll to position [3, 1]
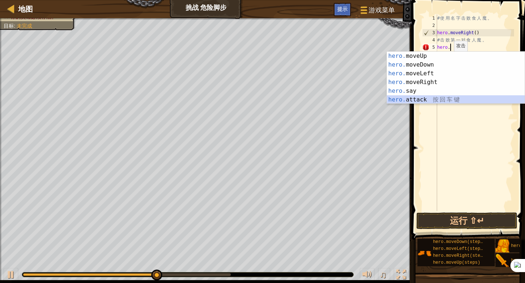
click at [433, 98] on div "hero. moveUp 按 回 车 键 hero. moveDown 按 回 车 键 hero. moveLeft 按 回 车 键 hero. moveRi…" at bounding box center [456, 87] width 138 height 70
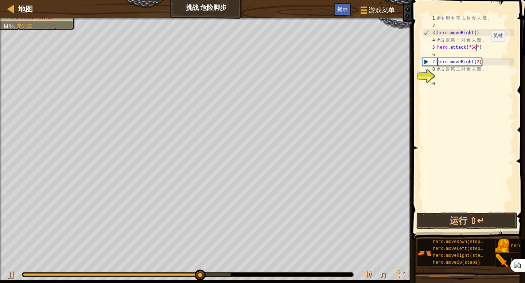
type textarea "hero.attack("Sog")"
drag, startPoint x: 499, startPoint y: 47, endPoint x: 437, endPoint y: 46, distance: 62.3
click at [437, 46] on div "# 使 用 名 字 击 败 食 人 魔 。 hero . moveRight ( ) # 击 败 第 一 对 食 人 魔 。 hero . attack ( …" at bounding box center [474, 120] width 78 height 211
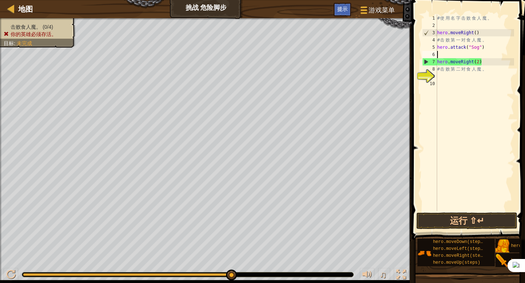
click at [444, 54] on div "# 使 用 名 字 击 败 食 人 魔 。 hero . moveRight ( ) # 击 败 第 一 对 食 人 魔 。 hero . attack ( …" at bounding box center [474, 120] width 78 height 211
paste textarea "hero.attack("Sog")"
type textarea "hero.attack("Sog")"
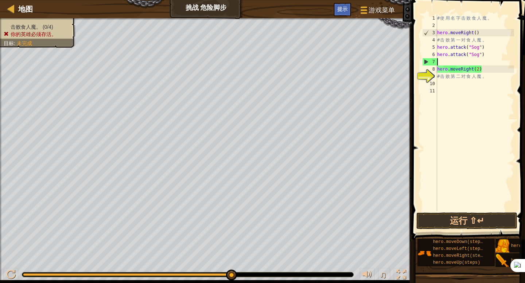
paste textarea "hero.attack("Sog")"
type textarea "hero.attack("Sog")"
paste textarea "hero.attack("Sog")"
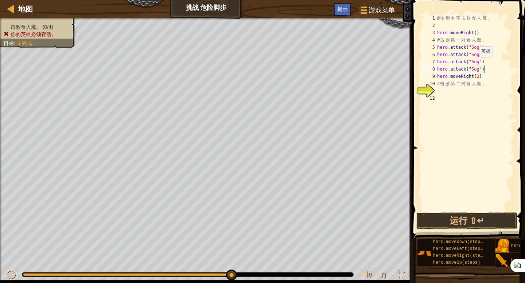
click at [475, 64] on div "# 使 用 名 字 击 败 食 人 魔 。 hero . moveRight ( ) # 击 败 第 一 对 食 人 魔 。 hero . attack ( …" at bounding box center [474, 120] width 78 height 211
click at [477, 69] on div "# 使 用 名 字 击 败 食 人 魔 。 hero . moveRight ( ) # 击 败 第 一 对 食 人 魔 。 hero . attack ( …" at bounding box center [474, 120] width 78 height 211
click at [488, 75] on div "# 使 用 名 字 击 败 食 人 魔 。 hero . moveRight ( ) # 击 败 第 一 对 食 人 魔 。 hero . attack ( …" at bounding box center [474, 120] width 78 height 211
click at [488, 73] on div "# 使 用 名 字 击 败 食 人 魔 。 hero . moveRight ( ) # 击 败 第 一 对 食 人 魔 。 hero . attack ( …" at bounding box center [474, 120] width 78 height 211
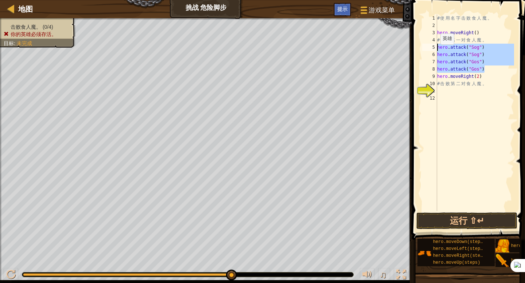
drag, startPoint x: 488, startPoint y: 73, endPoint x: 435, endPoint y: 47, distance: 58.5
click at [435, 47] on div "hero.attack("Gos") 1 2 3 4 5 6 7 8 9 10 11 12 # 使 用 名 字 击 败 食 人 魔 。 hero . move…" at bounding box center [466, 113] width 93 height 197
type textarea "hero.attack("Sog") hero.attack("Sog")"
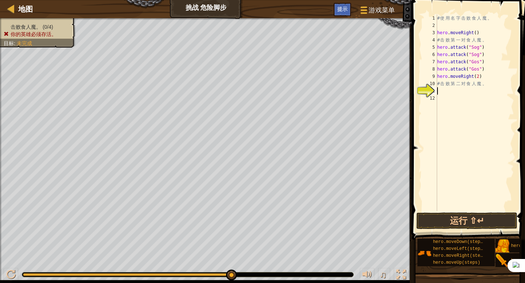
click at [457, 94] on div "# 使 用 名 字 击 败 食 人 魔 。 hero . moveRight ( ) # 击 败 第 一 对 食 人 魔 。 hero . attack ( …" at bounding box center [474, 120] width 78 height 211
paste textarea "hero.attack("Gos")"
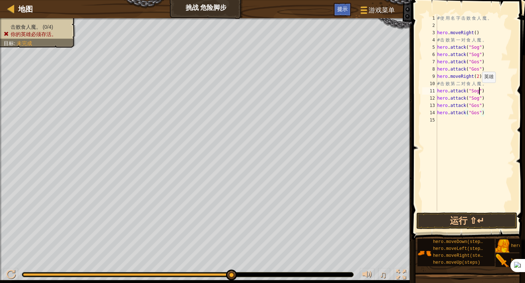
click at [478, 90] on div "# 使 用 名 字 击 败 食 人 魔 。 hero . moveRight ( ) # 击 败 第 一 对 食 人 魔 。 hero . attack ( …" at bounding box center [474, 120] width 78 height 211
click at [478, 97] on div "# 使 用 名 字 击 败 食 人 魔 。 hero . moveRight ( ) # 击 败 第 一 对 食 人 魔 。 hero . attack ( …" at bounding box center [474, 120] width 78 height 211
click at [478, 105] on div "# 使 用 名 字 击 败 食 人 魔 。 hero . moveRight ( ) # 击 败 第 一 对 食 人 魔 。 hero . attack ( …" at bounding box center [474, 120] width 78 height 211
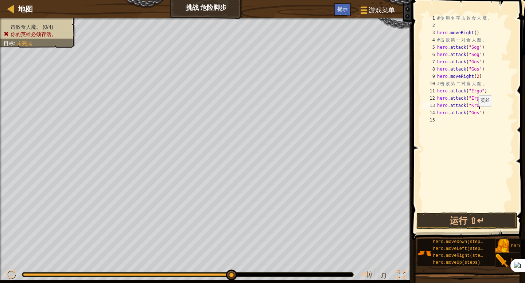
click at [476, 113] on div "# 使 用 名 字 击 败 食 人 魔 。 hero . moveRight ( ) # 击 败 第 一 对 食 人 魔 。 hero . attack ( …" at bounding box center [474, 120] width 78 height 211
type textarea "hero.attack("Kro")"
click at [461, 223] on button "运行 ⇧↵" at bounding box center [466, 221] width 101 height 17
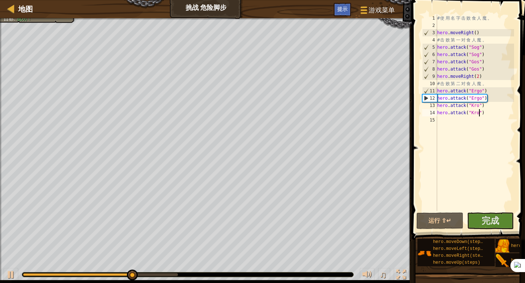
click at [445, 117] on div "# 使 用 名 字 击 败 食 人 魔 。 hero . moveRight ( ) # 击 败 第 一 对 食 人 魔 。 hero . attack ( …" at bounding box center [474, 120] width 78 height 211
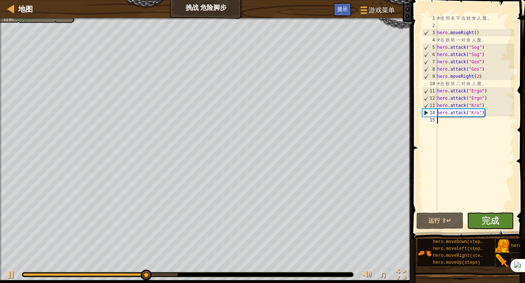
click at [490, 69] on div "# 使 用 名 字 击 败 食 人 魔 。 hero . moveRight ( ) # 击 败 第 一 对 食 人 魔 。 hero . attack ( …" at bounding box center [474, 120] width 78 height 211
click at [490, 71] on div "# 使 用 名 字 击 败 食 人 魔 。 hero . moveRight ( ) # 击 败 第 一 对 食 人 魔 。 hero . attack ( …" at bounding box center [474, 120] width 78 height 211
click at [490, 75] on div "# 使 用 名 字 击 败 食 人 魔 。 hero . moveRight ( ) # 击 败 第 一 对 食 人 魔 。 hero . attack ( …" at bounding box center [474, 120] width 78 height 211
click at [491, 72] on div "# 使 用 名 字 击 败 食 人 魔 。 hero . moveRight ( ) # 击 败 第 一 对 食 人 魔 。 hero . attack ( …" at bounding box center [474, 120] width 78 height 211
type textarea "hero.attack("Gos")"
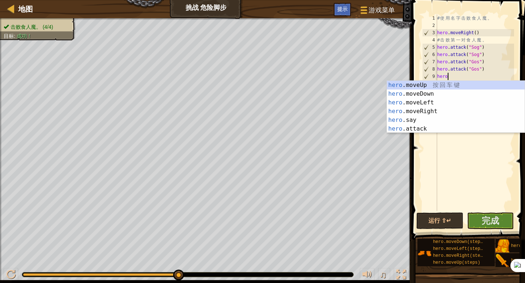
type textarea "hero."
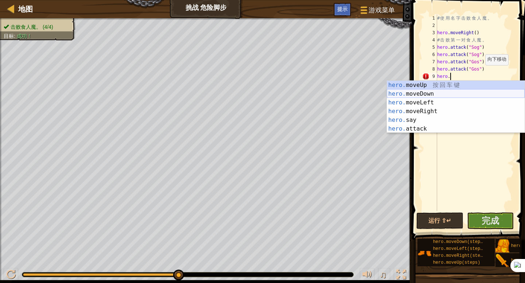
click at [441, 95] on div "hero. moveUp 按 回 车 键 hero. moveDown 按 回 车 键 hero. moveLeft 按 回 车 键 hero. moveRi…" at bounding box center [456, 116] width 138 height 70
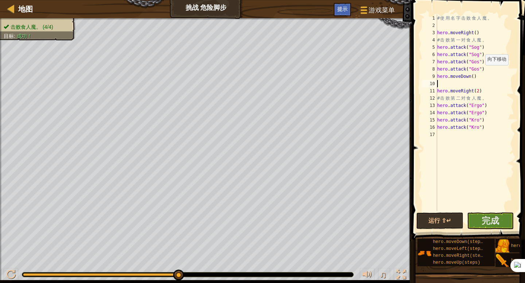
scroll to position [3, 0]
click at [495, 128] on div "# 使 用 名 字 击 败 食 人 魔 。 hero . moveRight ( ) # 击 败 第 一 对 食 人 魔 。 hero . attack ( …" at bounding box center [474, 120] width 78 height 211
type textarea "hero.attack("Kro")"
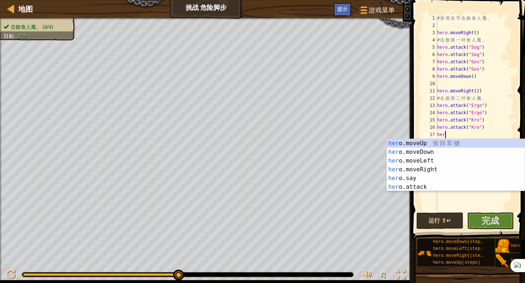
type textarea "hero"
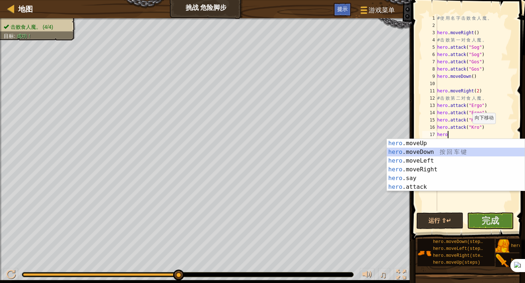
click at [416, 153] on div "hero .moveUp 按 回 车 键 hero .moveDown 按 回 车 键 hero .moveLeft 按 回 车 键 hero .moveRi…" at bounding box center [456, 174] width 138 height 70
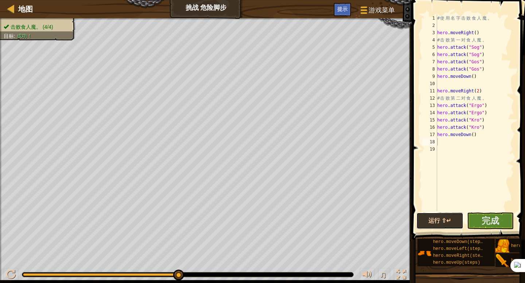
click at [454, 219] on button "运行 ⇧↵" at bounding box center [439, 221] width 47 height 17
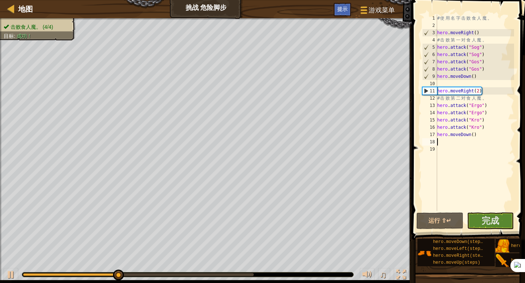
click at [52, 24] on div "击败食人魔。 (4/4) 目标 : 成功！" at bounding box center [34, 26] width 84 height 27
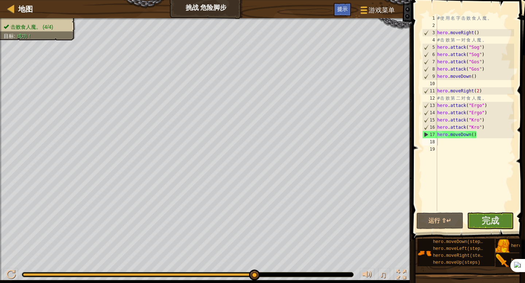
drag, startPoint x: 152, startPoint y: 272, endPoint x: 285, endPoint y: 273, distance: 133.0
click at [286, 274] on div at bounding box center [187, 275] width 331 height 4
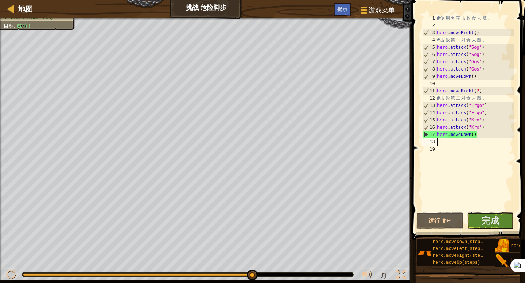
click at [252, 275] on div at bounding box center [138, 275] width 231 height 3
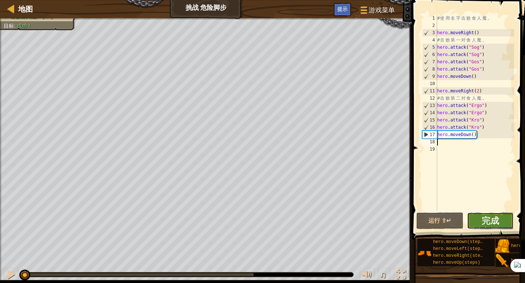
click at [477, 216] on button "完成" at bounding box center [490, 221] width 47 height 17
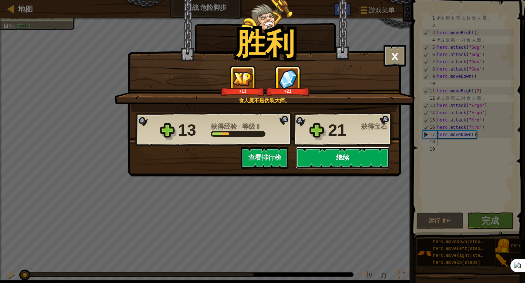
click at [363, 150] on button "继续" at bounding box center [342, 158] width 94 height 22
select select "zh-HANS"
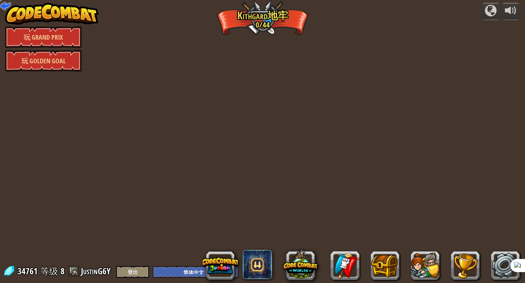
select select "zh-HANS"
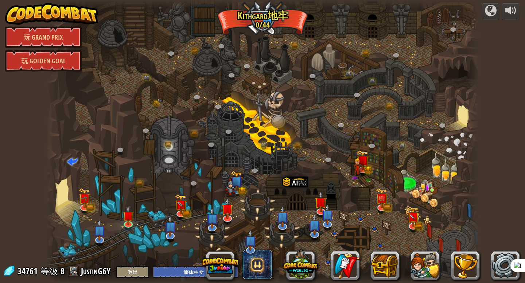
select select "zh-HANS"
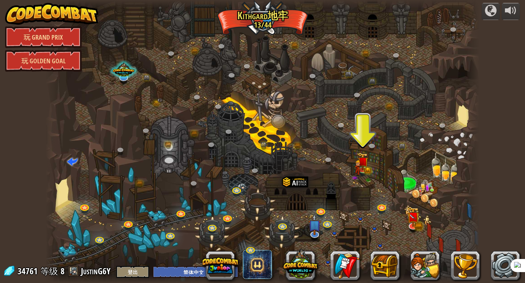
click at [357, 230] on div at bounding box center [263, 141] width 434 height 283
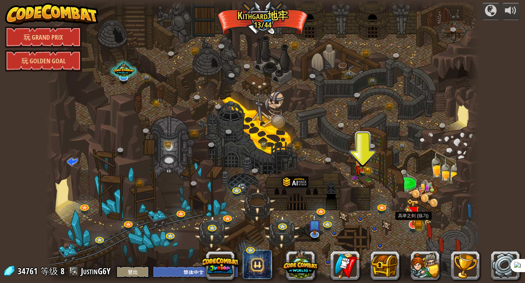
click at [408, 222] on img at bounding box center [413, 212] width 12 height 27
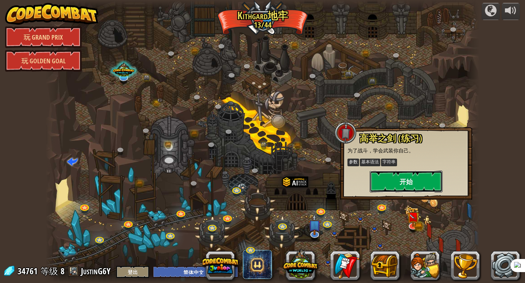
click at [413, 181] on button "开始" at bounding box center [405, 182] width 73 height 22
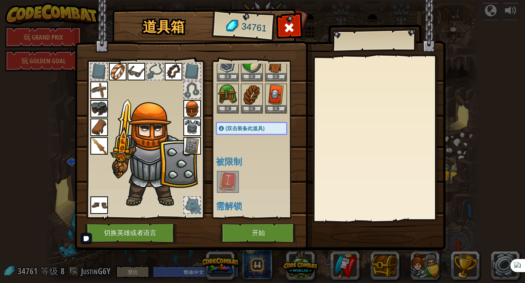
scroll to position [89, 0]
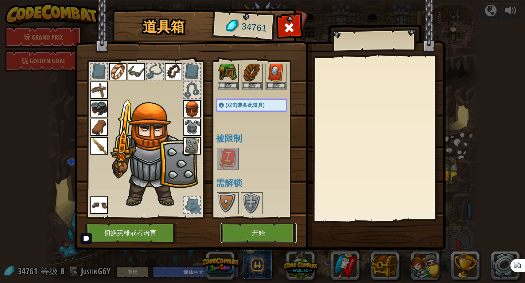
click at [277, 235] on button "开始" at bounding box center [258, 233] width 76 height 20
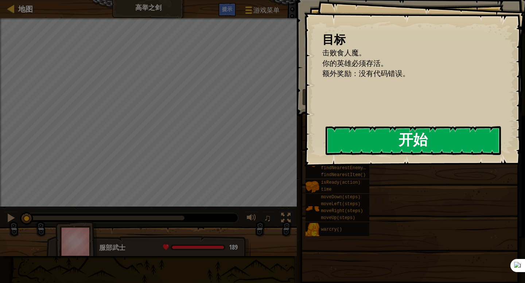
click at [325, 155] on button "开始" at bounding box center [412, 140] width 175 height 29
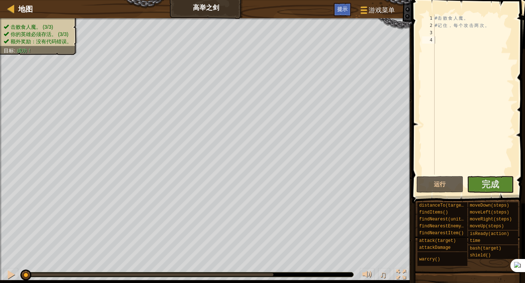
click at [489, 193] on button "完成" at bounding box center [490, 184] width 47 height 17
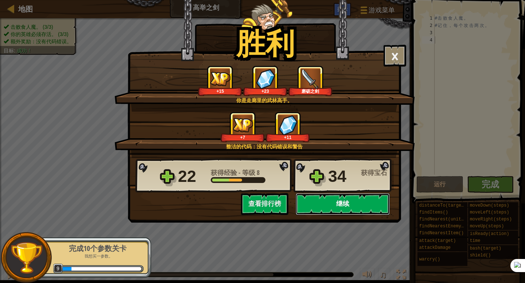
click at [333, 204] on button "继续" at bounding box center [342, 204] width 94 height 22
select select "zh-HANS"
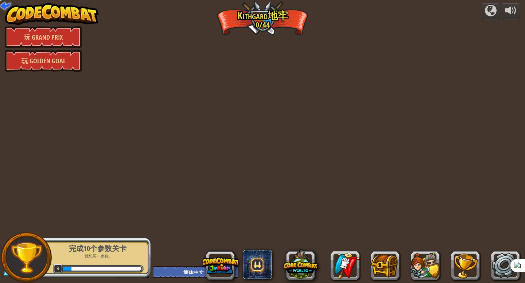
select select "zh-HANS"
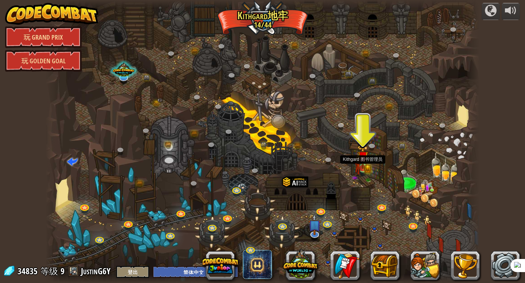
click at [361, 167] on img at bounding box center [357, 166] width 7 height 21
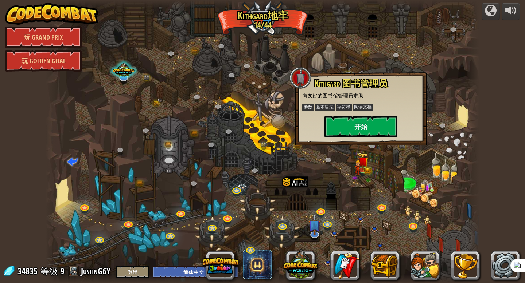
click at [336, 181] on div at bounding box center [263, 141] width 434 height 283
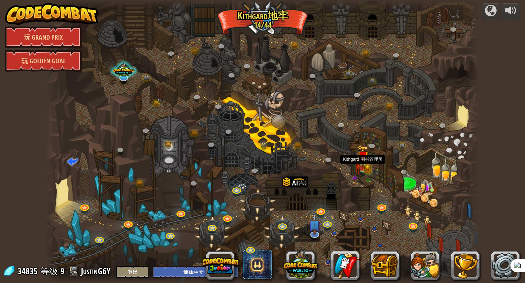
click at [361, 171] on img at bounding box center [357, 166] width 7 height 21
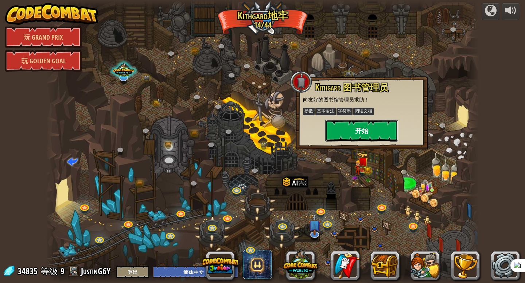
click at [338, 132] on button "开始" at bounding box center [361, 131] width 73 height 22
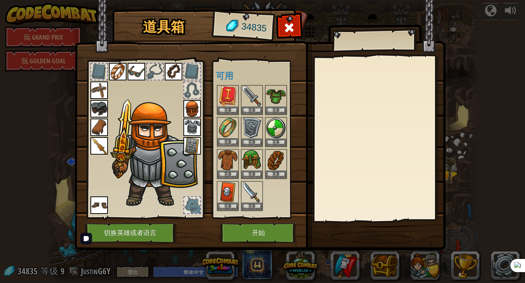
scroll to position [34, 0]
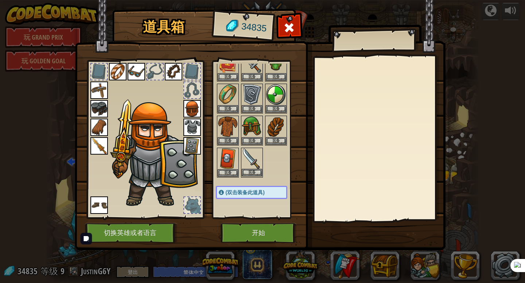
click at [251, 161] on img at bounding box center [252, 159] width 20 height 20
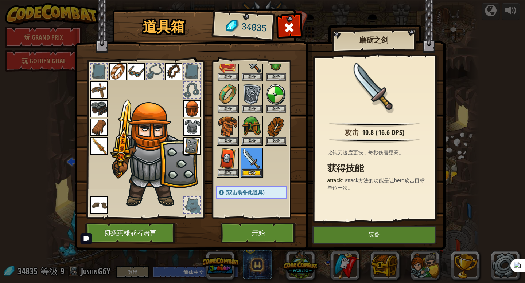
click at [235, 159] on img at bounding box center [228, 159] width 20 height 20
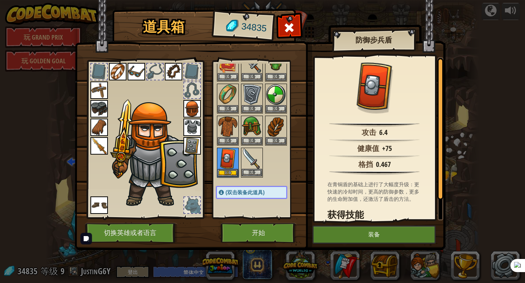
click at [246, 159] on img at bounding box center [252, 159] width 20 height 20
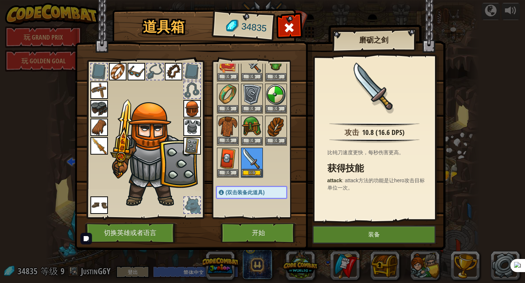
scroll to position [0, 0]
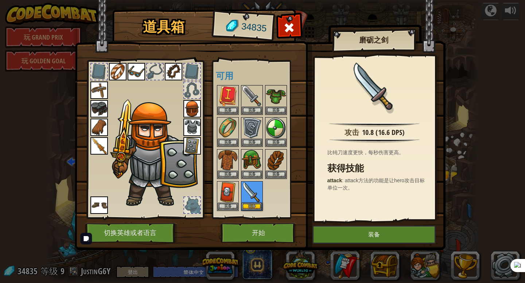
click at [94, 146] on img at bounding box center [98, 145] width 17 height 17
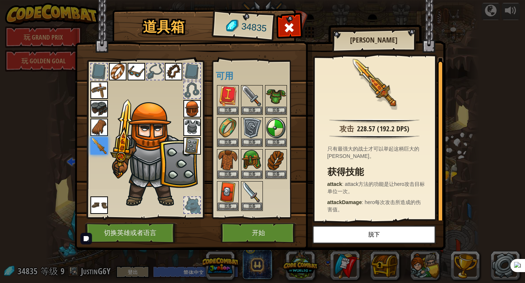
scroll to position [2, 0]
